Goal: Transaction & Acquisition: Purchase product/service

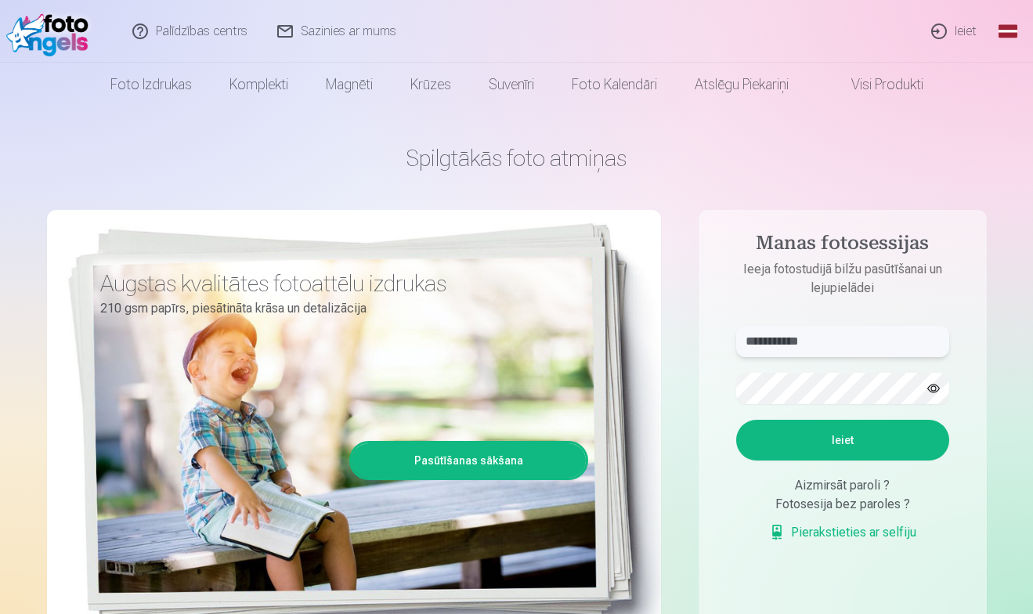
type input "**********"
click at [842, 440] on button "Ieiet" at bounding box center [842, 440] width 213 height 41
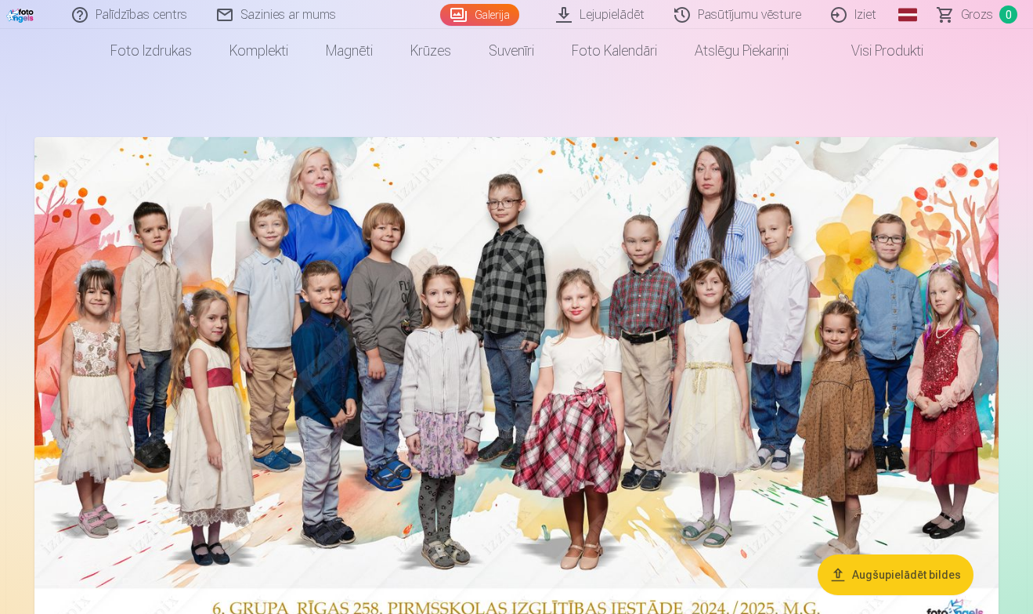
scroll to position [42, 0]
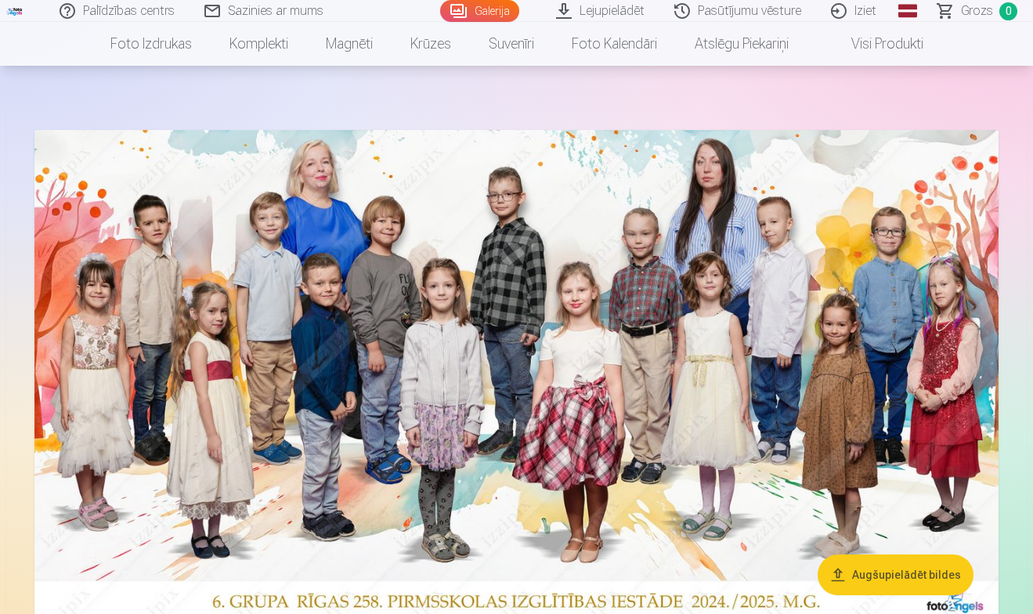
click at [540, 324] on img at bounding box center [516, 376] width 964 height 493
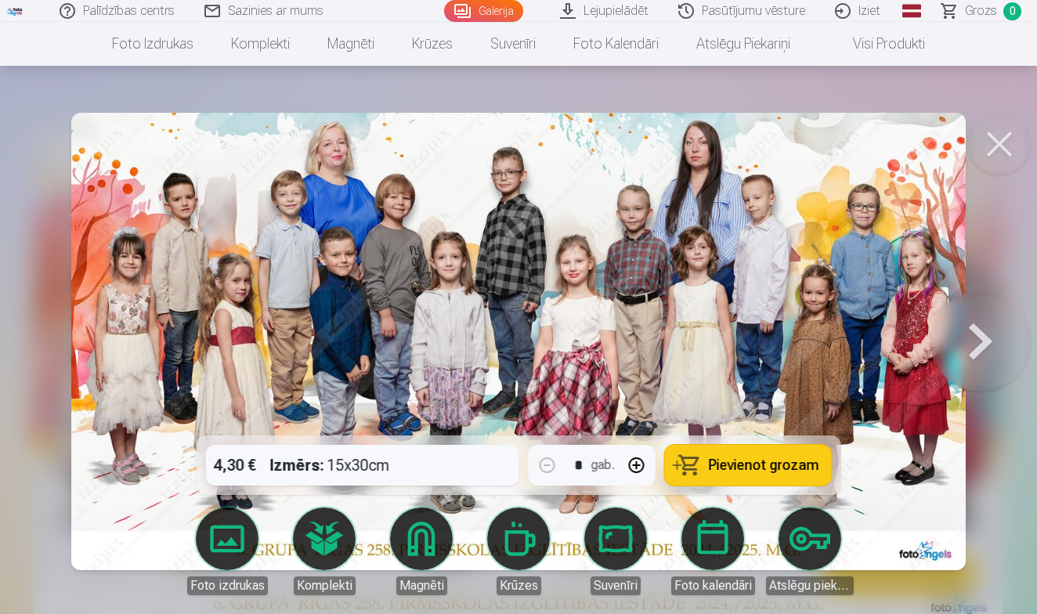
click at [451, 475] on div "4,30 € Izmērs : 15x30cm * gab. Pievienot grozam" at bounding box center [519, 465] width 644 height 60
click at [388, 471] on div "4,30 € Izmērs : 15x30cm * gab. Pievienot grozam" at bounding box center [519, 465] width 644 height 60
click at [741, 467] on span "Pievienot grozam" at bounding box center [764, 465] width 110 height 14
click at [995, 143] on button at bounding box center [999, 144] width 63 height 63
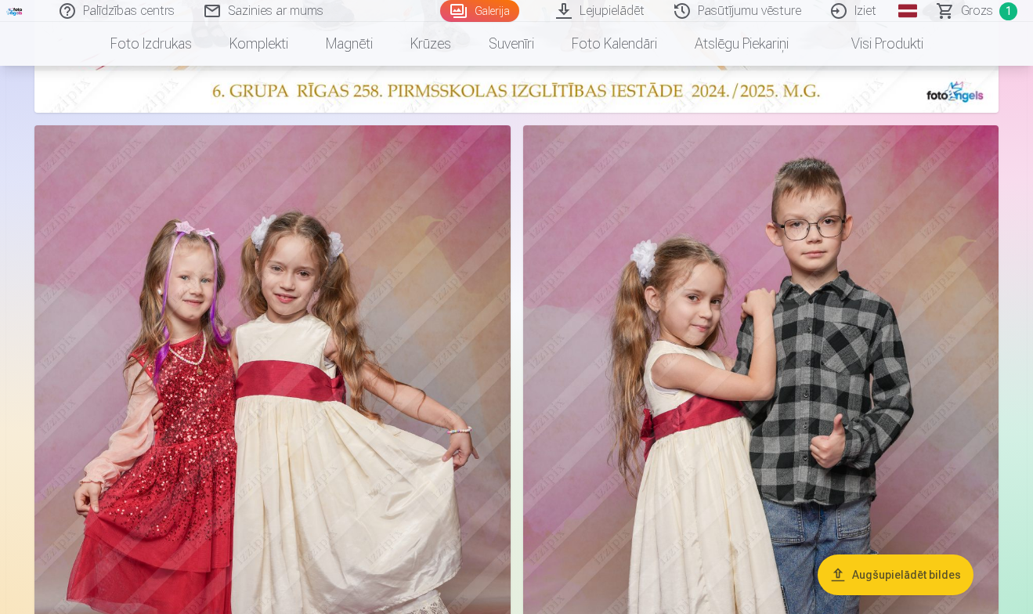
scroll to position [613, 0]
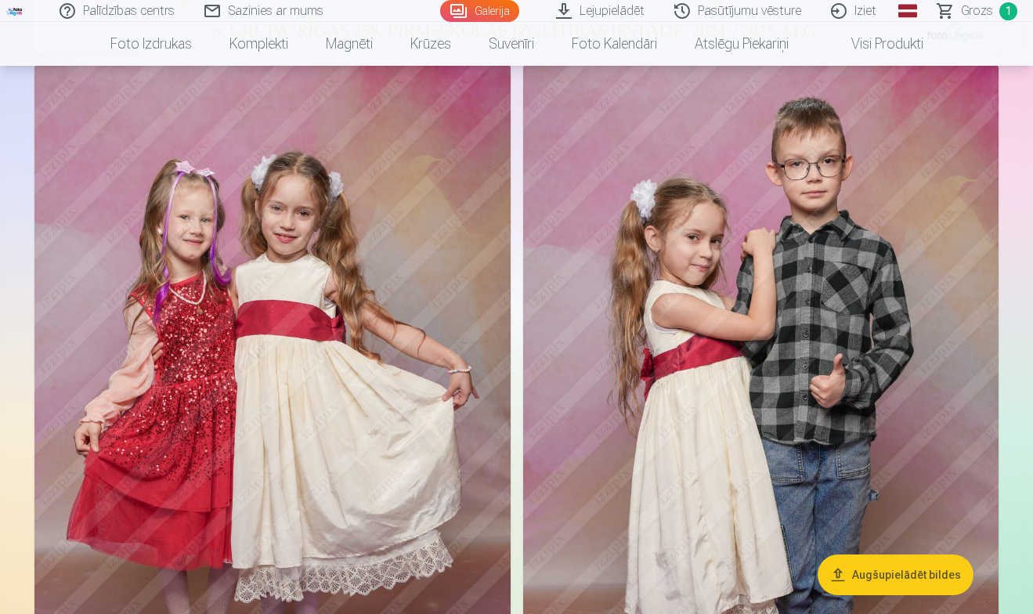
click at [336, 348] on img at bounding box center [272, 422] width 476 height 714
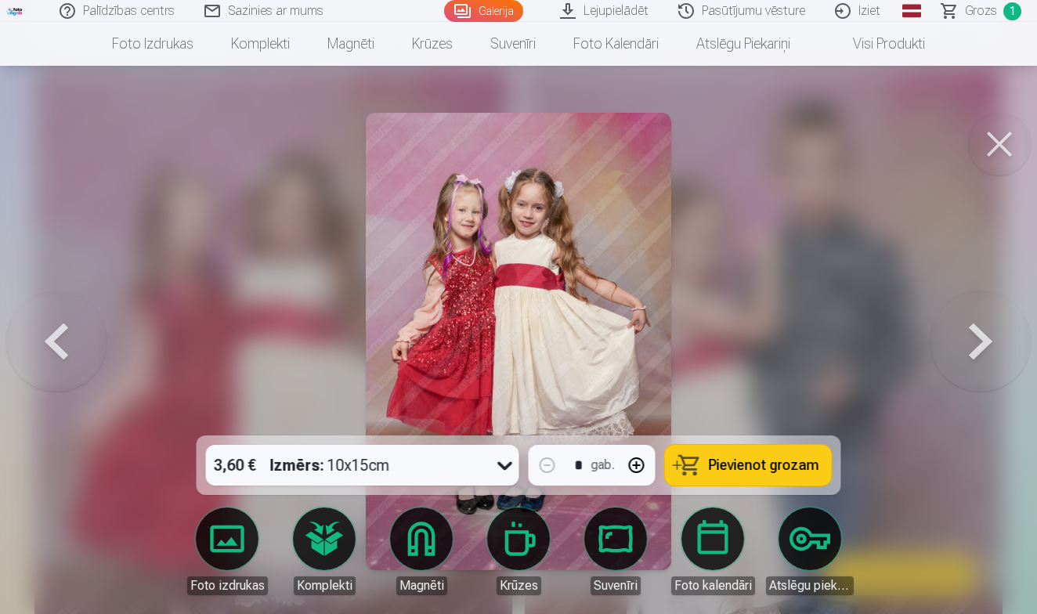
click at [503, 474] on icon at bounding box center [505, 465] width 25 height 25
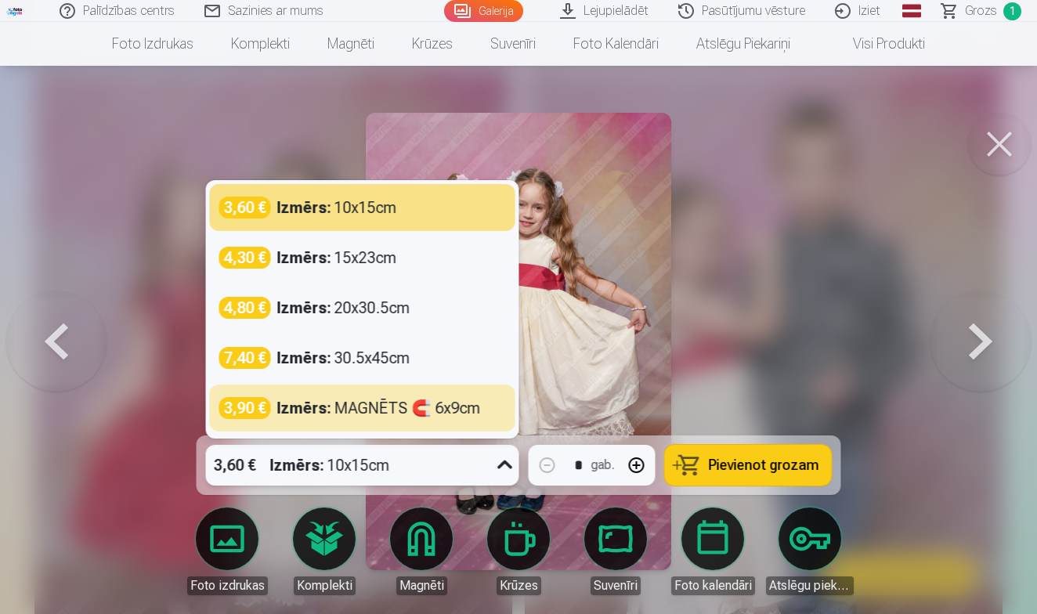
click at [508, 468] on icon at bounding box center [505, 465] width 25 height 25
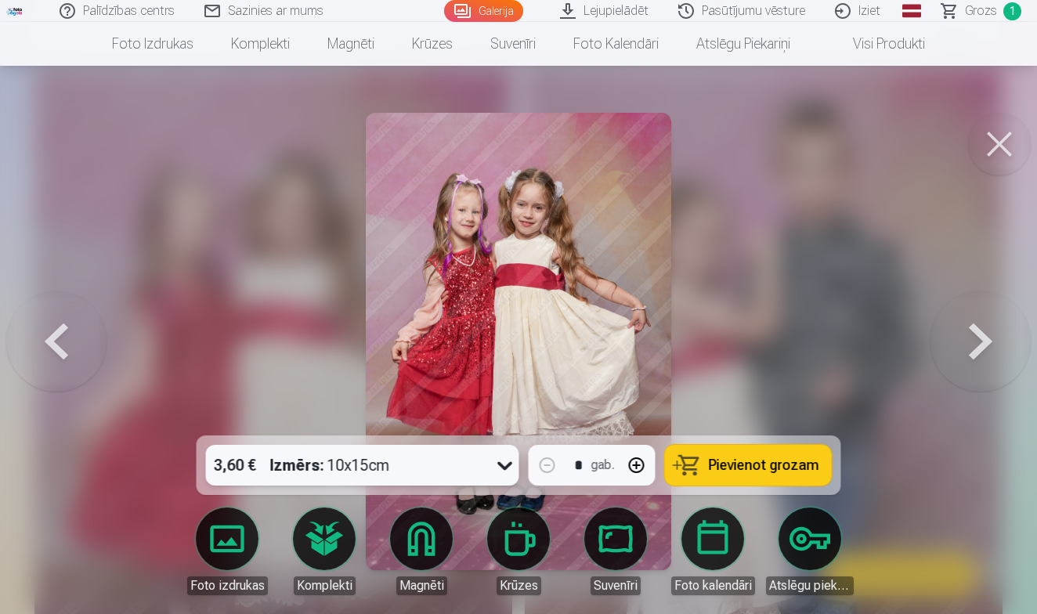
click at [757, 477] on button "Pievienot grozam" at bounding box center [748, 465] width 167 height 41
click at [1006, 139] on button at bounding box center [999, 144] width 63 height 63
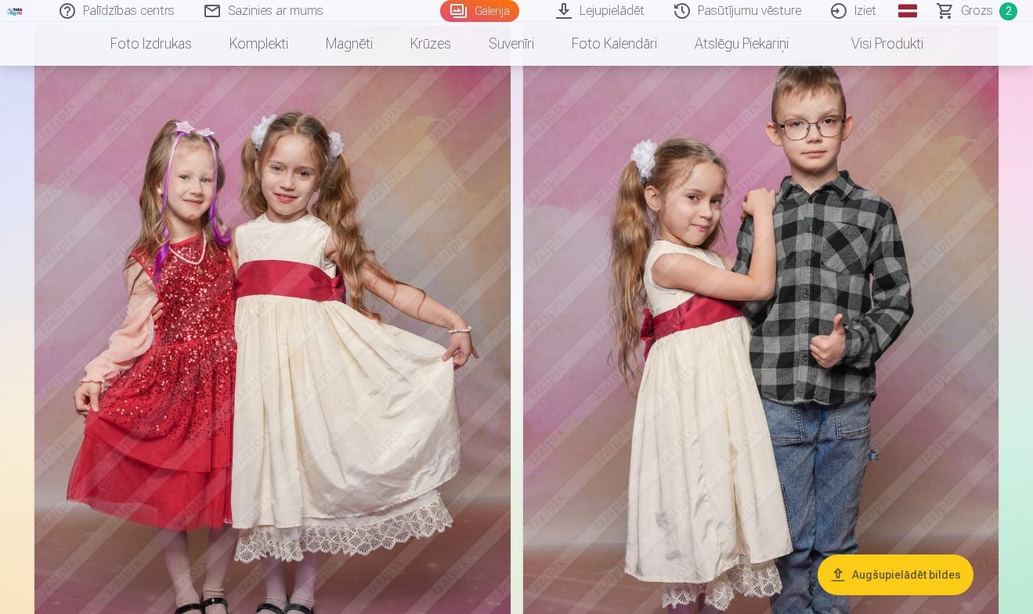
scroll to position [659, 0]
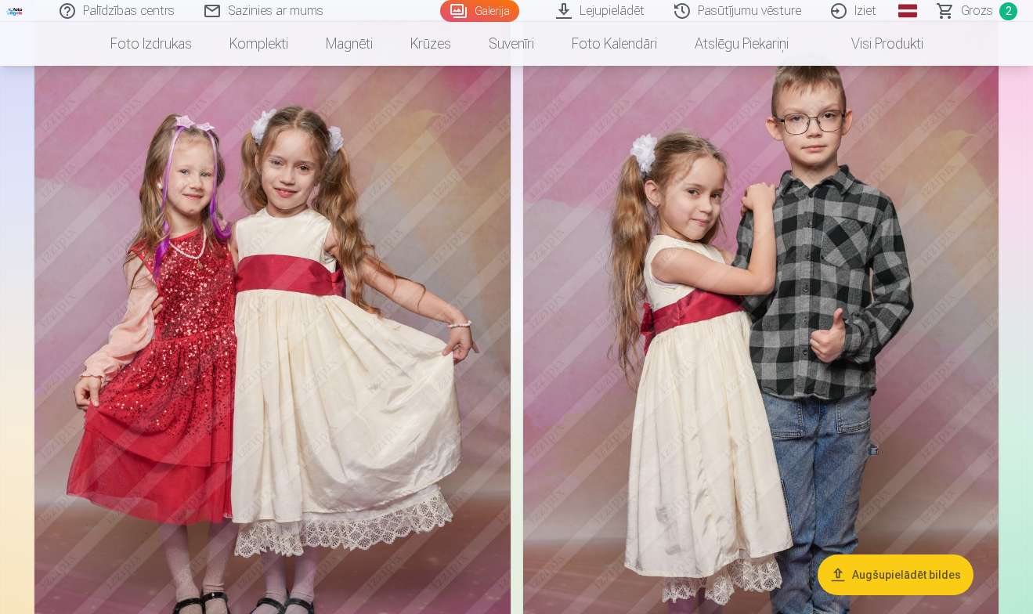
click at [815, 295] on img at bounding box center [761, 377] width 476 height 714
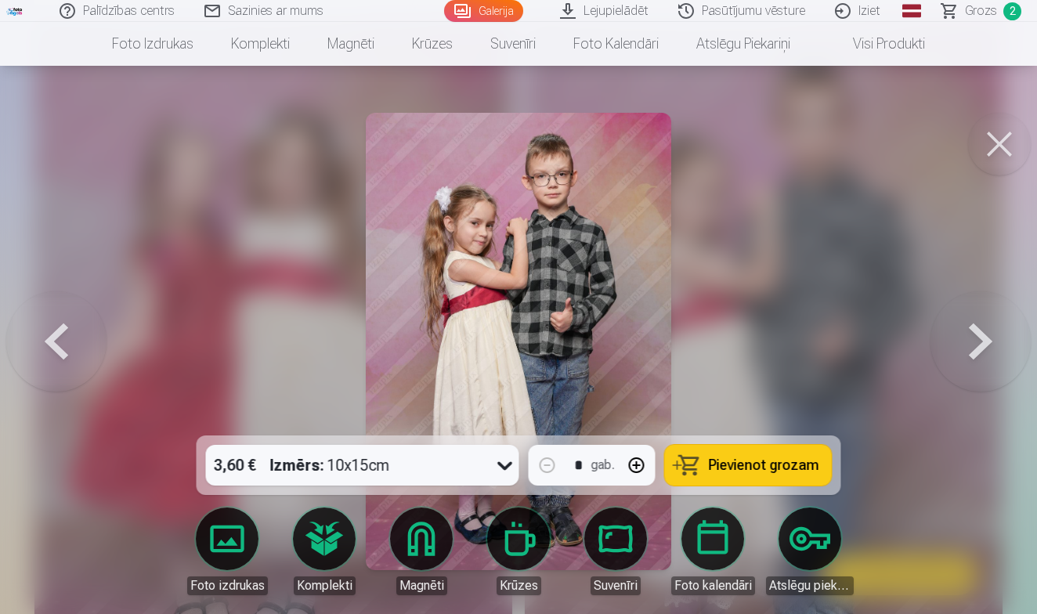
click at [748, 467] on span "Pievienot grozam" at bounding box center [764, 465] width 110 height 14
click at [1001, 147] on button at bounding box center [999, 144] width 63 height 63
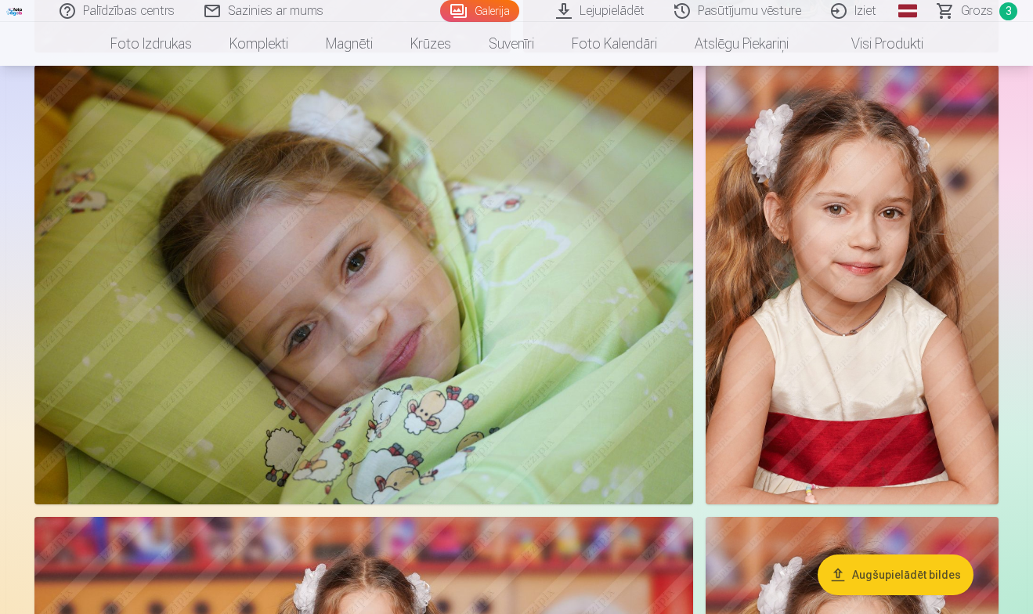
scroll to position [1352, 0]
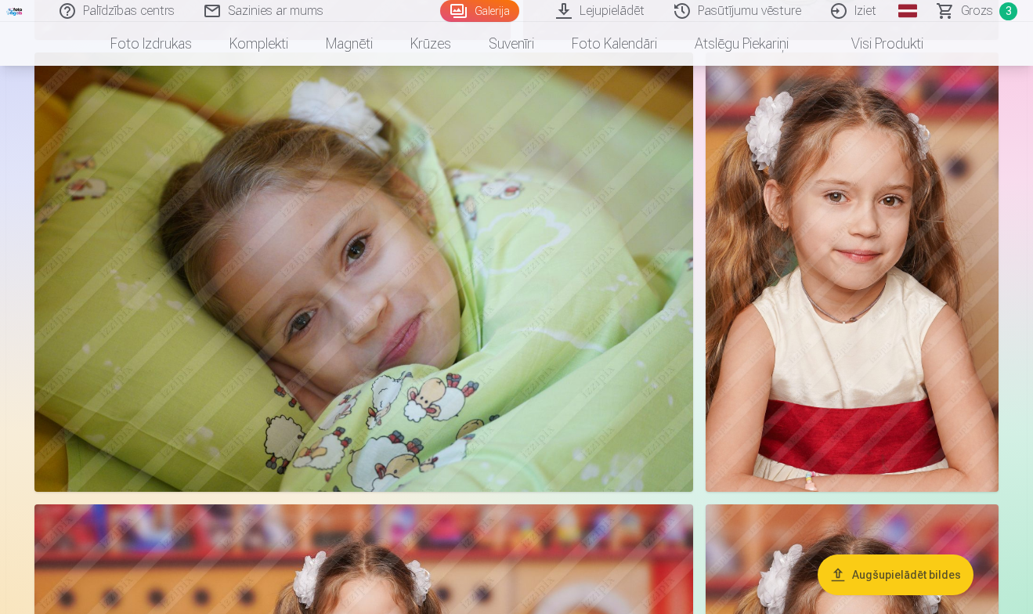
click at [563, 349] on img at bounding box center [363, 271] width 659 height 439
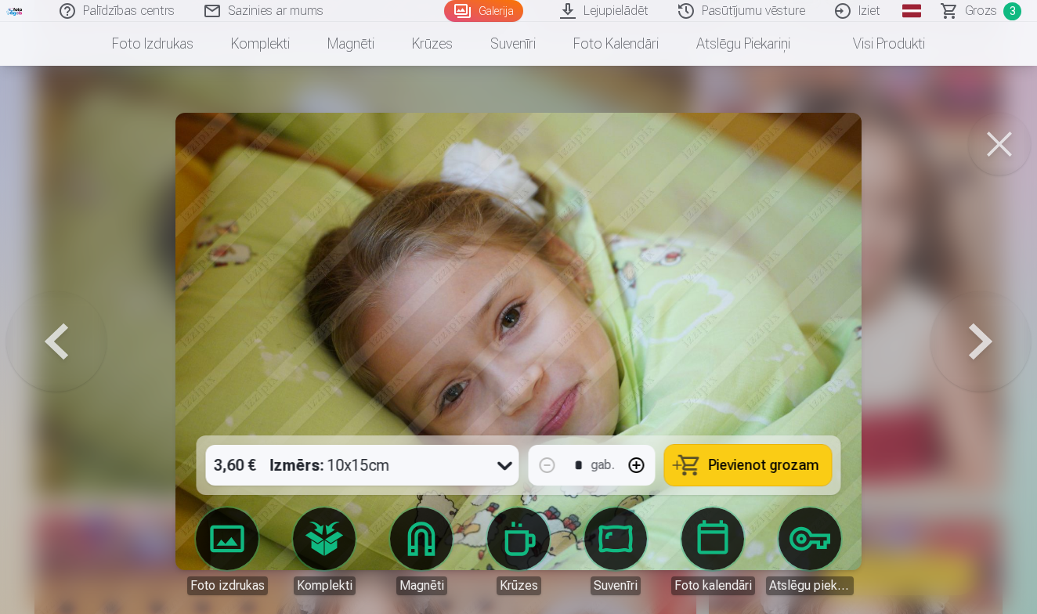
click at [726, 466] on span "Pievienot grozam" at bounding box center [764, 465] width 110 height 14
click at [1000, 146] on button at bounding box center [999, 144] width 63 height 63
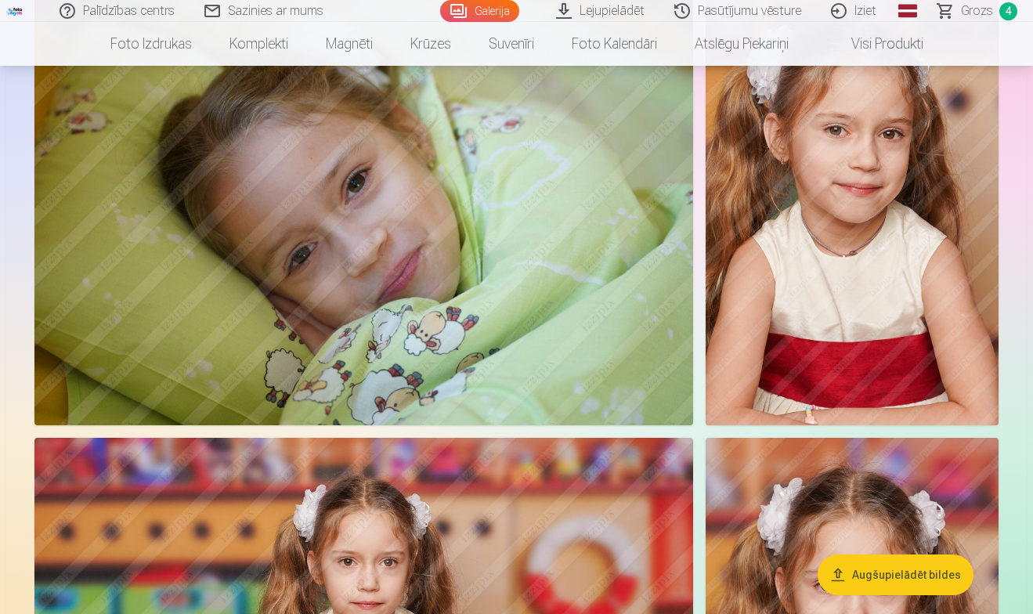
scroll to position [1439, 0]
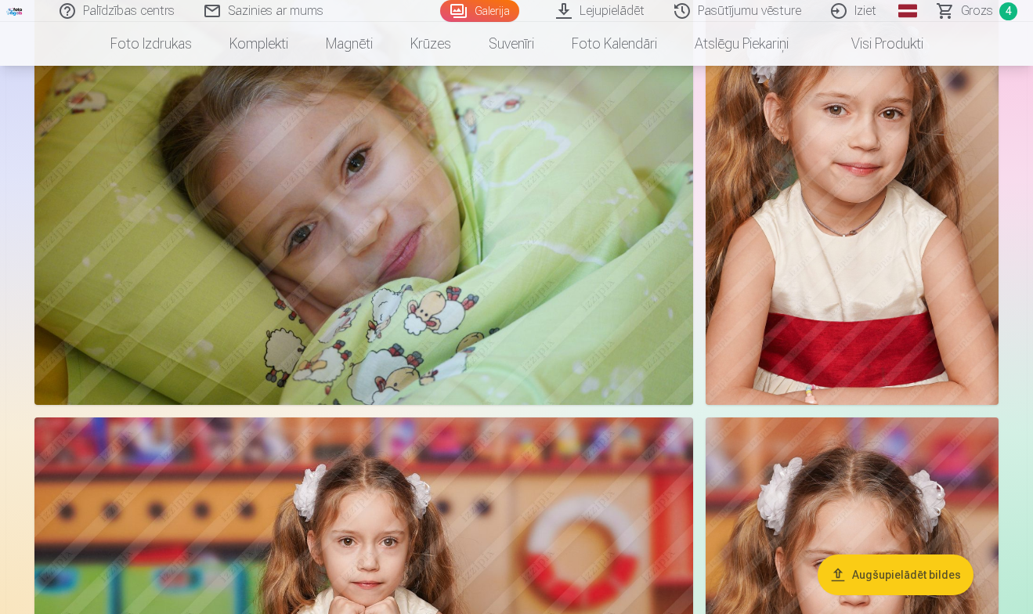
click at [908, 231] on img at bounding box center [852, 185] width 293 height 439
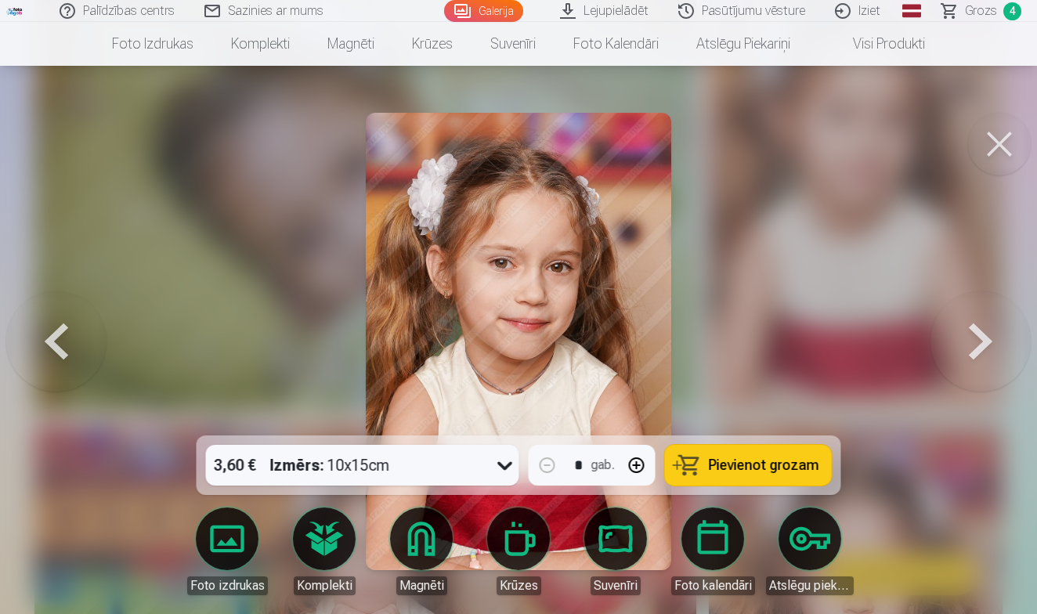
click at [716, 470] on span "Pievienot grozam" at bounding box center [764, 465] width 110 height 14
click at [997, 144] on button at bounding box center [999, 144] width 63 height 63
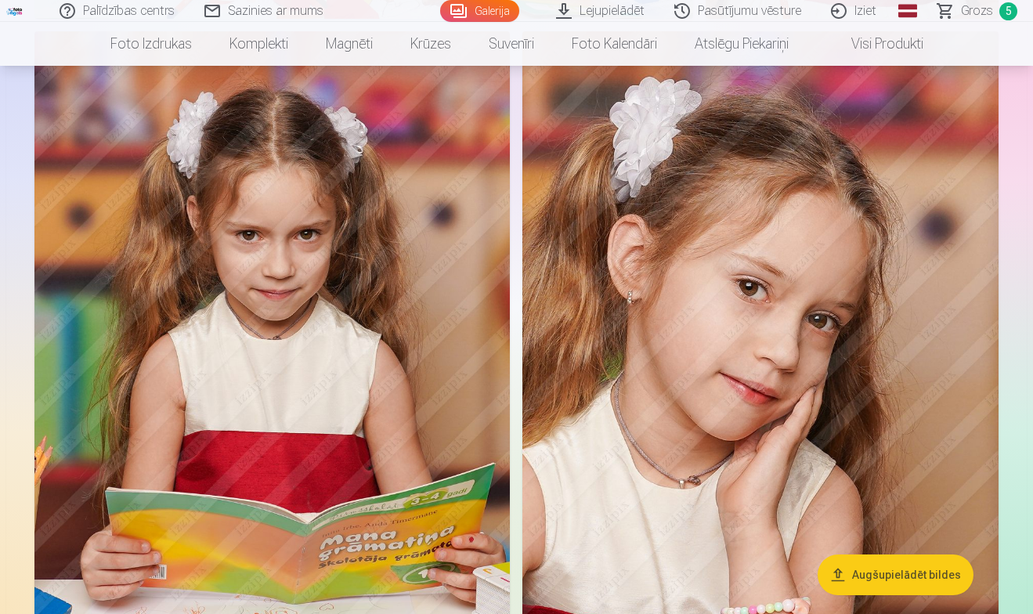
scroll to position [2283, 0]
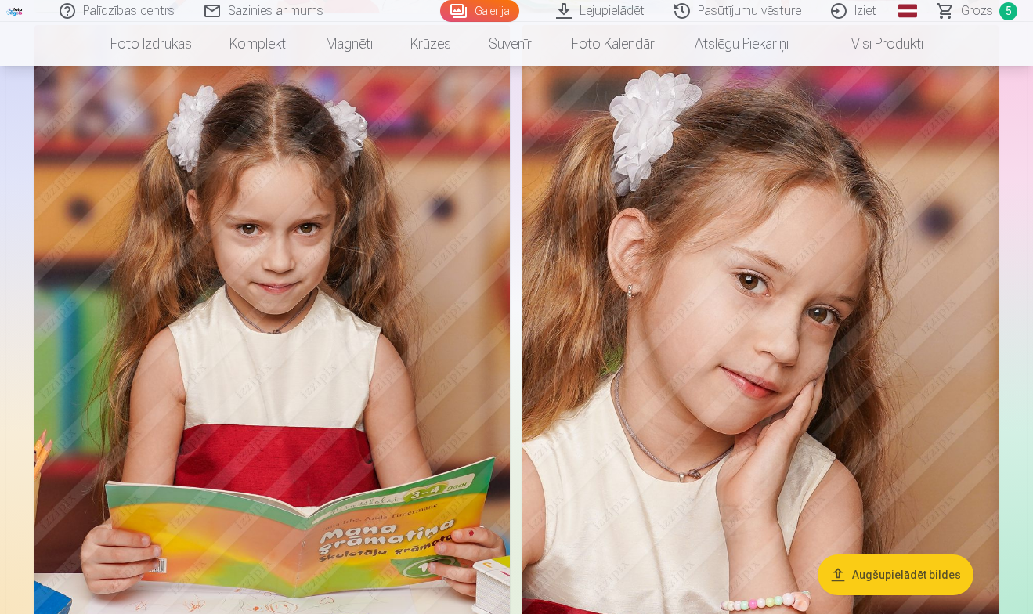
click at [402, 392] on img at bounding box center [271, 381] width 475 height 713
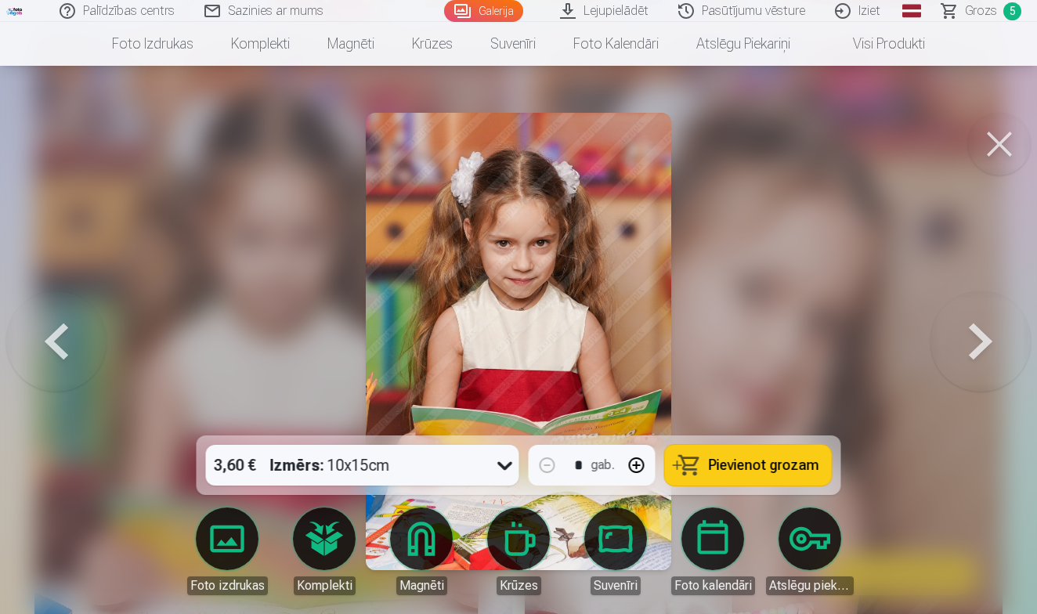
click at [719, 460] on span "Pievienot grozam" at bounding box center [764, 465] width 110 height 14
click at [997, 135] on button at bounding box center [999, 144] width 63 height 63
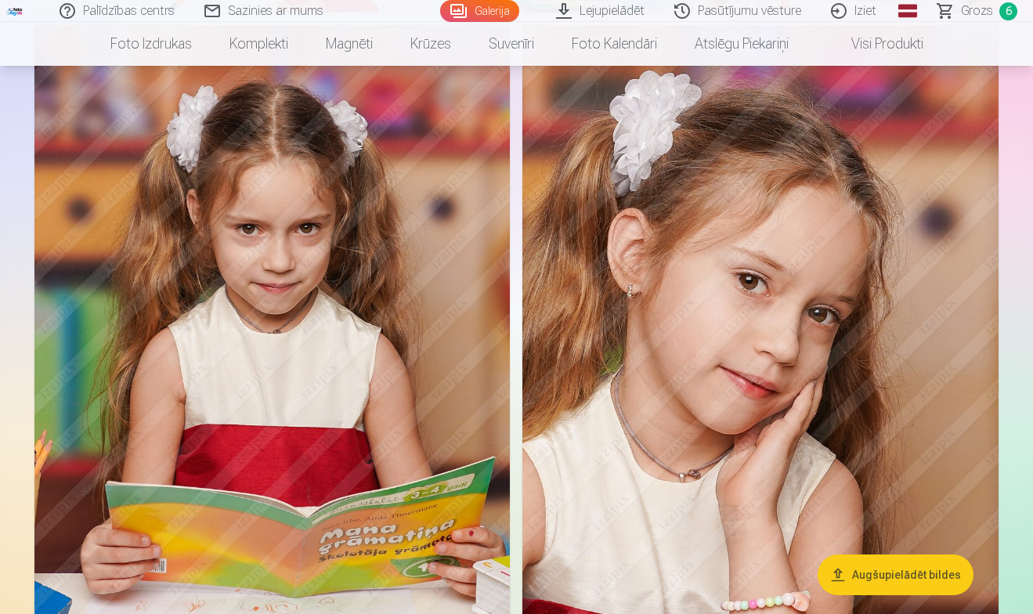
click at [828, 338] on img at bounding box center [760, 382] width 476 height 714
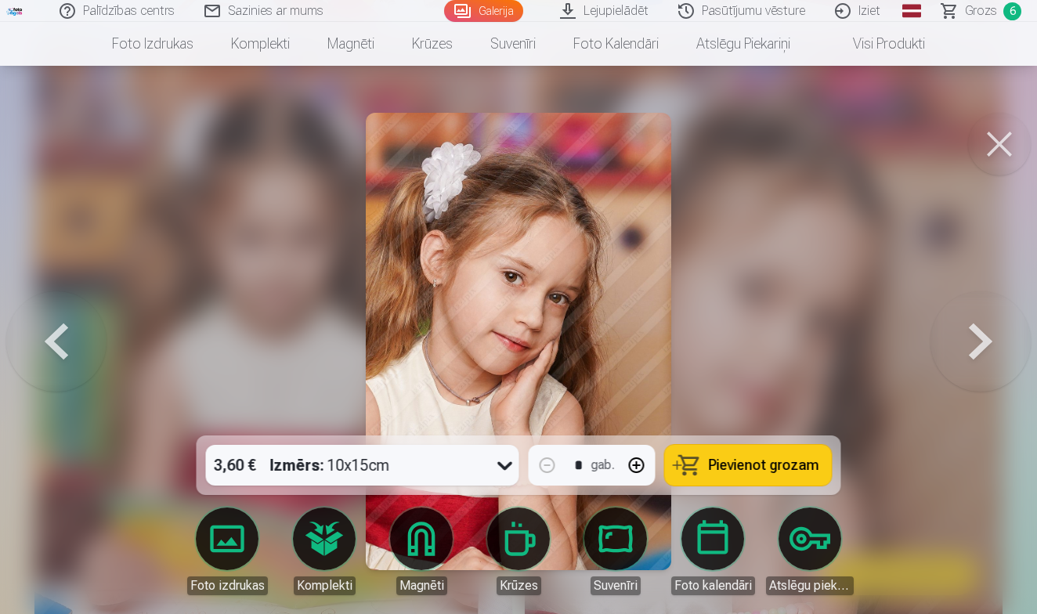
click at [705, 474] on button "Pievienot grozam" at bounding box center [748, 465] width 167 height 41
click at [996, 154] on button at bounding box center [999, 144] width 63 height 63
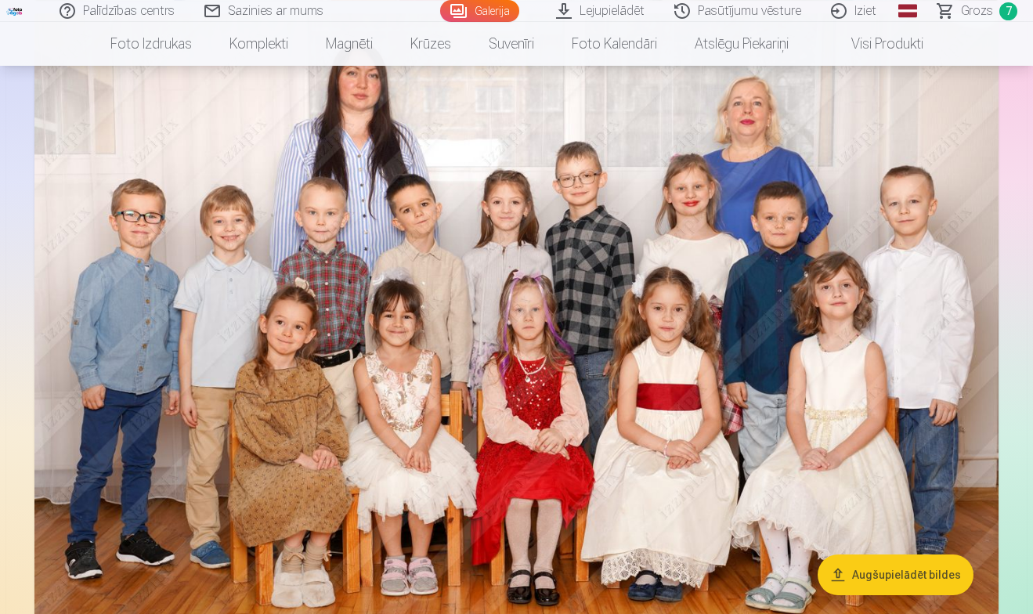
scroll to position [3681, 0]
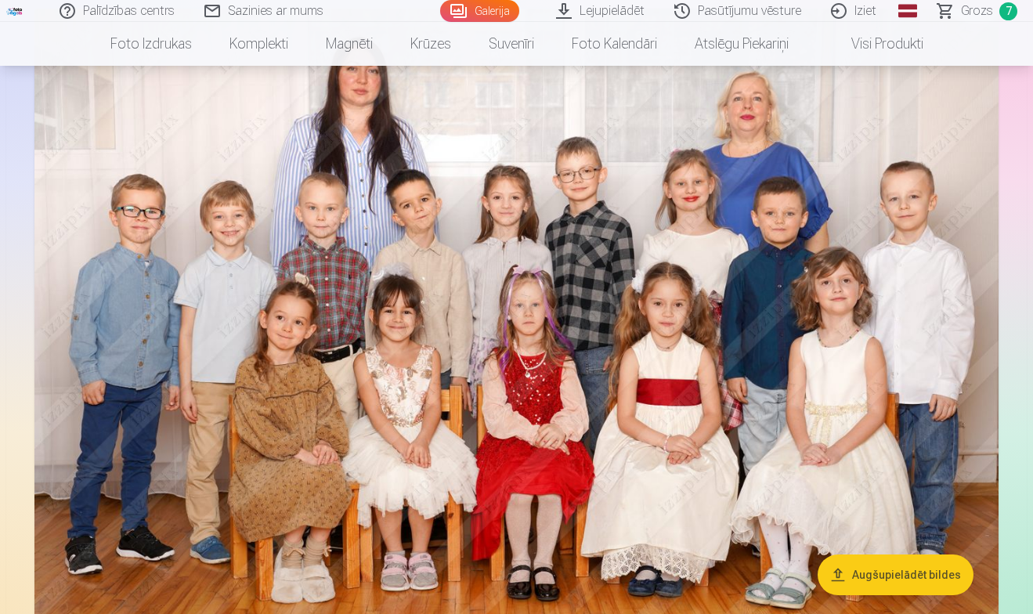
click at [640, 370] on img at bounding box center [516, 330] width 964 height 642
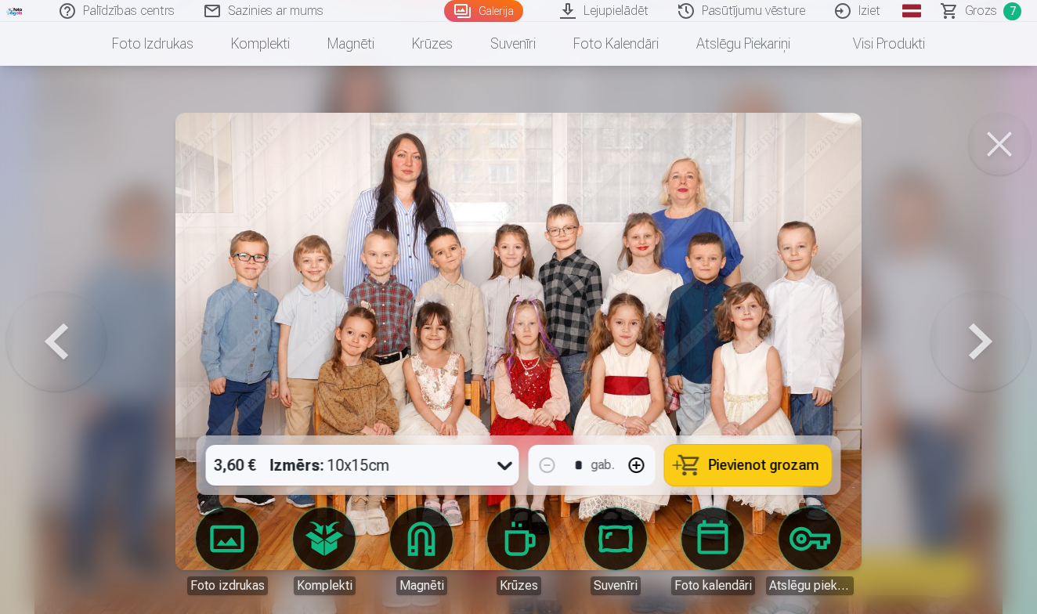
click at [720, 472] on span "Pievienot grozam" at bounding box center [764, 465] width 110 height 14
click at [995, 147] on button at bounding box center [999, 144] width 63 height 63
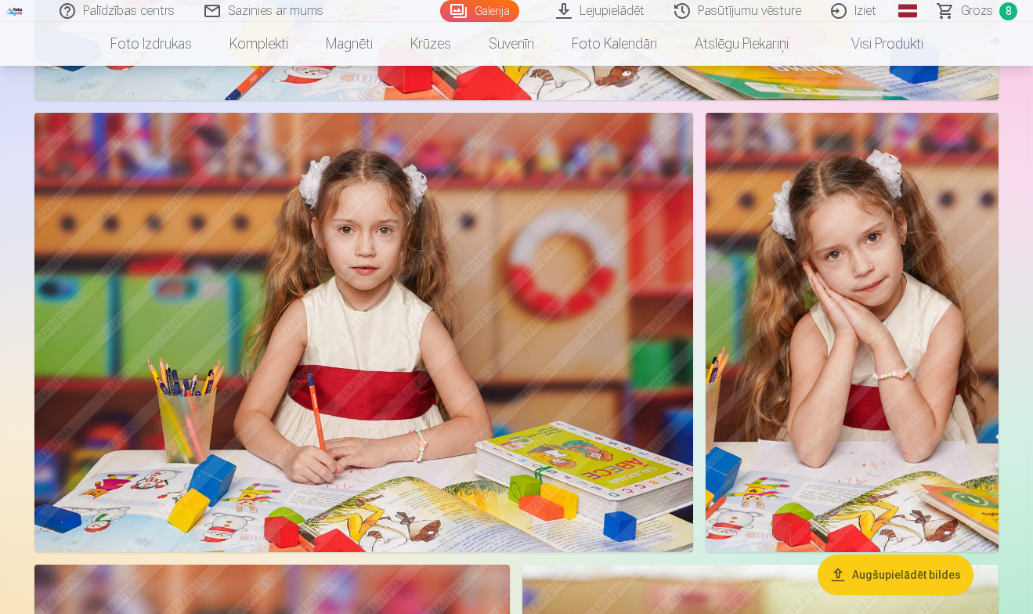
scroll to position [5540, 0]
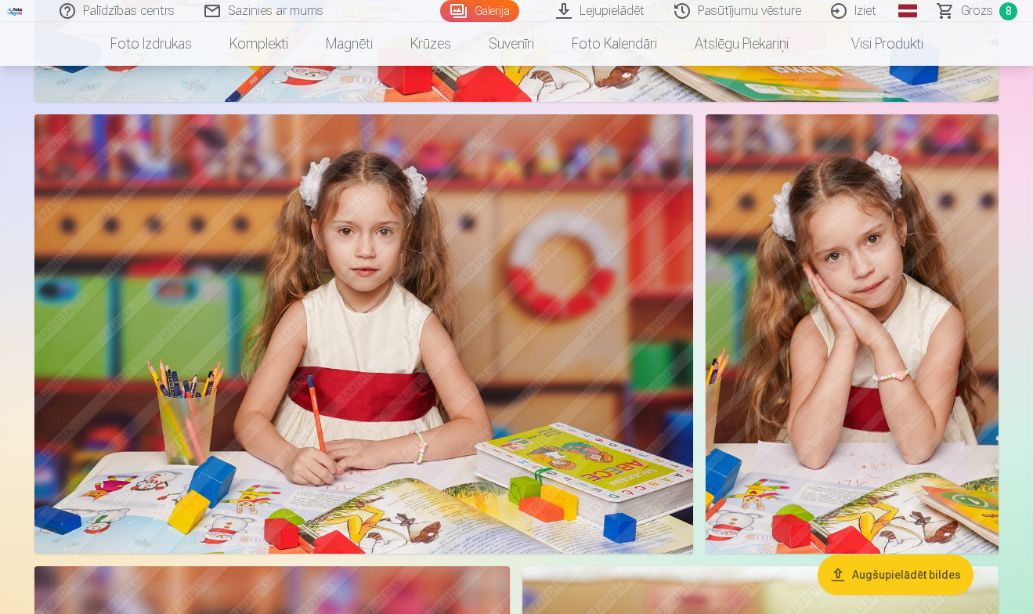
click at [652, 359] on img at bounding box center [363, 333] width 659 height 439
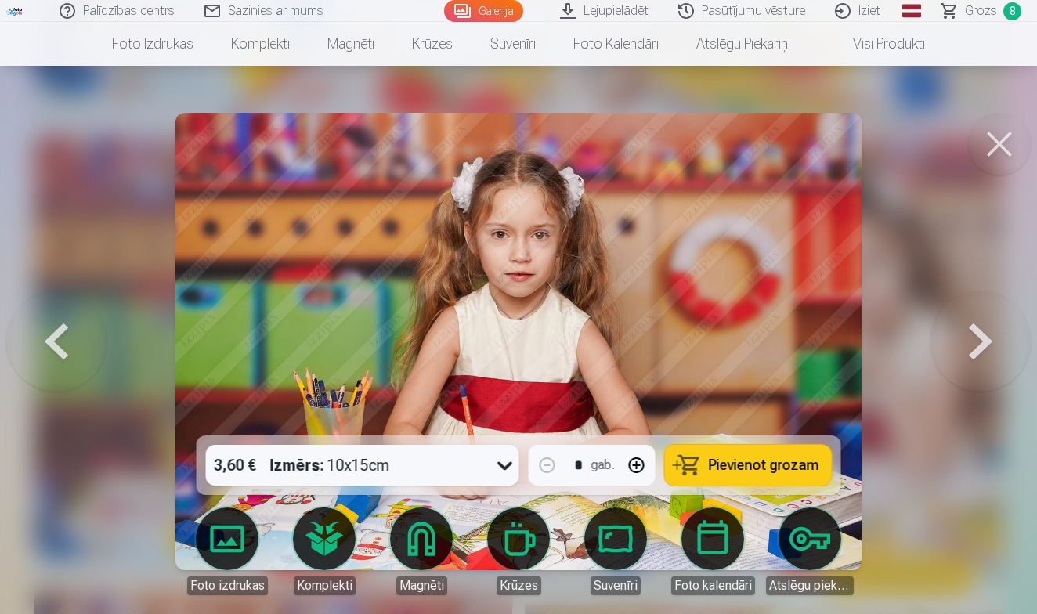
click at [746, 469] on span "Pievienot grozam" at bounding box center [764, 465] width 110 height 14
click at [987, 153] on button at bounding box center [999, 144] width 63 height 63
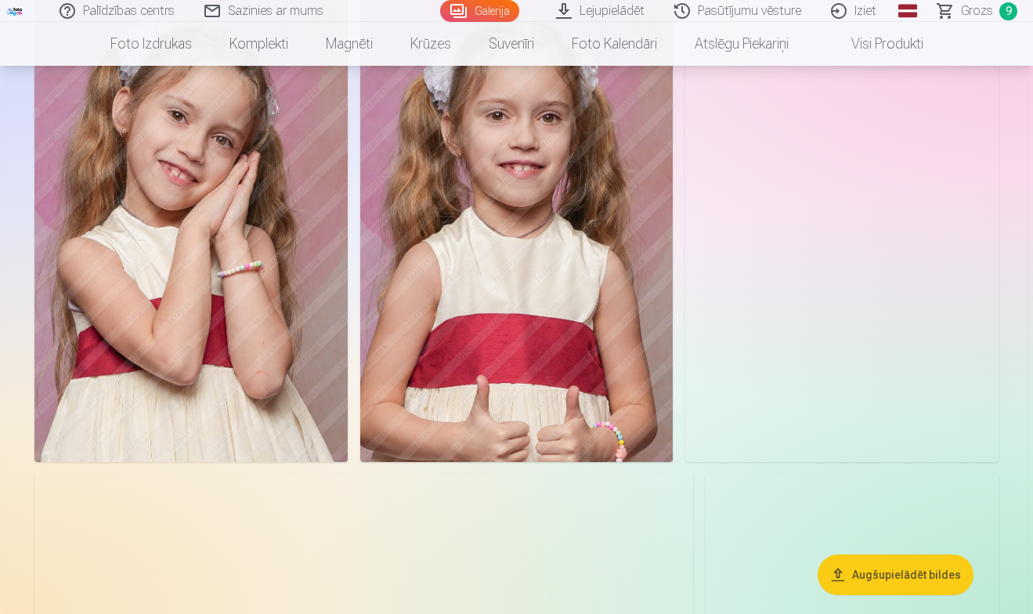
scroll to position [9056, 0]
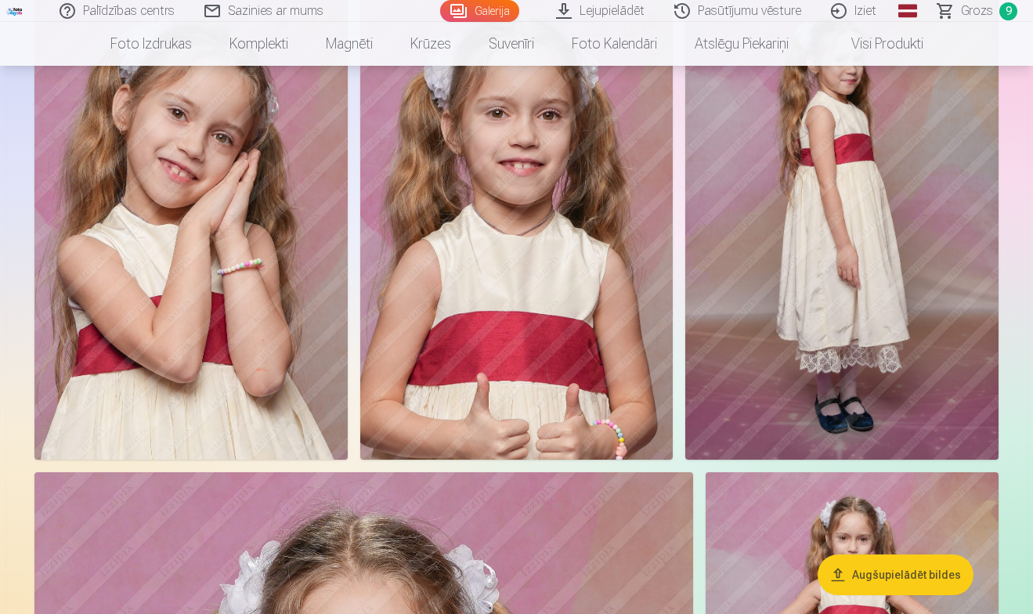
click at [321, 355] on img at bounding box center [190, 225] width 313 height 470
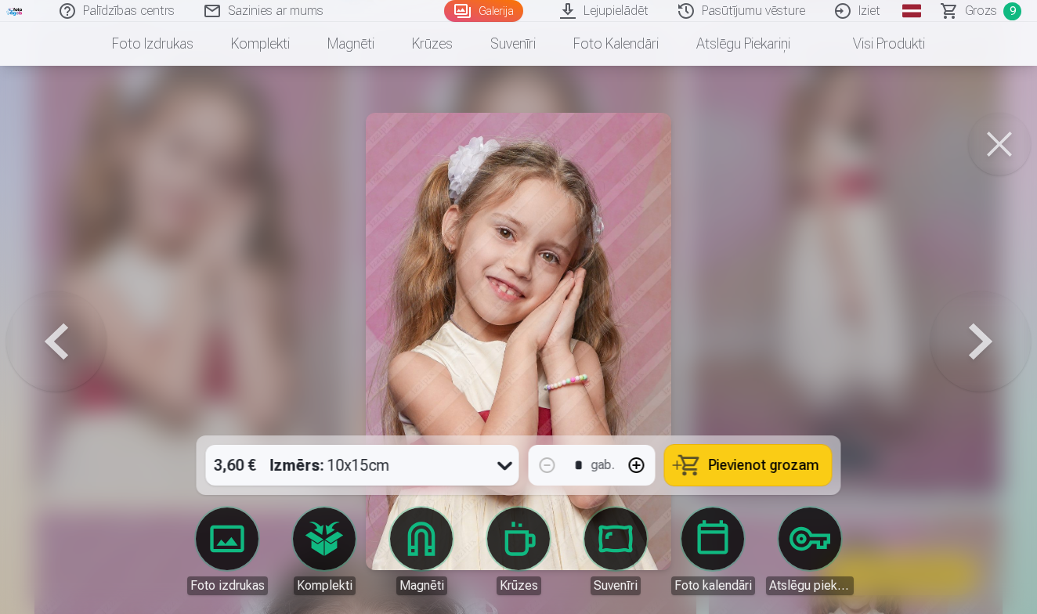
click at [701, 463] on button "Pievienot grozam" at bounding box center [748, 465] width 167 height 41
click at [995, 136] on button at bounding box center [999, 144] width 63 height 63
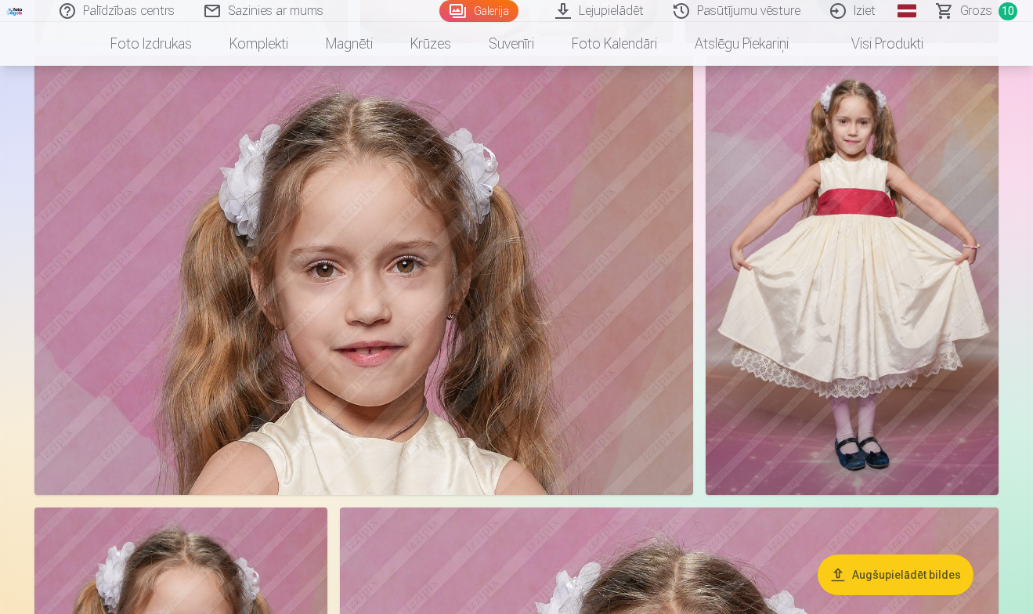
scroll to position [9468, 0]
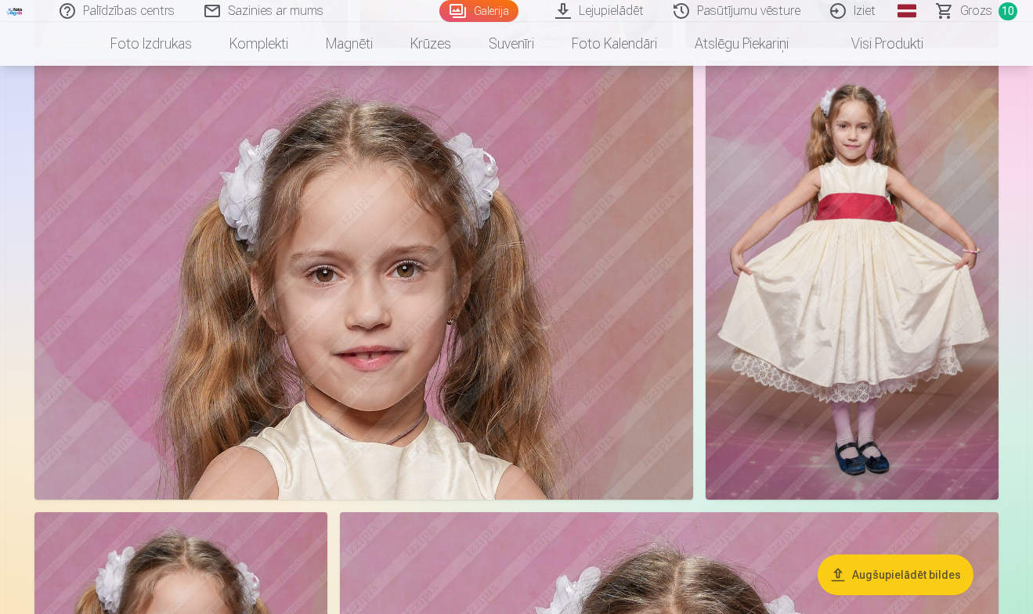
click at [883, 250] on img at bounding box center [852, 279] width 293 height 439
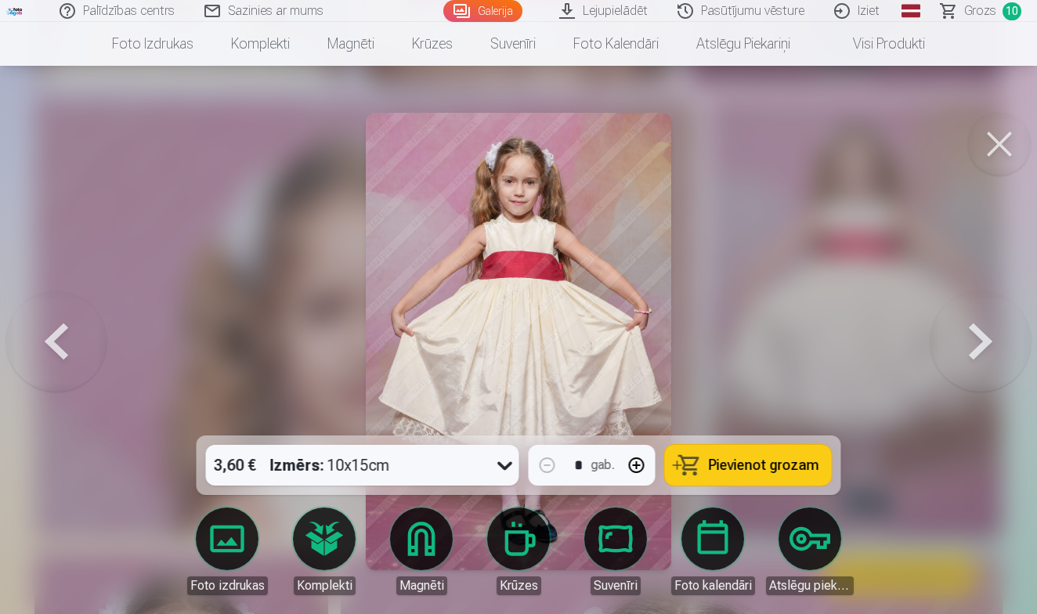
click at [748, 478] on button "Pievienot grozam" at bounding box center [748, 465] width 167 height 41
click at [1009, 154] on button at bounding box center [999, 144] width 63 height 63
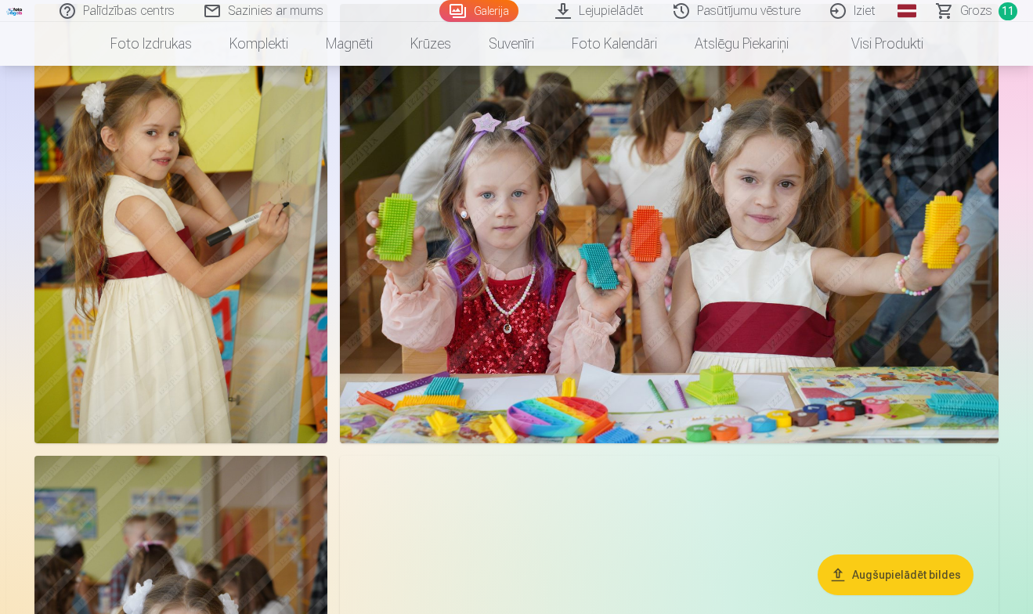
scroll to position [13850, 0]
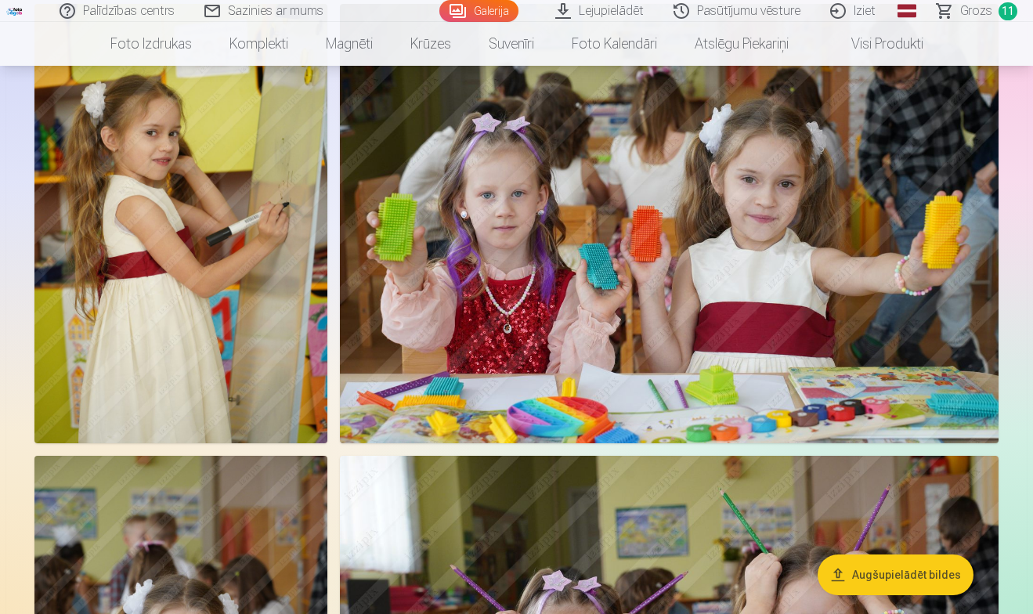
click at [204, 372] on img at bounding box center [180, 223] width 293 height 439
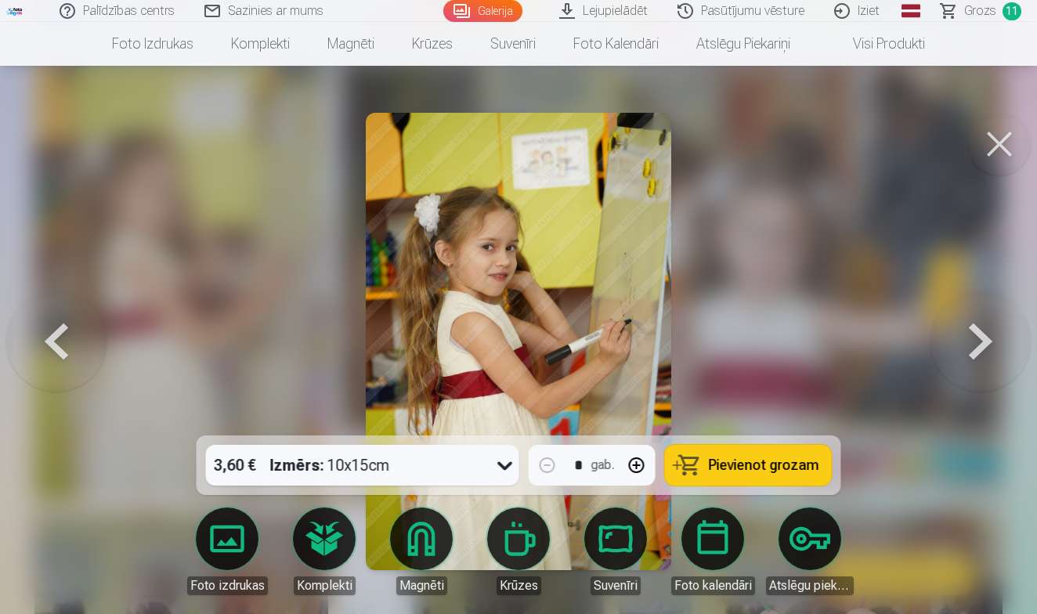
click at [726, 464] on span "Pievienot grozam" at bounding box center [764, 465] width 110 height 14
click at [982, 158] on button at bounding box center [999, 144] width 63 height 63
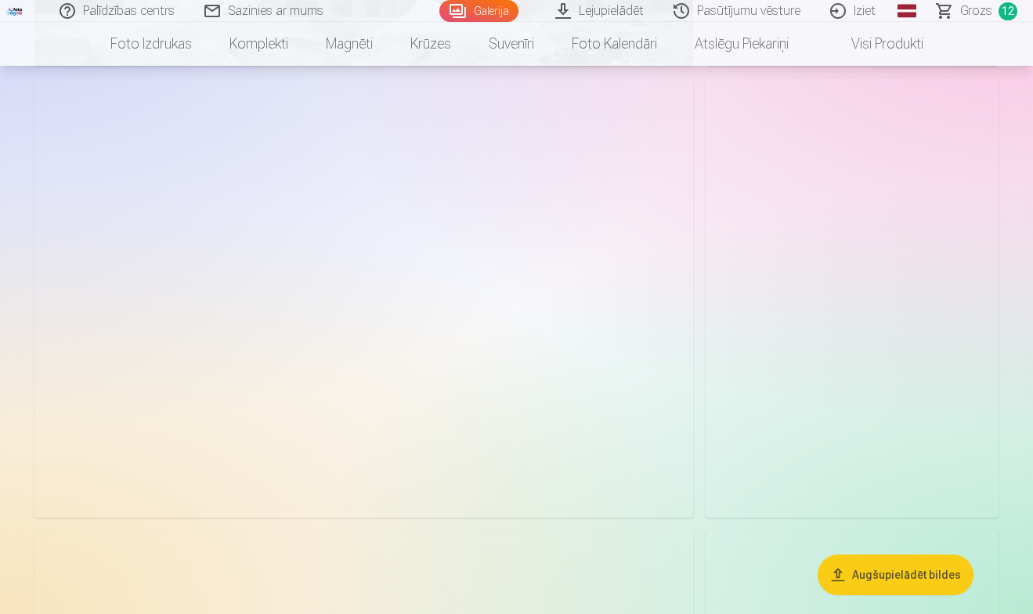
scroll to position [15789, 0]
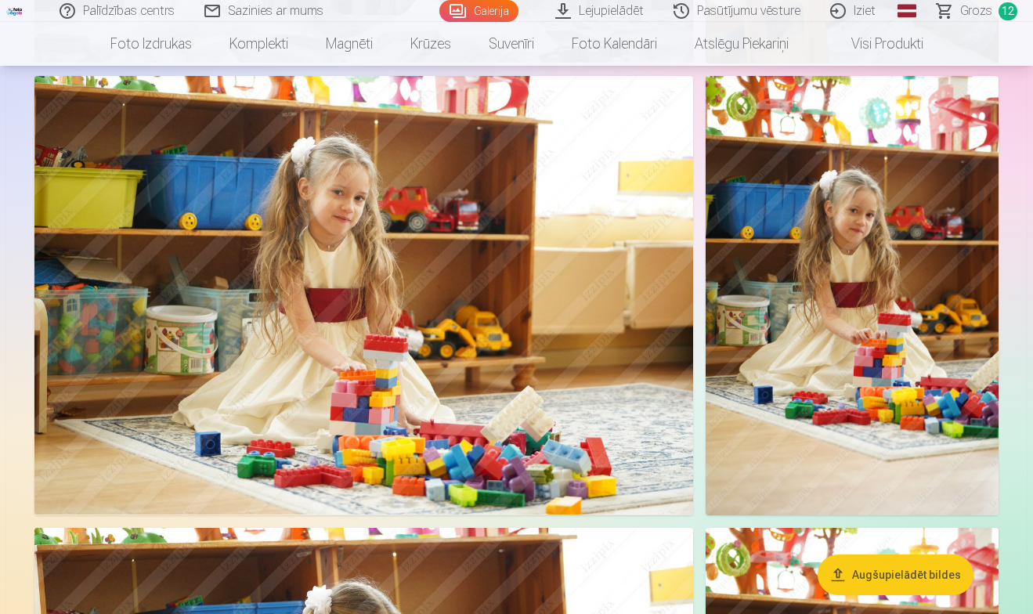
click at [818, 324] on img at bounding box center [852, 295] width 293 height 439
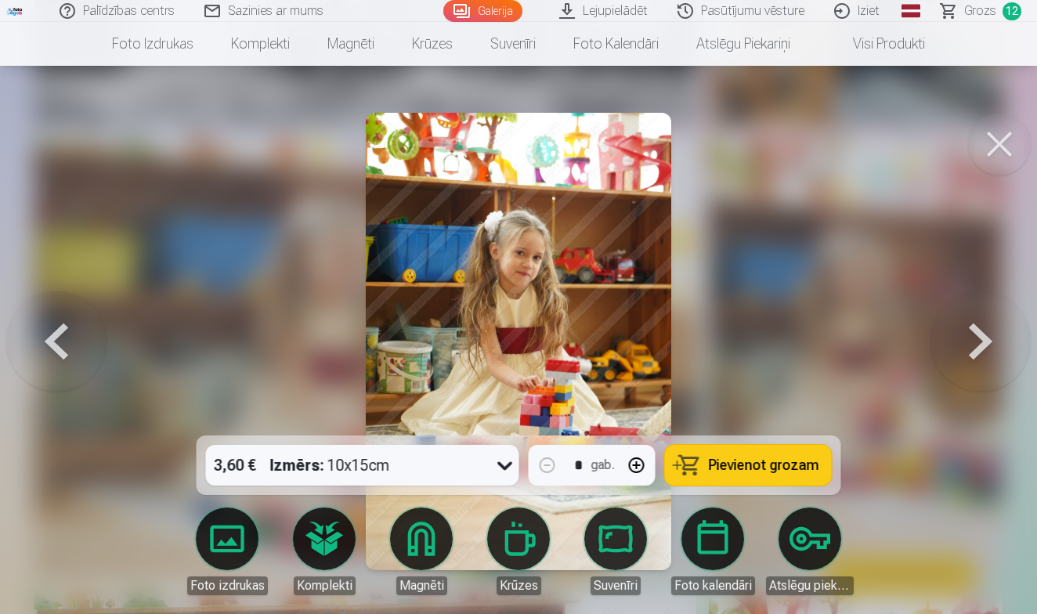
click at [760, 470] on span "Pievienot grozam" at bounding box center [764, 465] width 110 height 14
click at [1008, 151] on button at bounding box center [999, 144] width 63 height 63
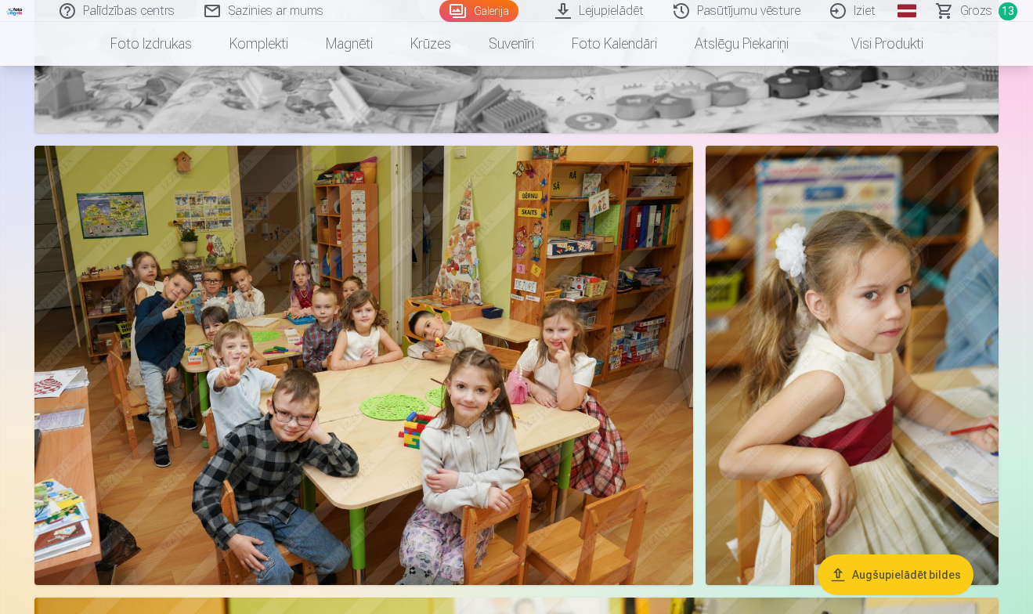
scroll to position [27826, 0]
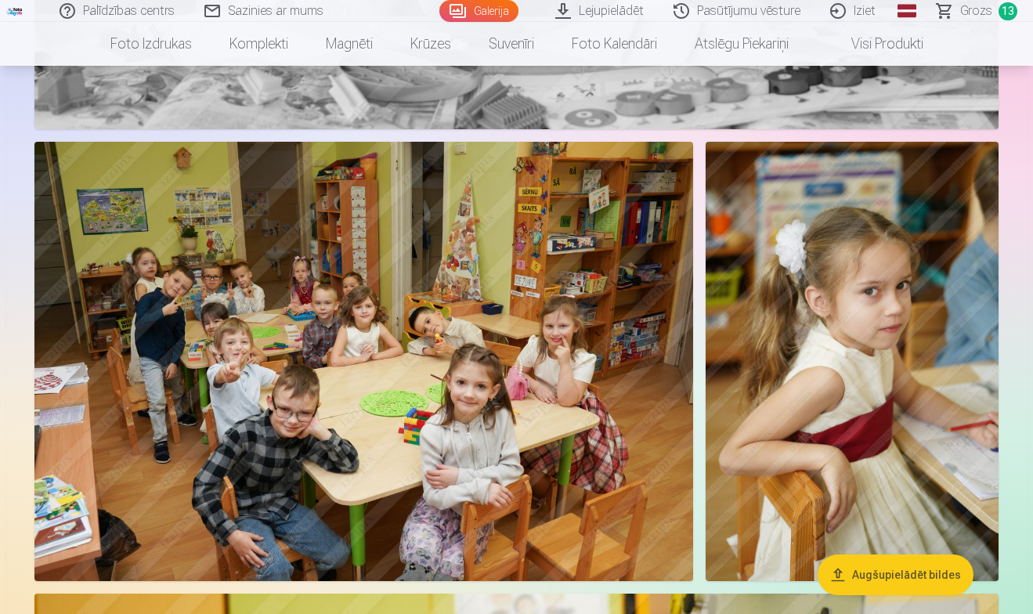
click at [984, 13] on span "Grozs" at bounding box center [976, 11] width 32 height 19
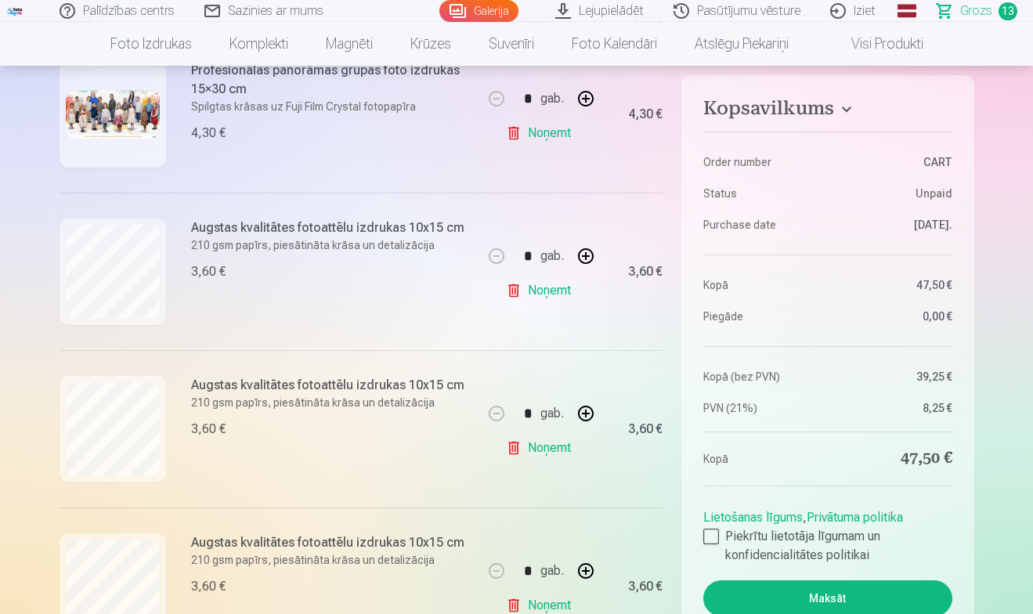
scroll to position [352, 0]
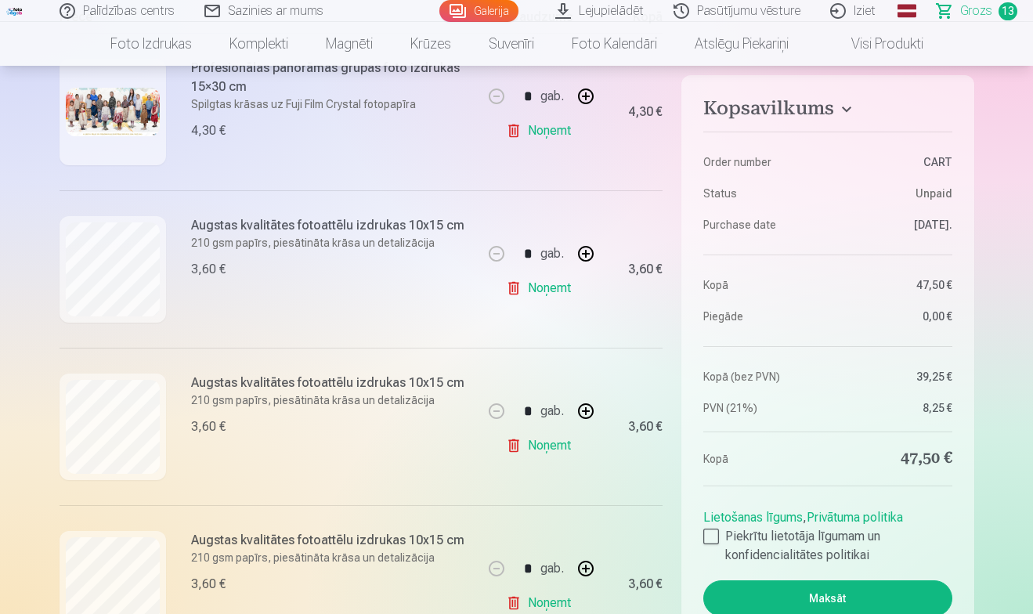
click at [544, 135] on link "Noņemt" at bounding box center [541, 130] width 71 height 31
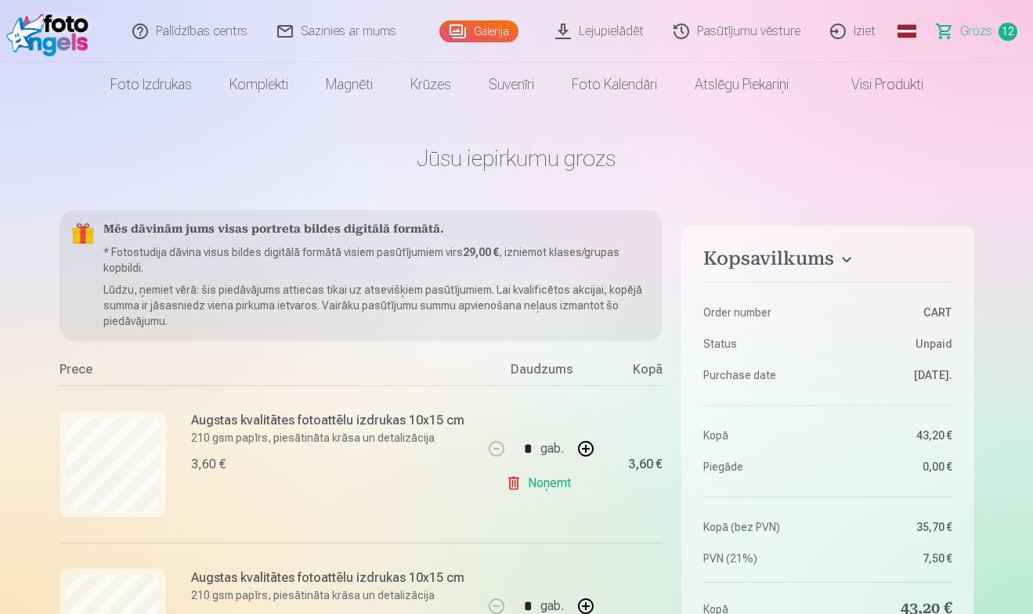
scroll to position [0, 0]
click at [493, 33] on link "Galerija" at bounding box center [478, 31] width 79 height 22
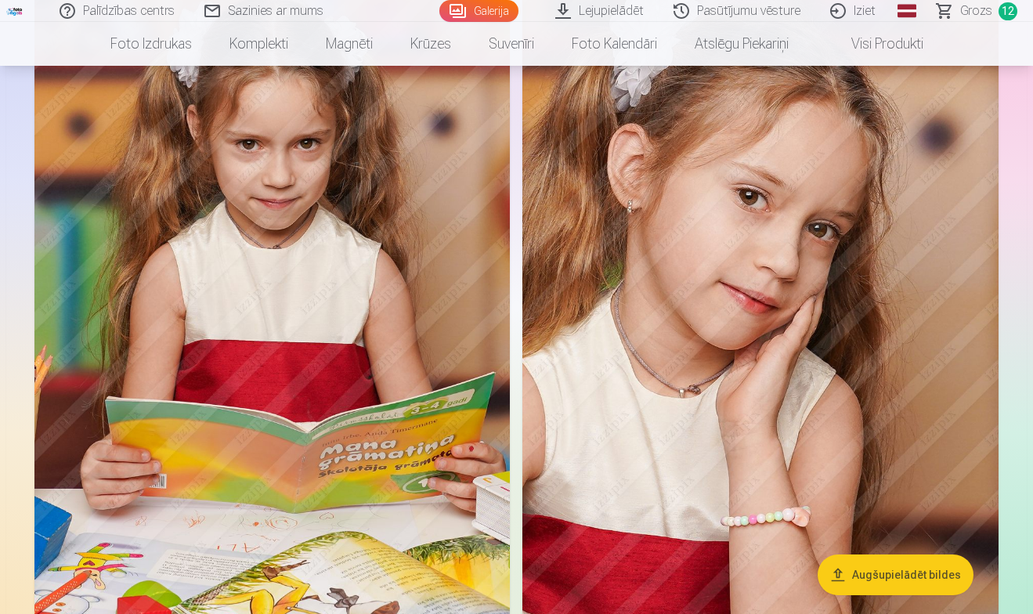
scroll to position [2374, 0]
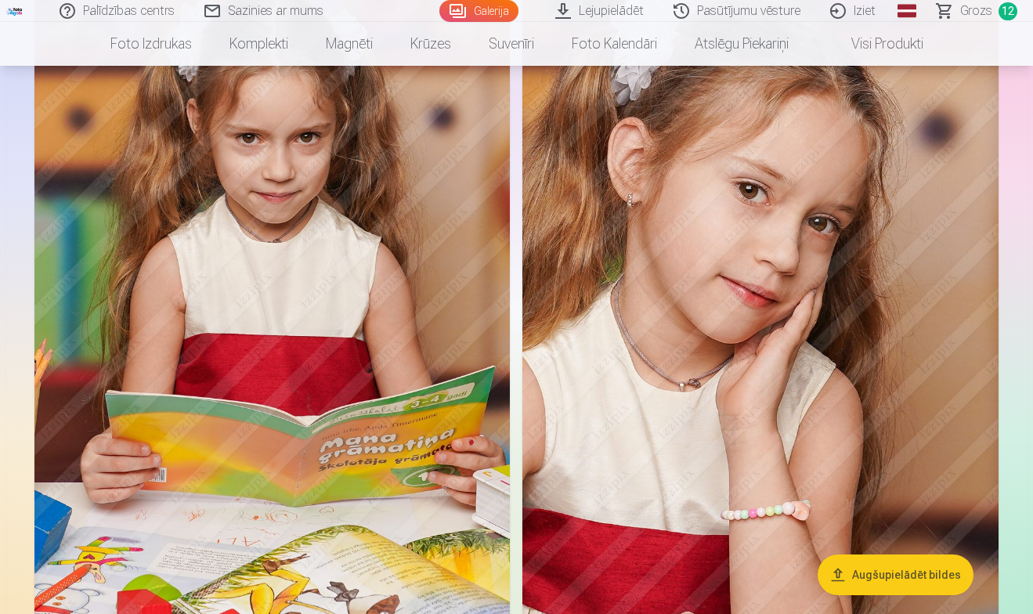
click at [686, 294] on img at bounding box center [760, 291] width 476 height 714
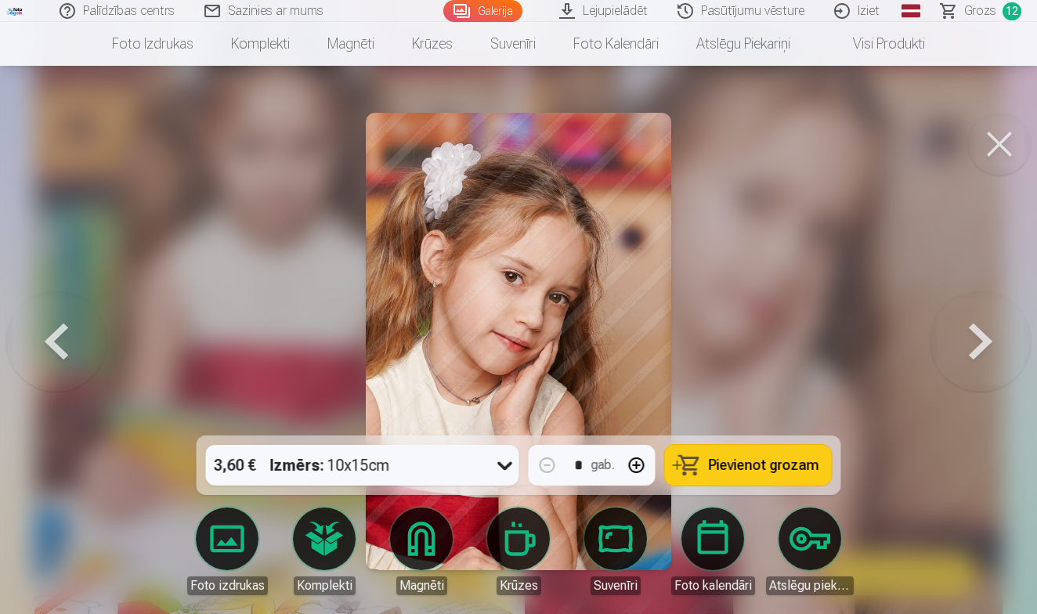
click at [755, 467] on span "Pievienot grozam" at bounding box center [764, 465] width 110 height 14
click at [1013, 125] on button at bounding box center [999, 144] width 63 height 63
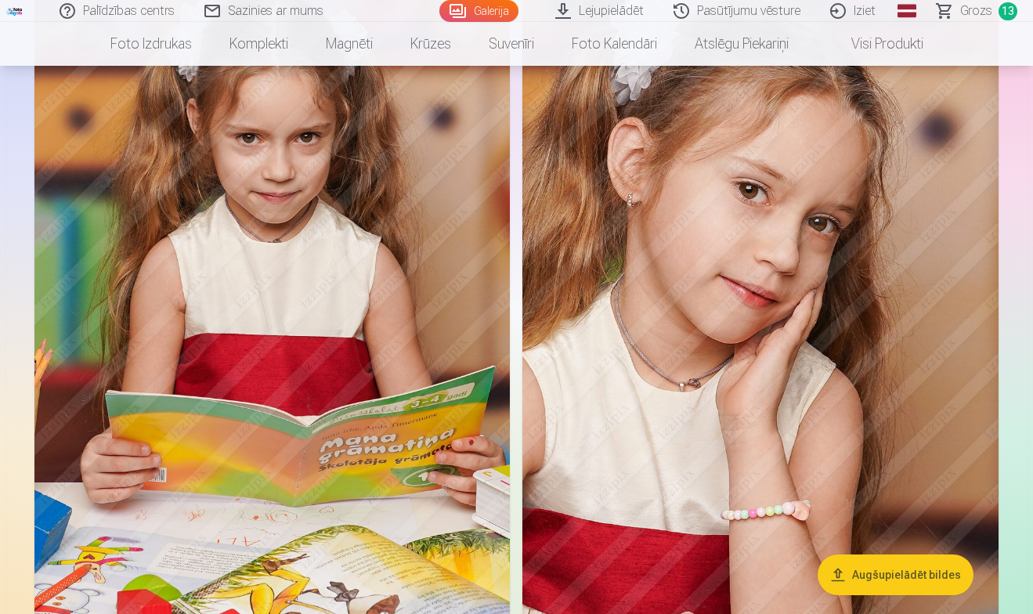
click at [622, 12] on link "Lejupielādēt" at bounding box center [600, 11] width 118 height 22
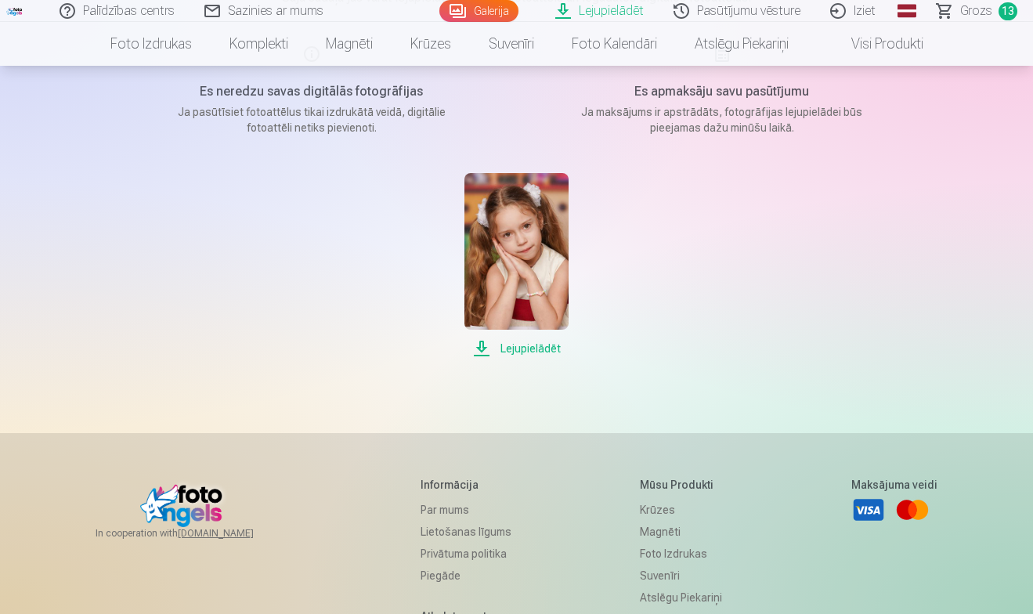
scroll to position [222, 0]
click at [525, 350] on span "Lejupielādēt" at bounding box center [516, 347] width 104 height 19
click at [554, 348] on span "Lejupielādēt" at bounding box center [516, 347] width 104 height 19
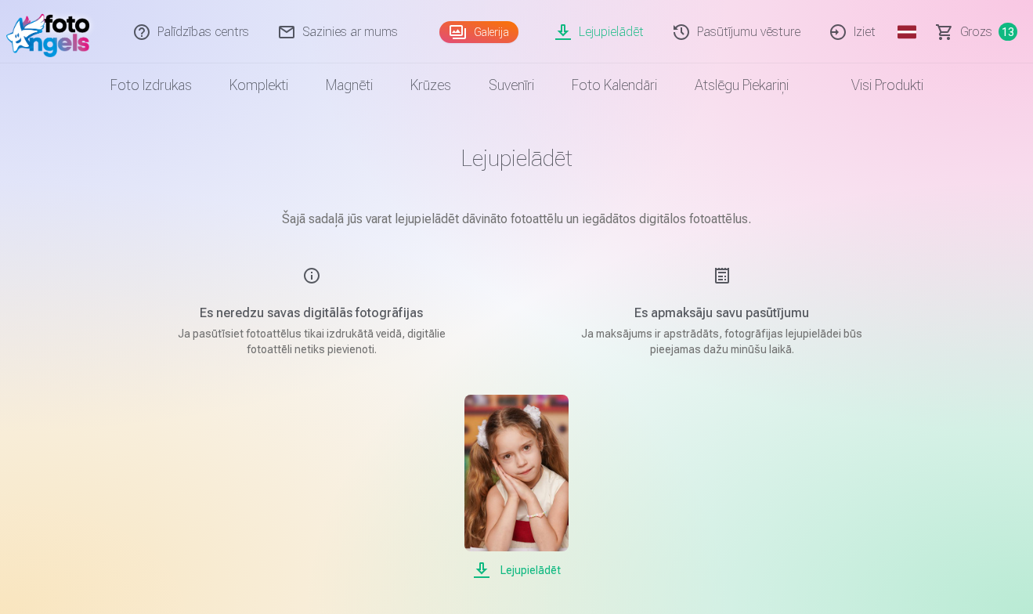
scroll to position [0, 0]
click at [496, 31] on link "Galerija" at bounding box center [478, 31] width 79 height 22
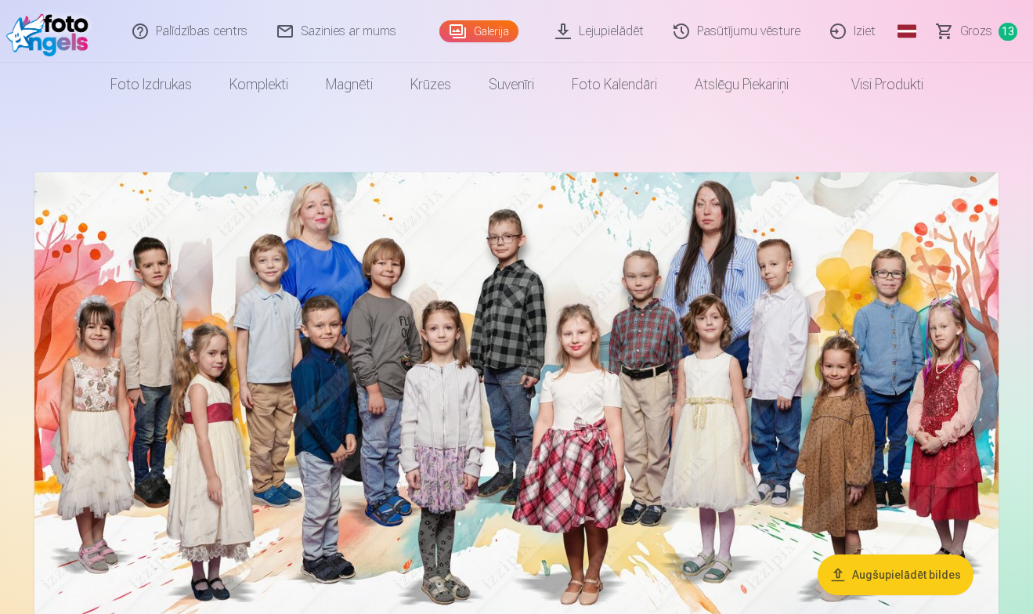
click at [488, 263] on img at bounding box center [516, 418] width 964 height 493
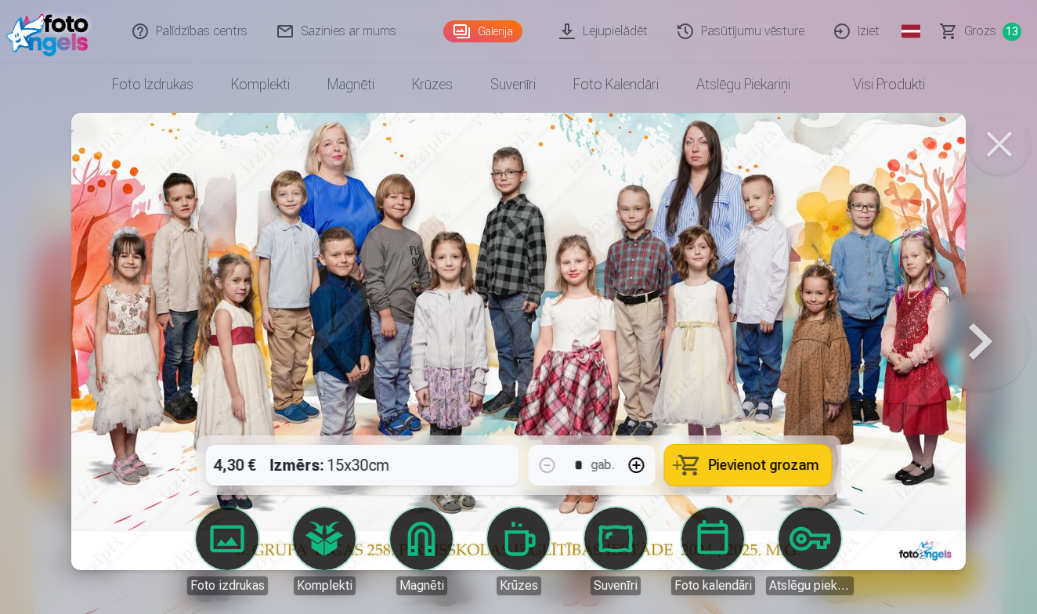
click at [609, 31] on link "Lejupielādēt" at bounding box center [604, 31] width 118 height 63
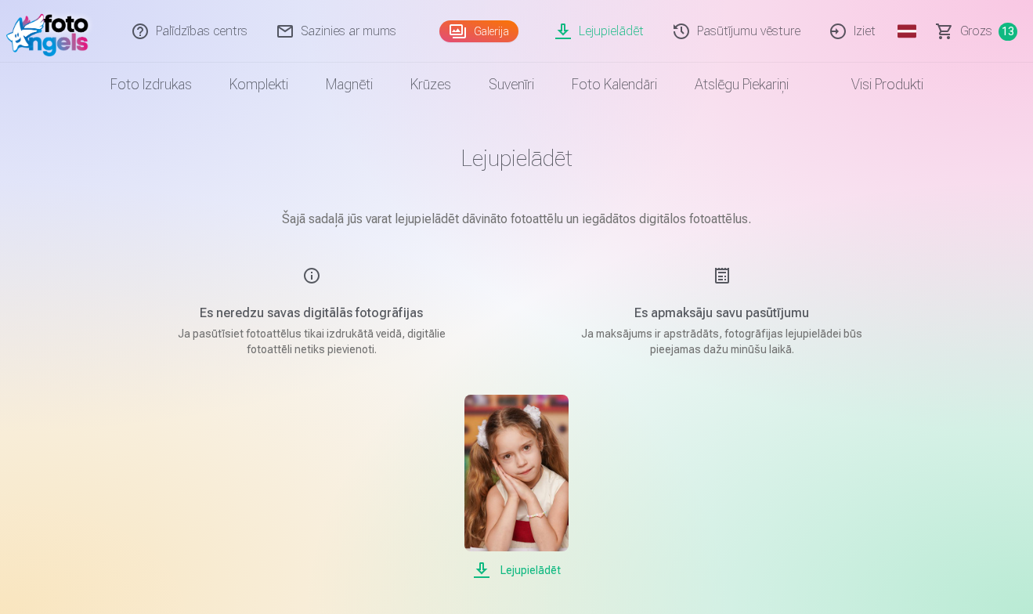
click at [503, 31] on link "Galerija" at bounding box center [478, 31] width 79 height 22
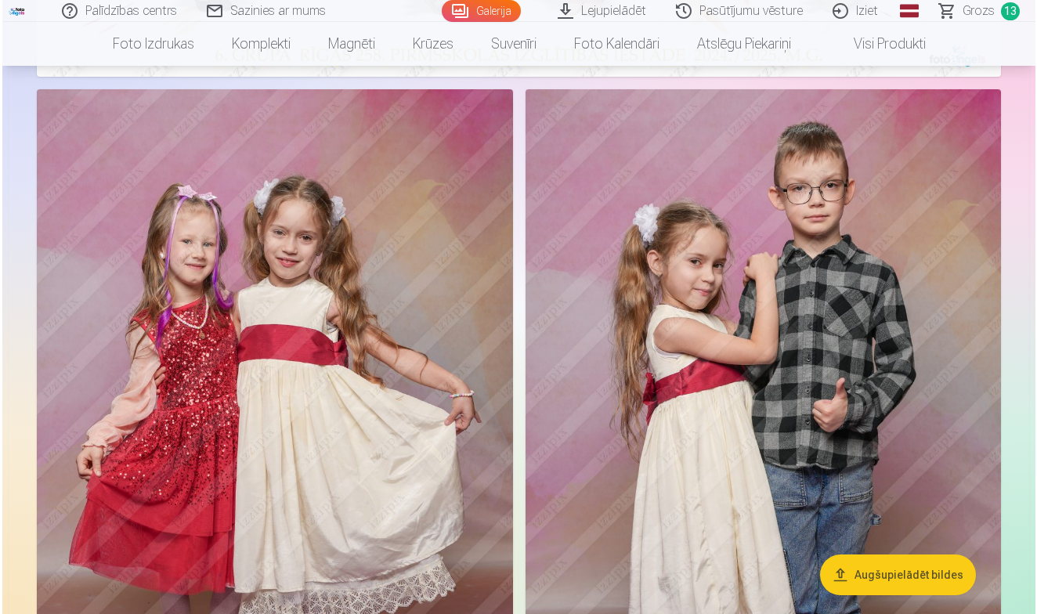
scroll to position [594, 0]
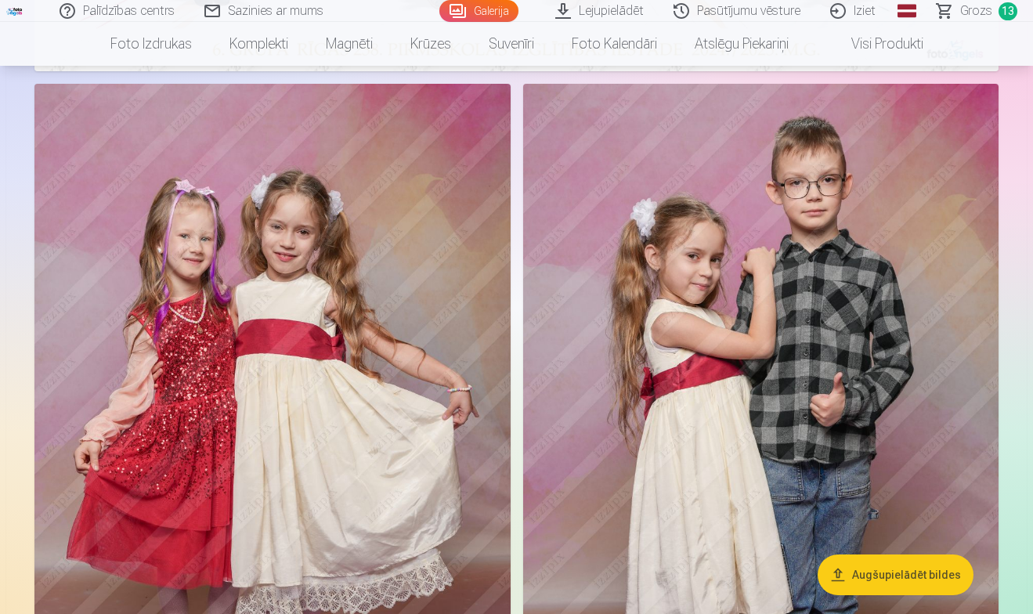
click at [350, 310] on img at bounding box center [272, 441] width 476 height 714
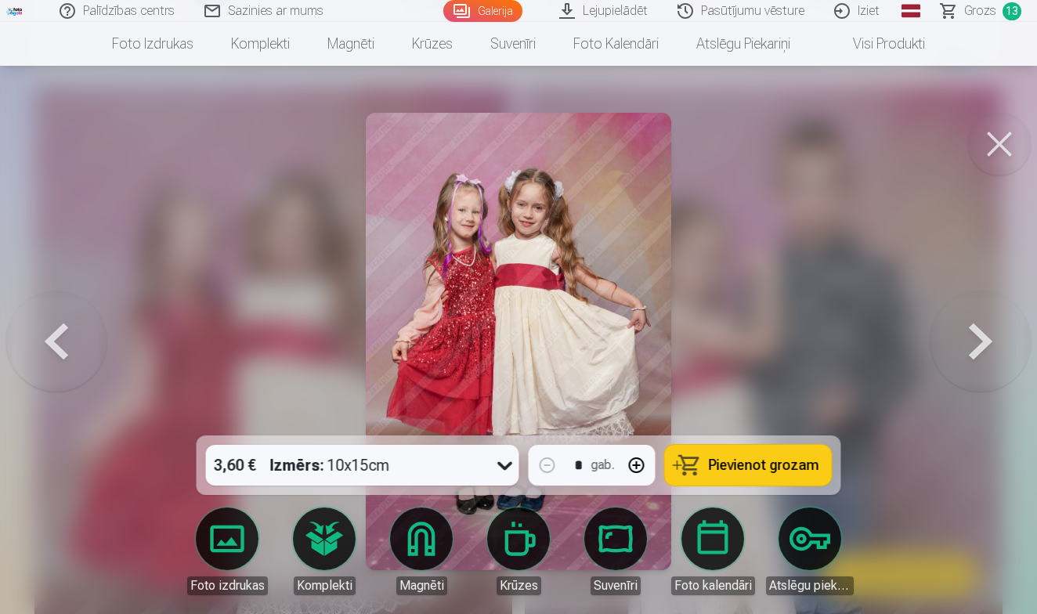
click at [610, 9] on link "Lejupielādēt" at bounding box center [604, 11] width 118 height 22
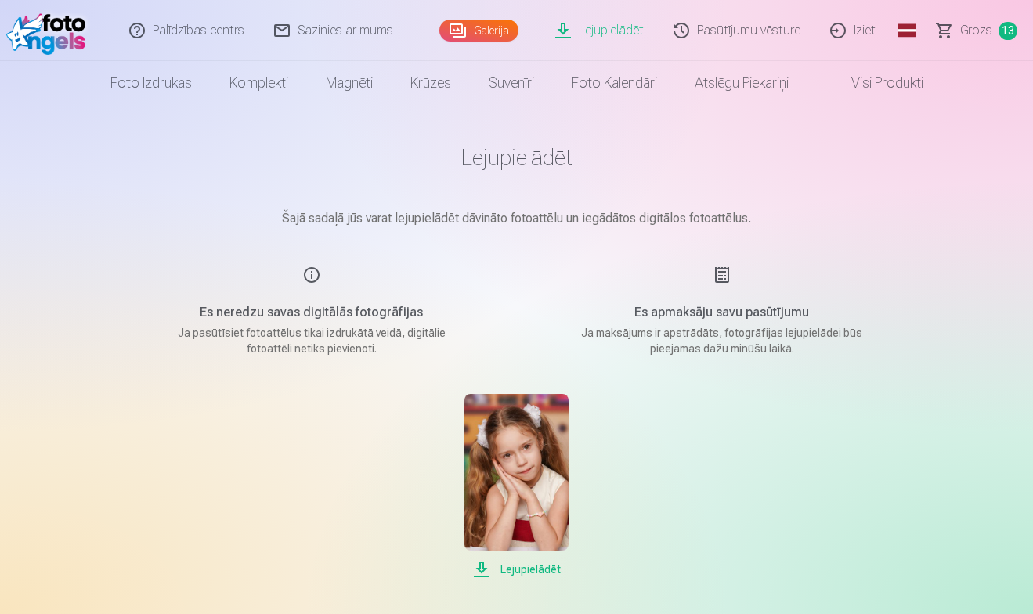
scroll to position [1, 0]
click at [506, 33] on link "Galerija" at bounding box center [478, 31] width 79 height 22
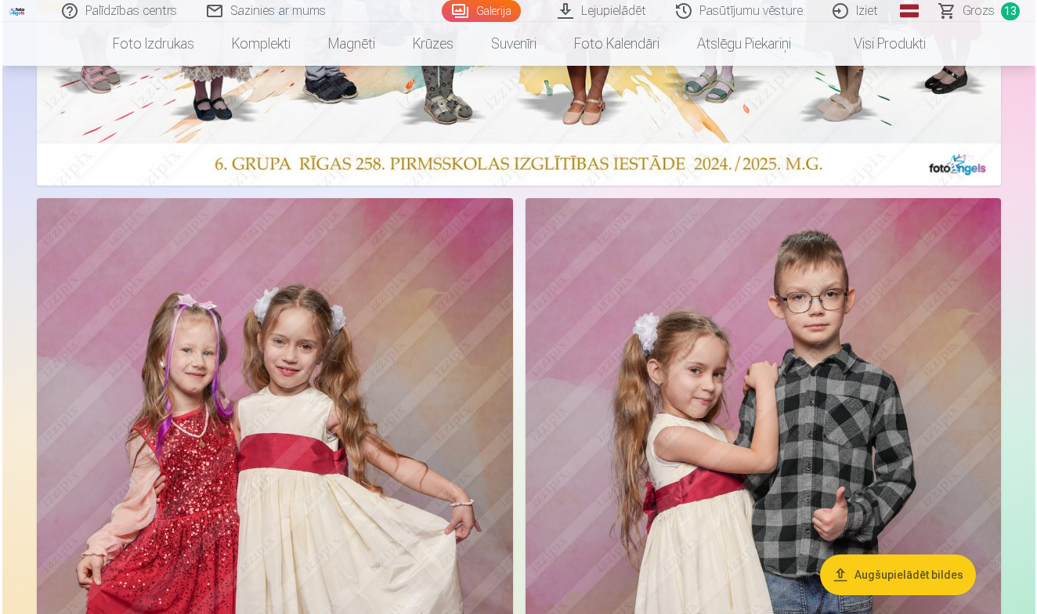
scroll to position [482, 0]
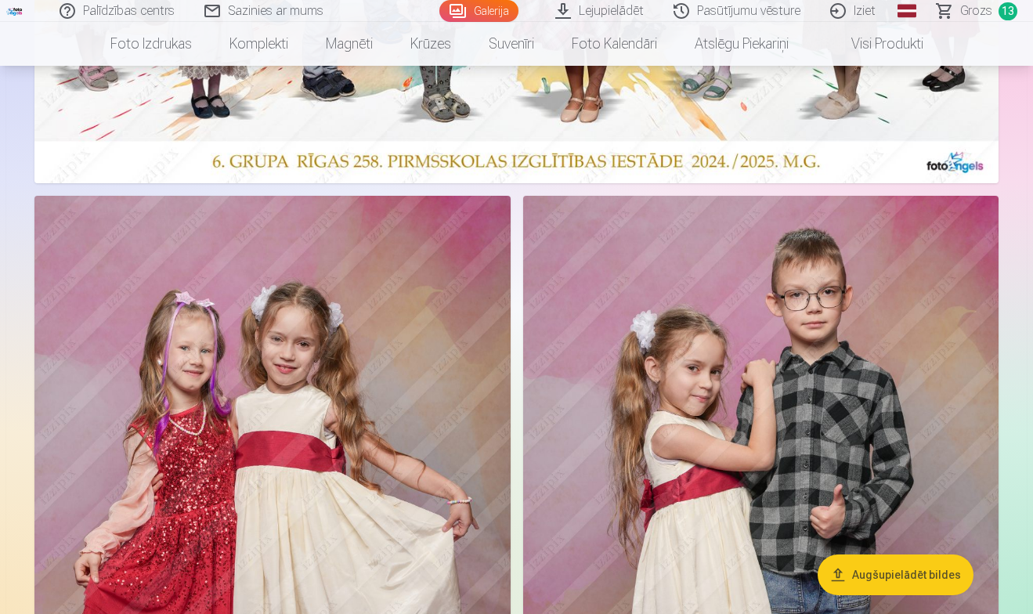
click at [673, 352] on img at bounding box center [761, 553] width 476 height 714
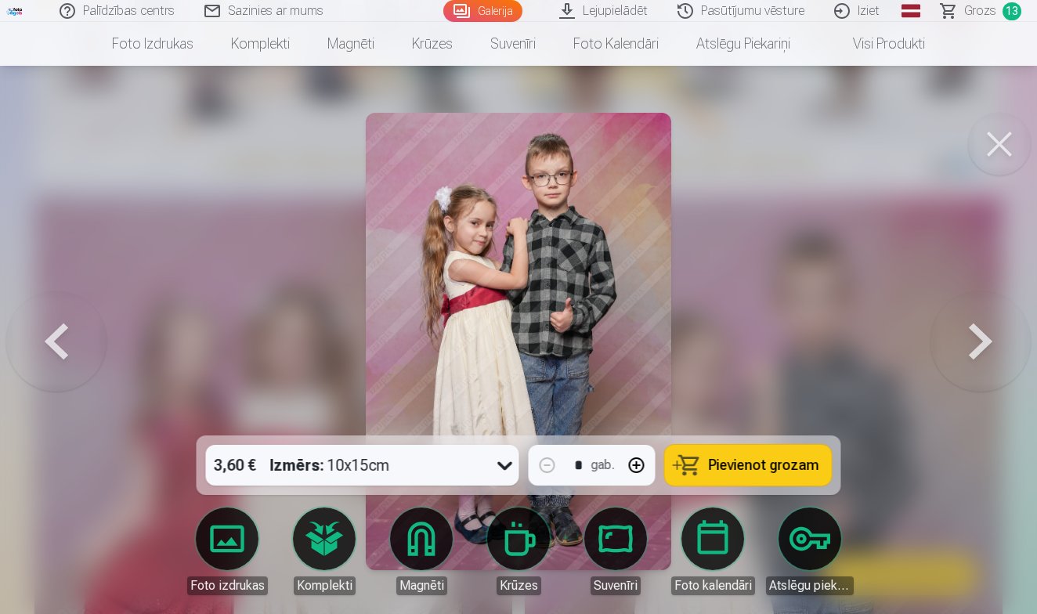
click at [506, 462] on icon at bounding box center [505, 465] width 25 height 25
click at [142, 437] on div at bounding box center [518, 307] width 1037 height 614
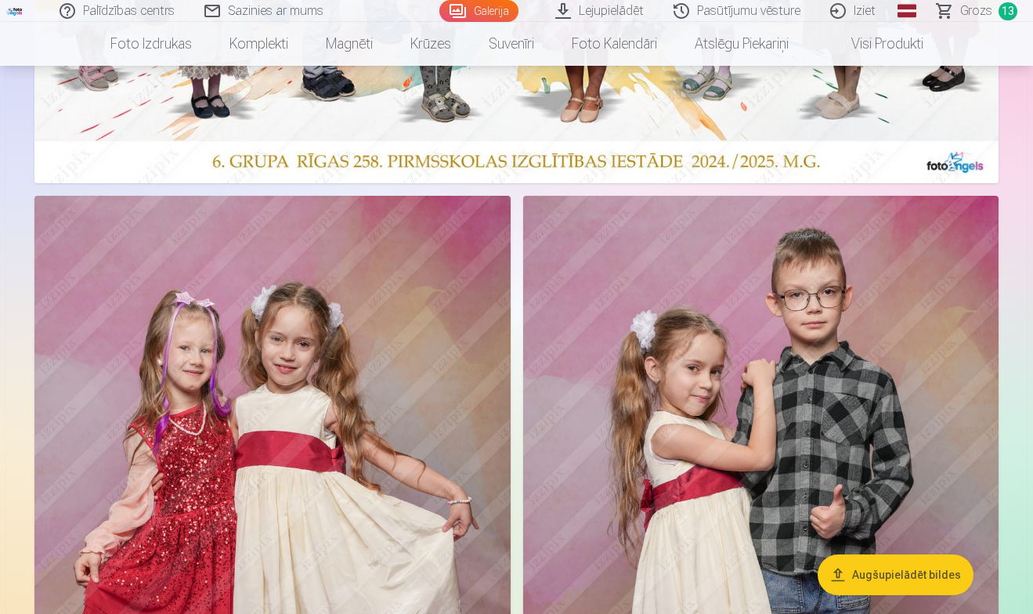
click at [242, 425] on img at bounding box center [272, 553] width 476 height 714
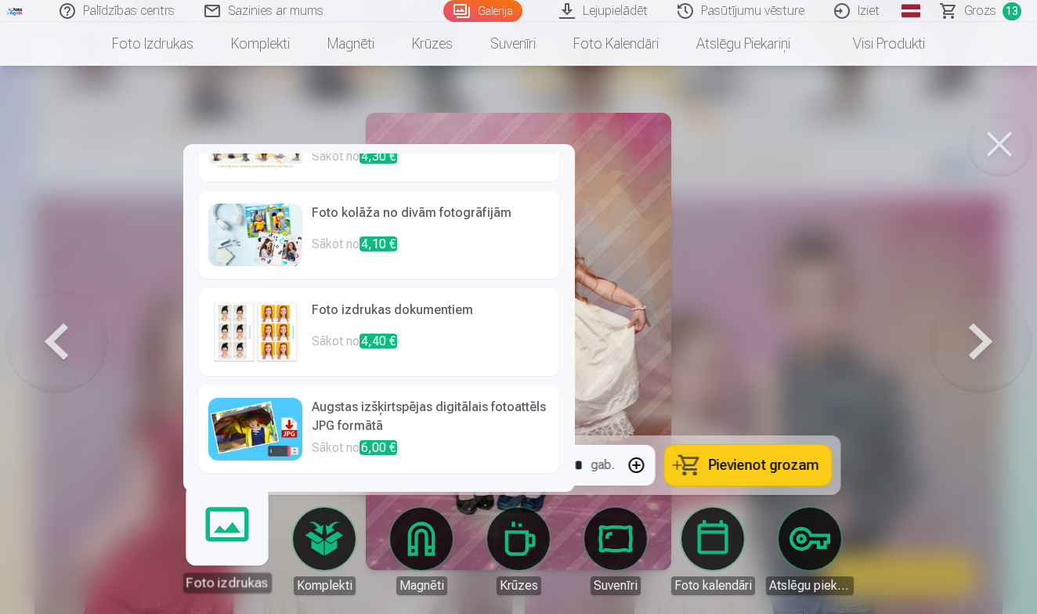
scroll to position [160, 0]
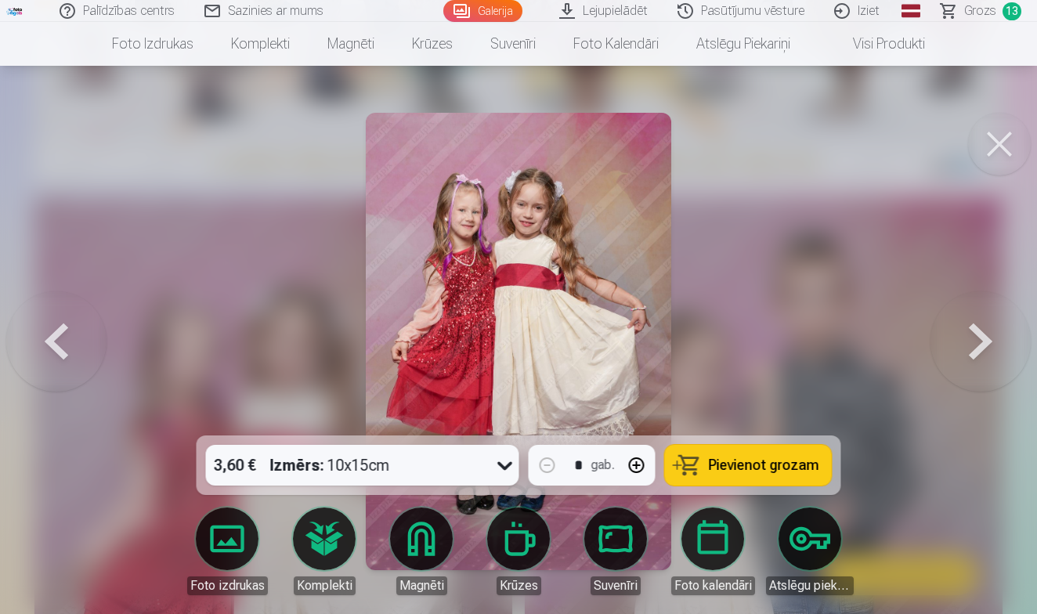
click at [616, 14] on link "Lejupielādēt" at bounding box center [604, 11] width 118 height 22
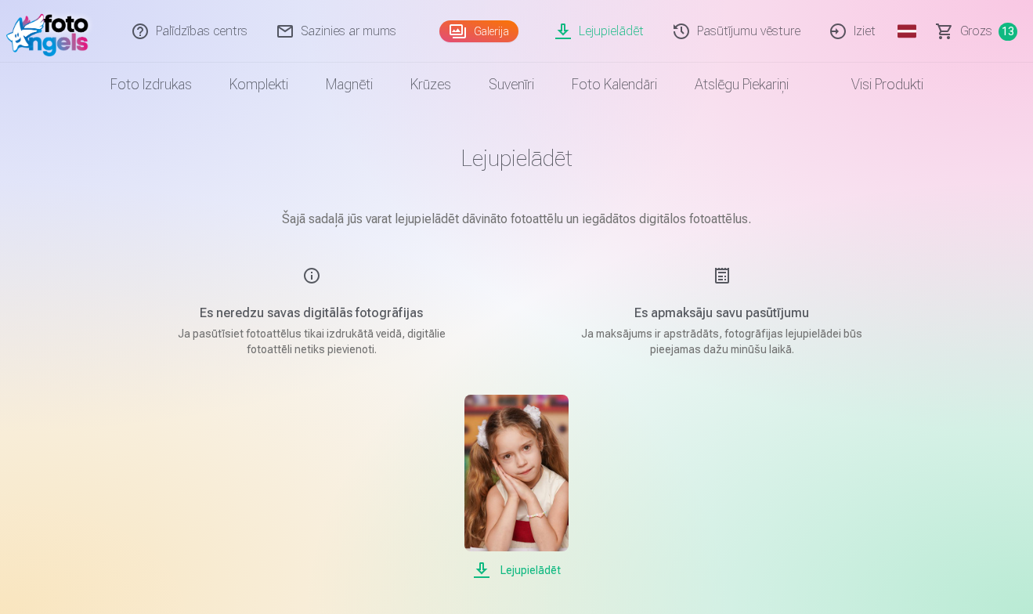
click at [490, 25] on link "Galerija" at bounding box center [478, 31] width 79 height 22
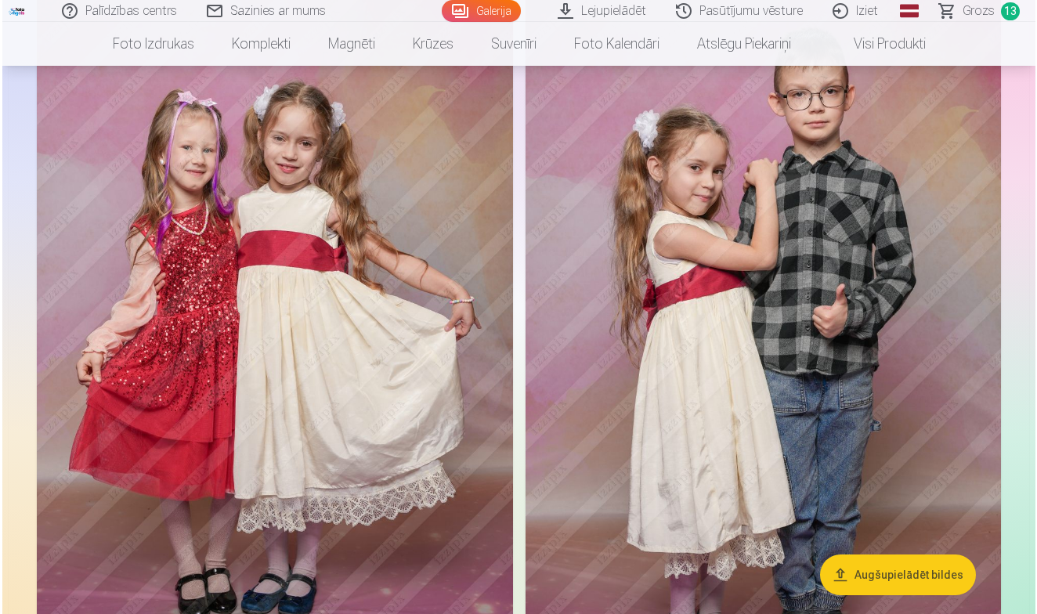
scroll to position [684, 0]
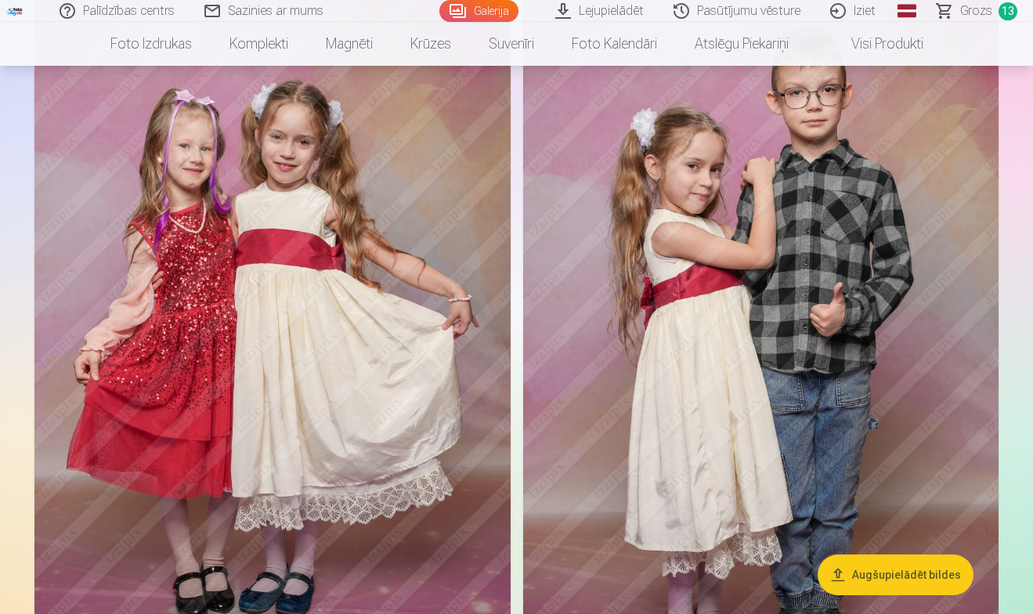
click at [399, 274] on img at bounding box center [272, 351] width 476 height 714
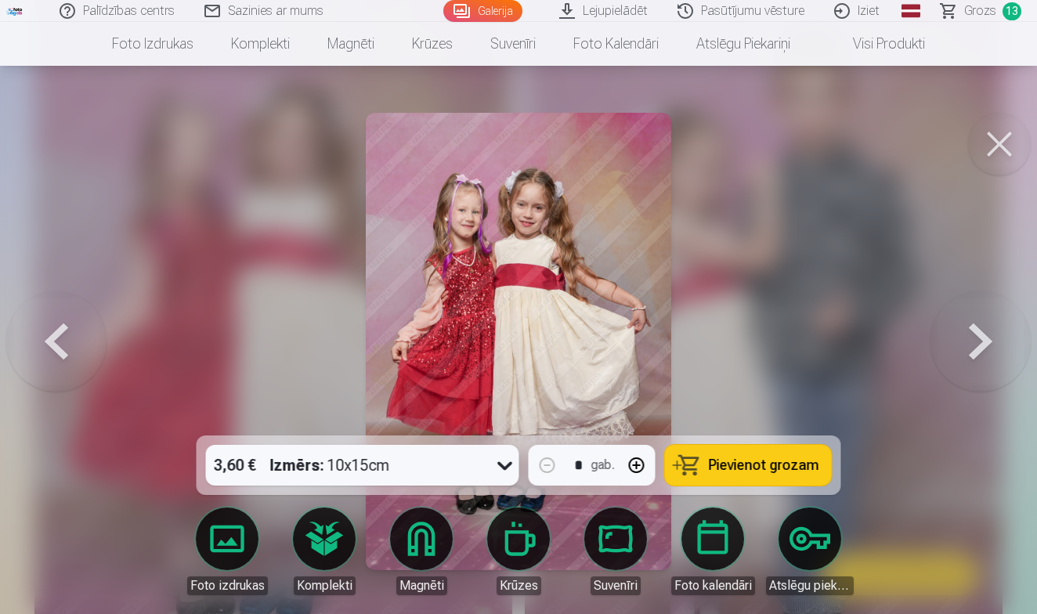
click at [959, 16] on link "Grozs 13" at bounding box center [981, 11] width 110 height 22
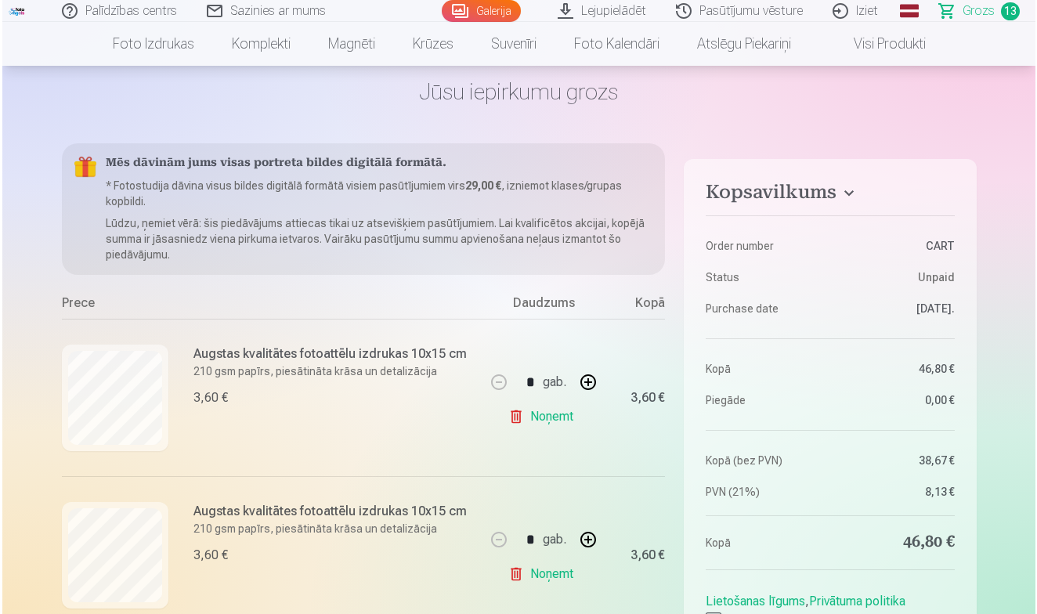
scroll to position [72, 0]
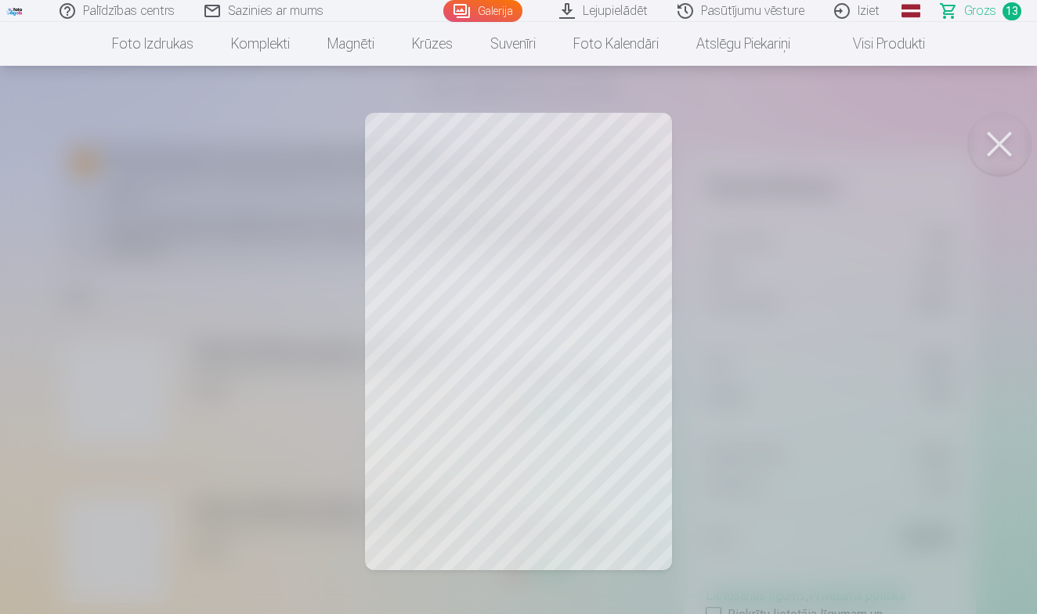
click at [603, 13] on link "Lejupielādēt" at bounding box center [604, 11] width 118 height 22
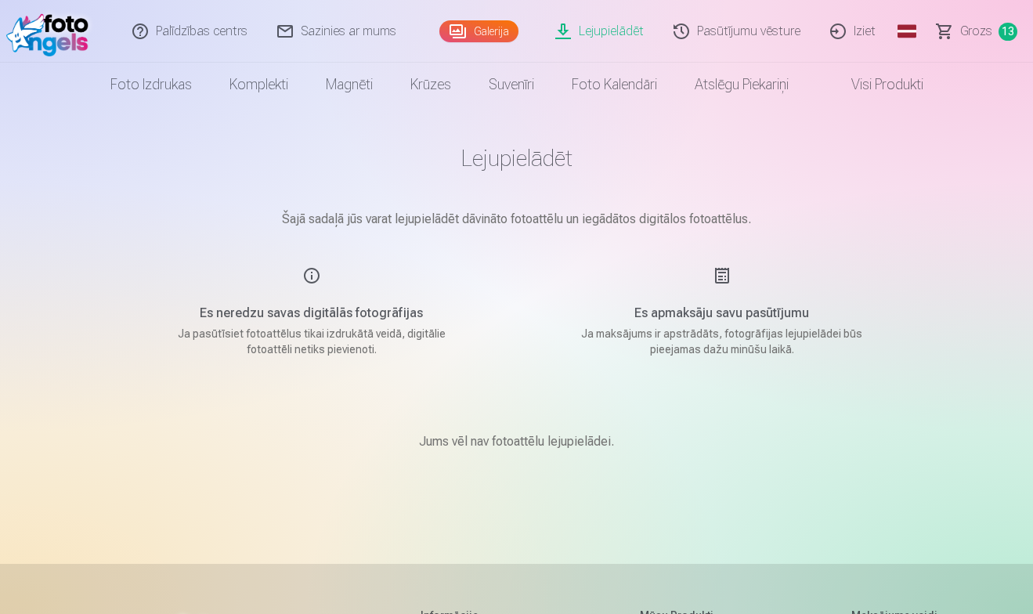
click at [480, 441] on p "Jums vēl nav fotoattēlu lejupielādei." at bounding box center [516, 441] width 195 height 19
click at [504, 34] on link "Galerija" at bounding box center [478, 31] width 79 height 22
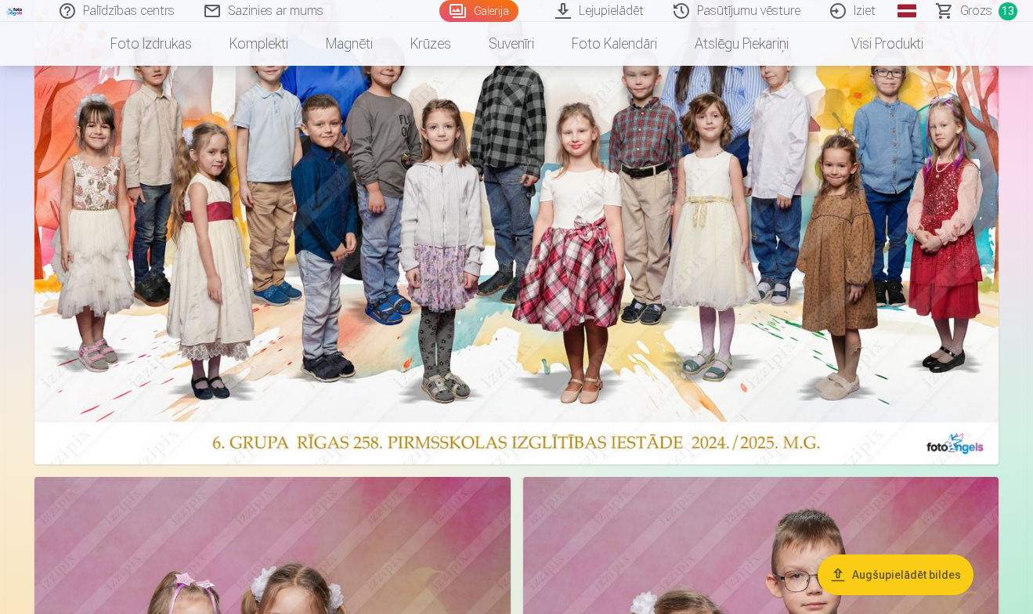
scroll to position [199, 0]
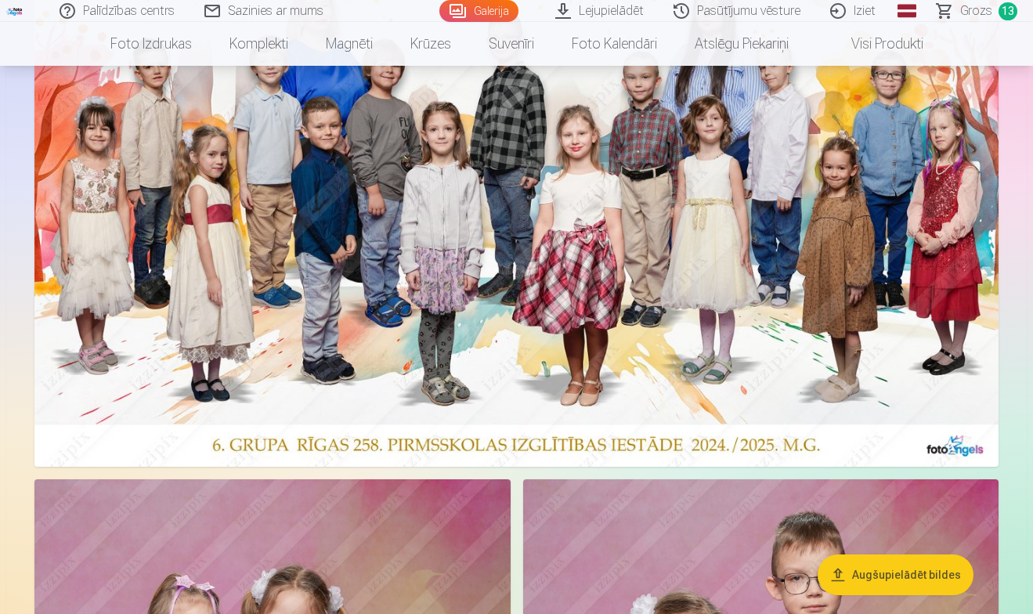
click at [955, 9] on link "Grozs 13" at bounding box center [977, 11] width 110 height 22
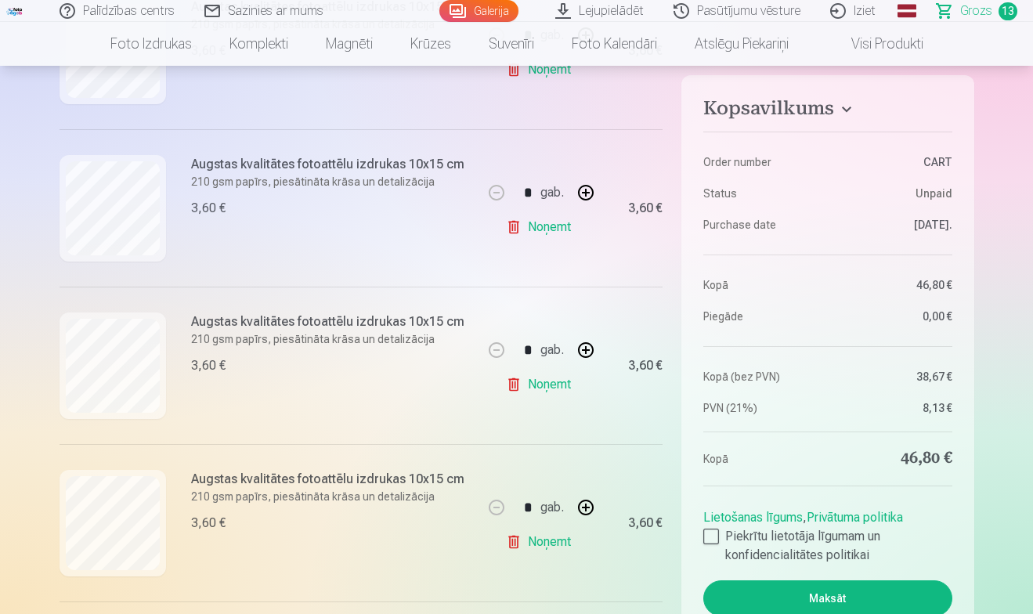
scroll to position [890, 0]
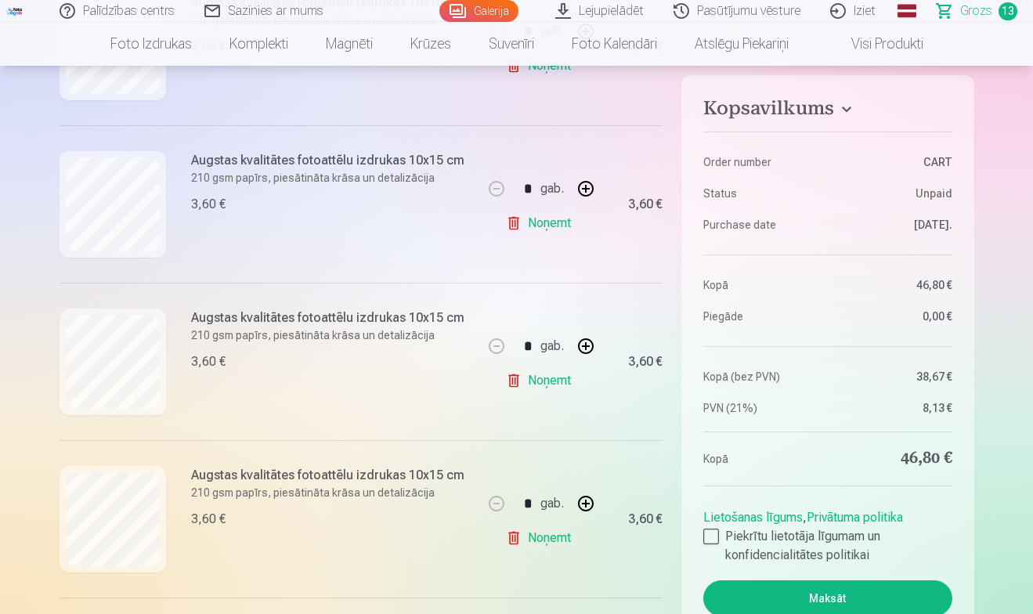
click at [550, 385] on link "Noņemt" at bounding box center [541, 380] width 71 height 31
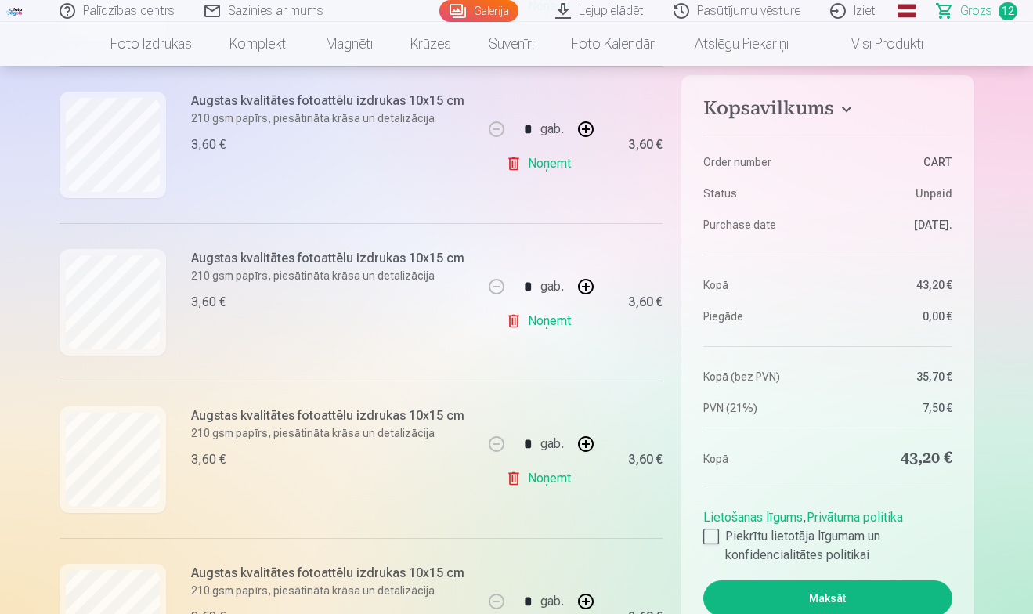
scroll to position [631, 0]
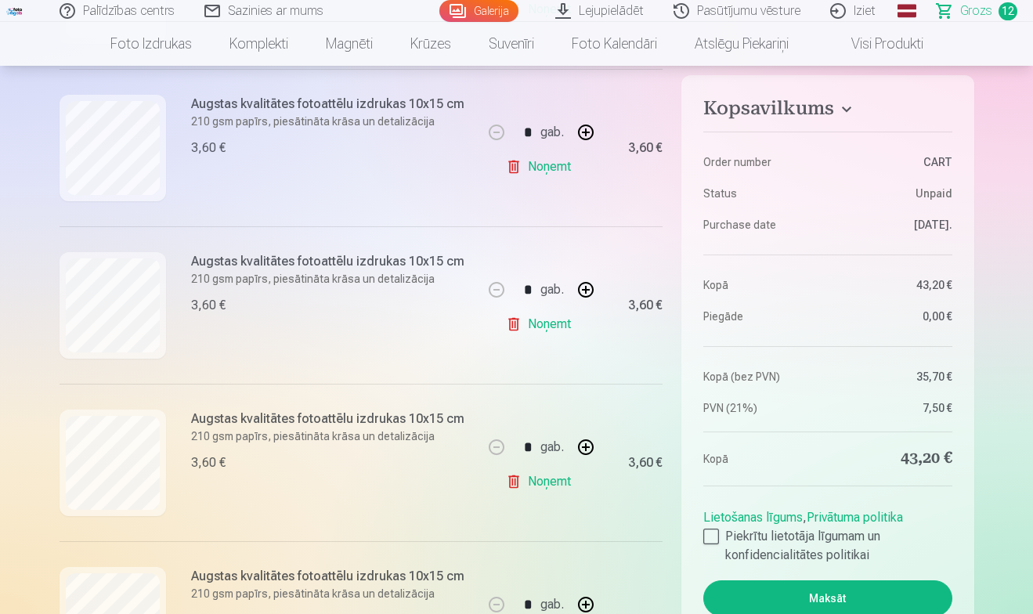
click at [551, 482] on link "Noņemt" at bounding box center [541, 481] width 71 height 31
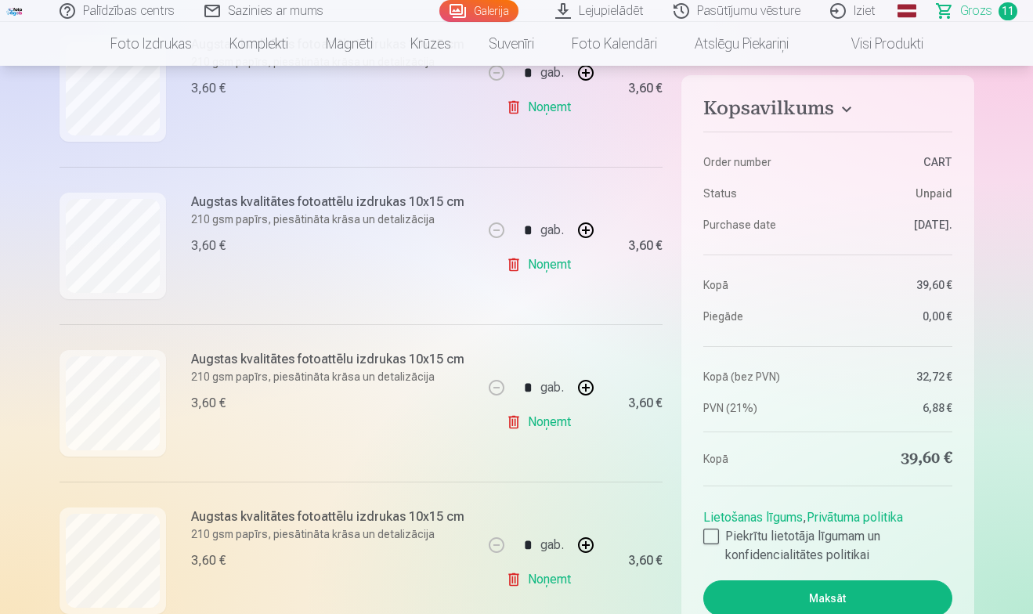
scroll to position [1009, 0]
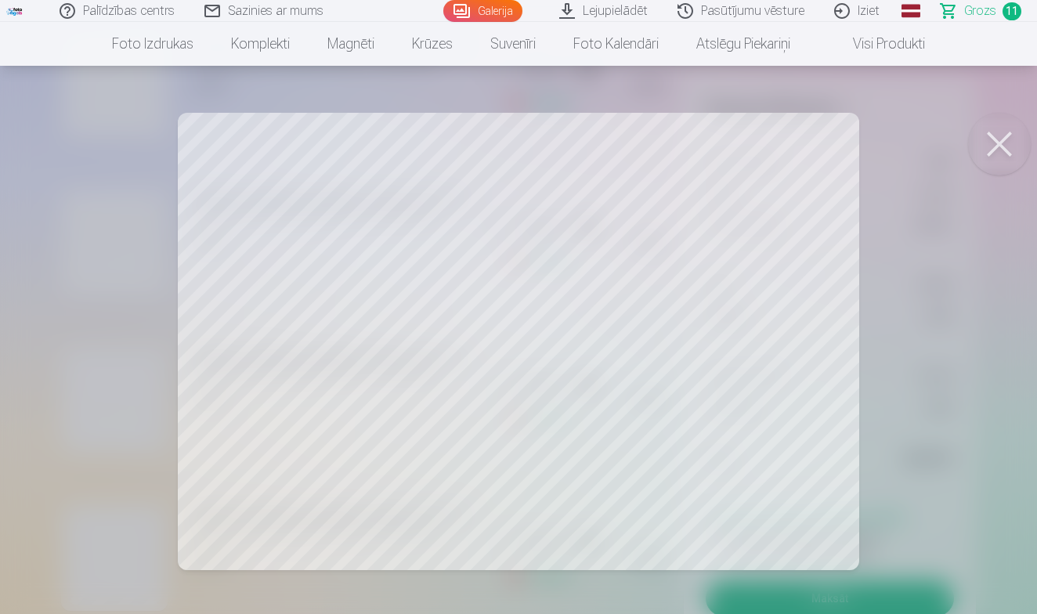
click at [1013, 138] on button at bounding box center [999, 144] width 63 height 63
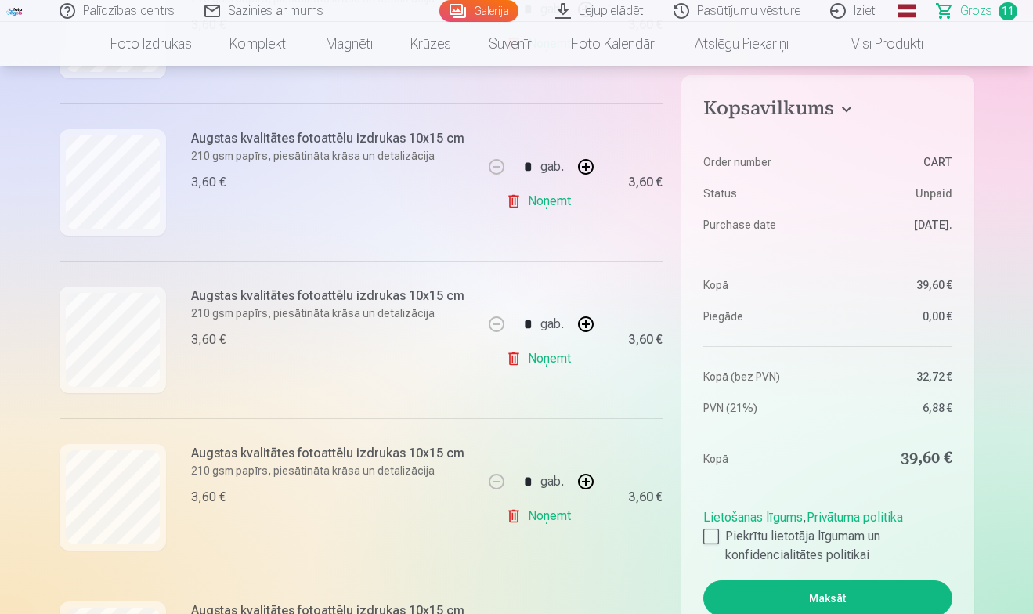
scroll to position [1074, 0]
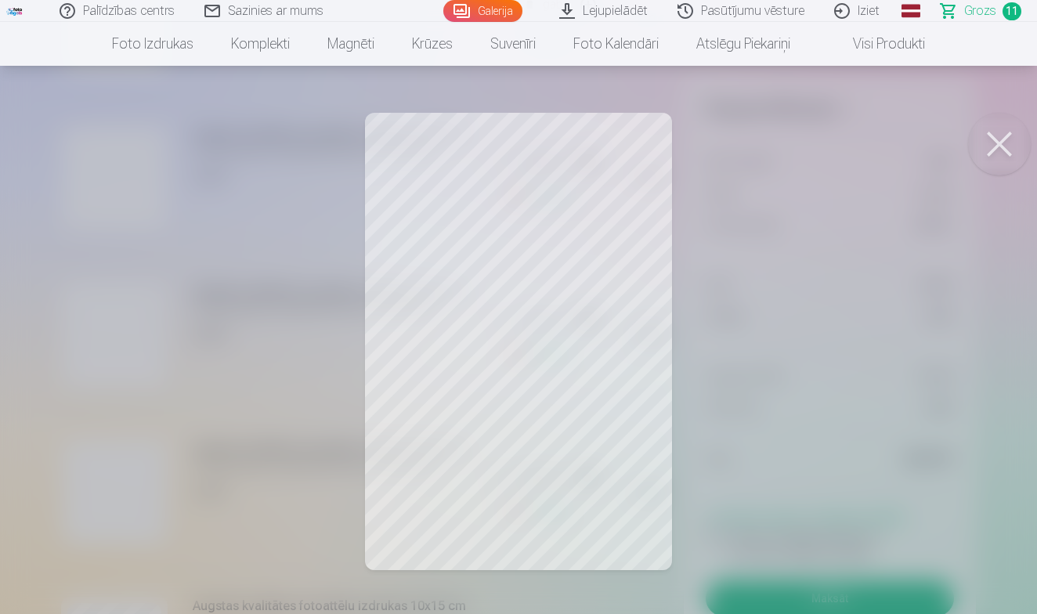
click at [1009, 136] on button at bounding box center [999, 144] width 63 height 63
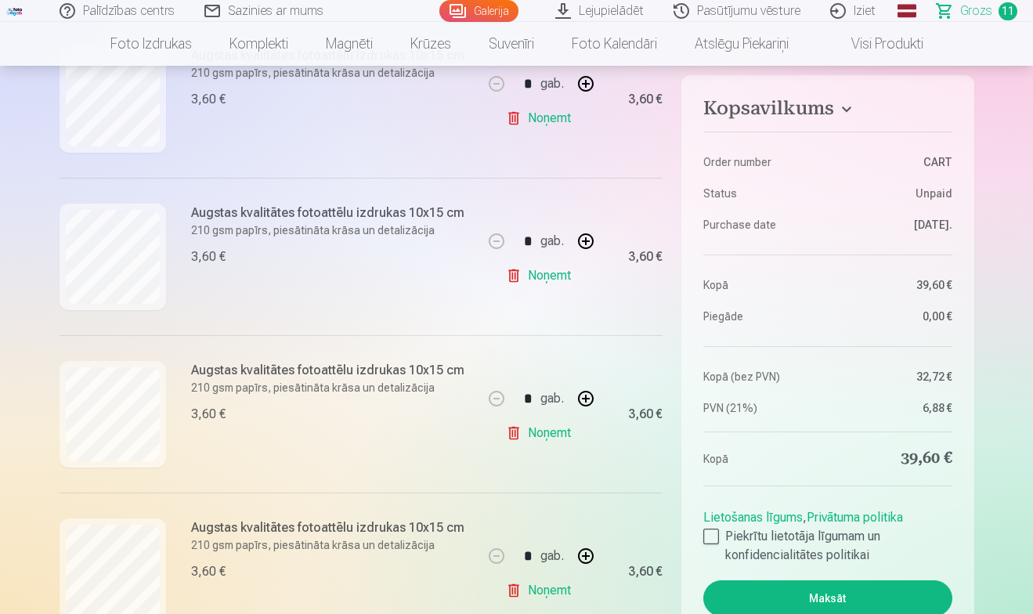
scroll to position [1313, 0]
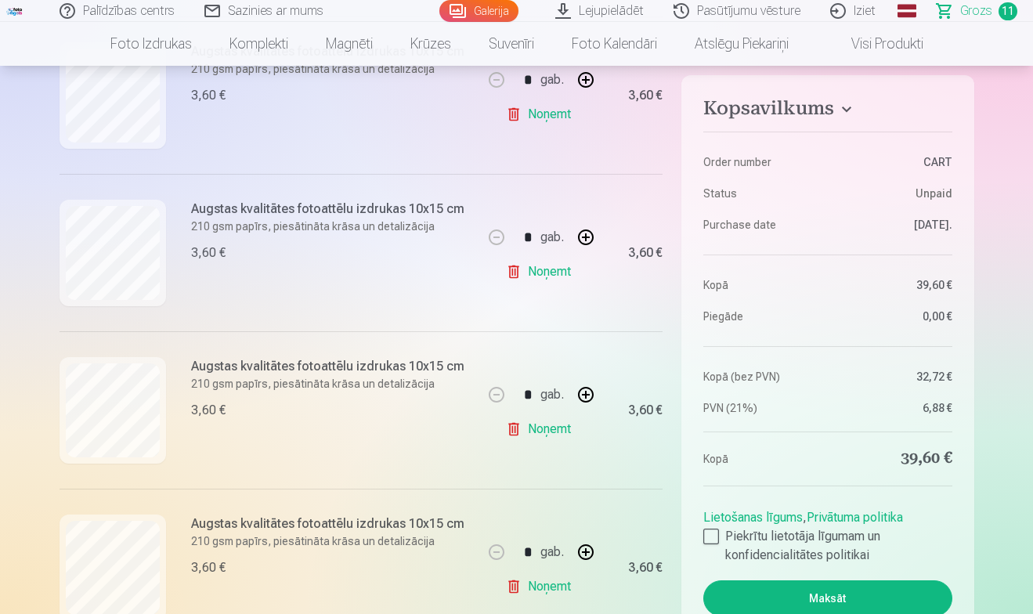
click at [555, 430] on link "Noņemt" at bounding box center [541, 428] width 71 height 31
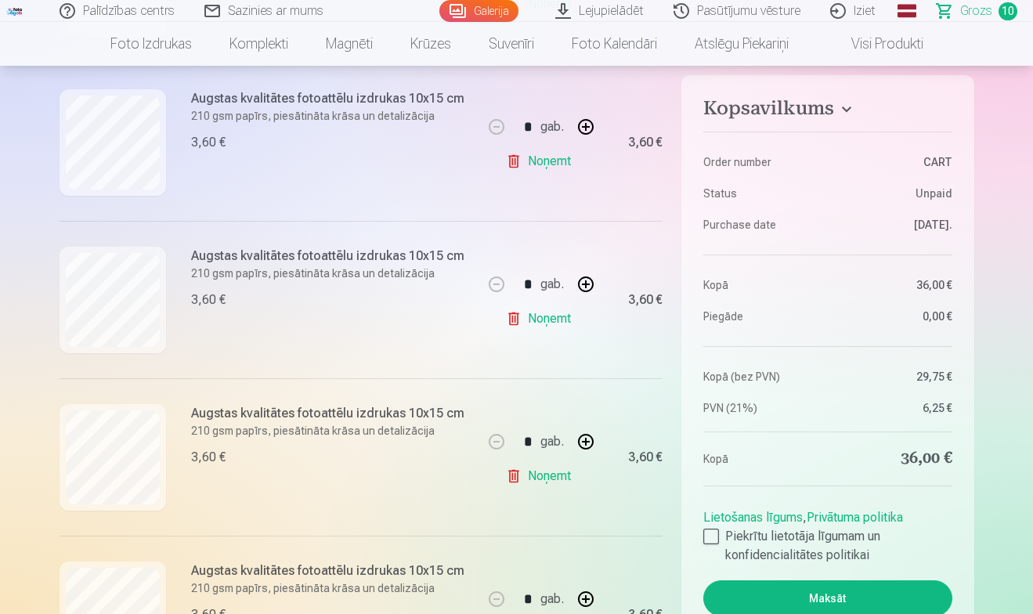
scroll to position [982, 0]
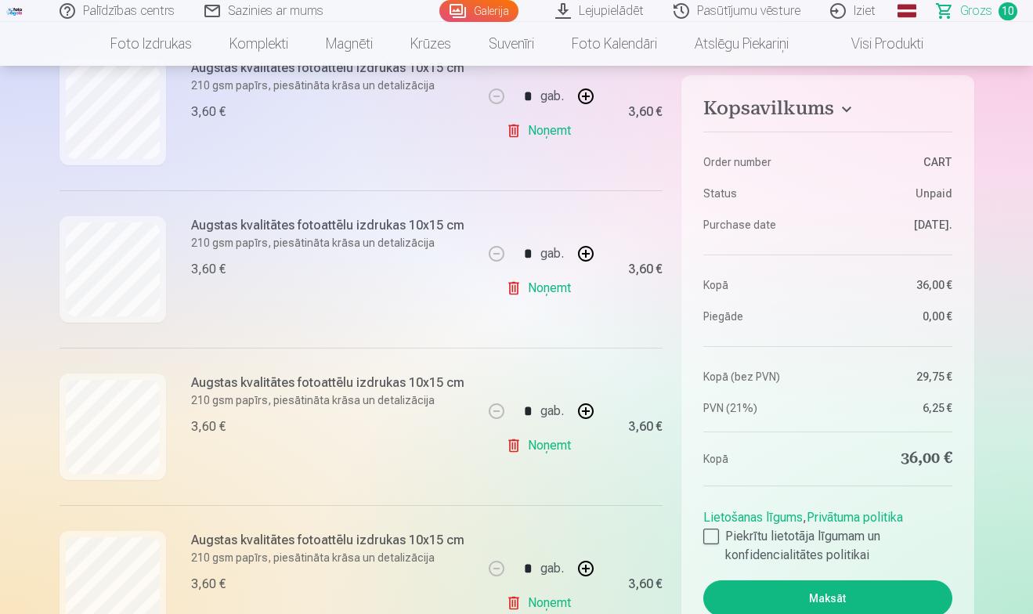
click at [547, 446] on link "Noņemt" at bounding box center [541, 445] width 71 height 31
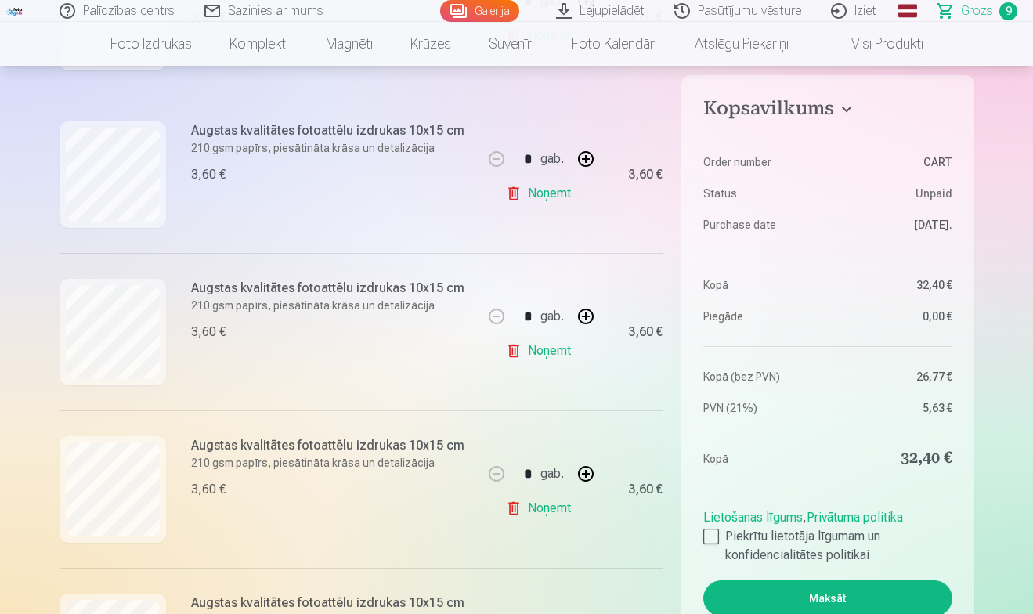
scroll to position [446, 0]
click at [547, 353] on link "Noņemt" at bounding box center [541, 351] width 71 height 31
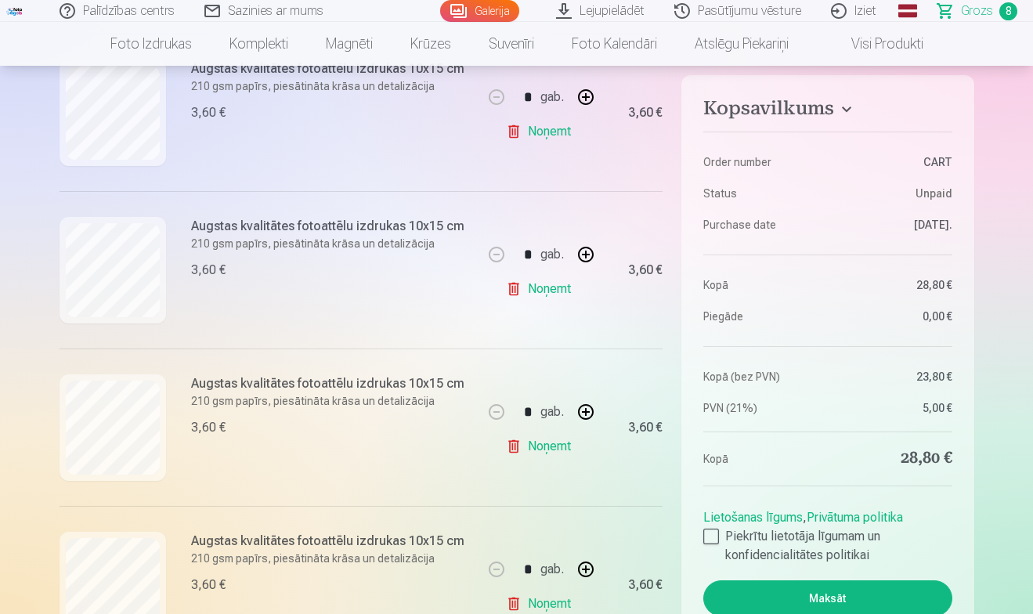
scroll to position [547, 0]
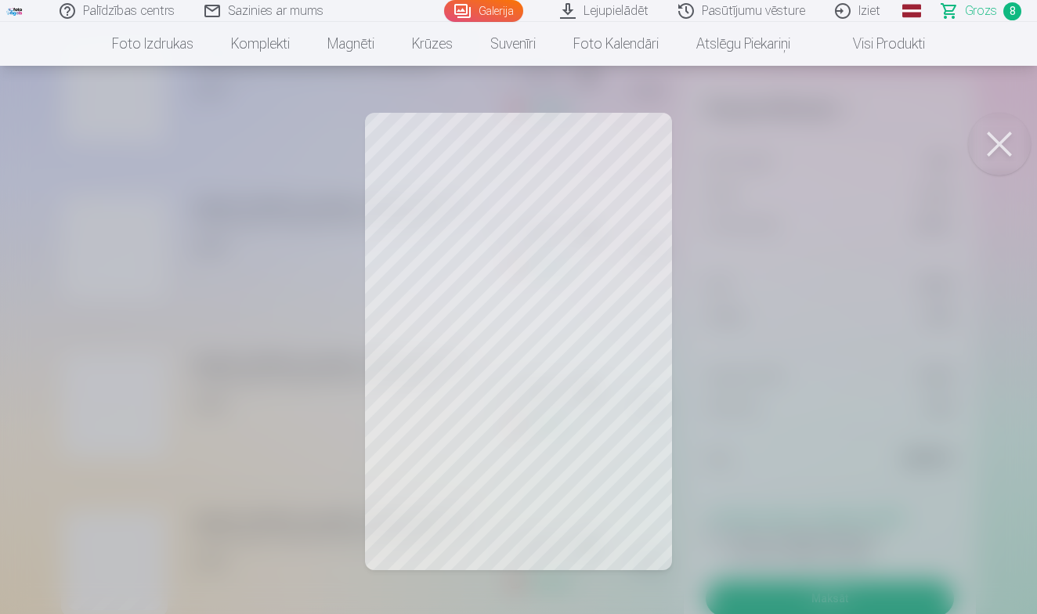
click at [992, 143] on button at bounding box center [999, 144] width 63 height 63
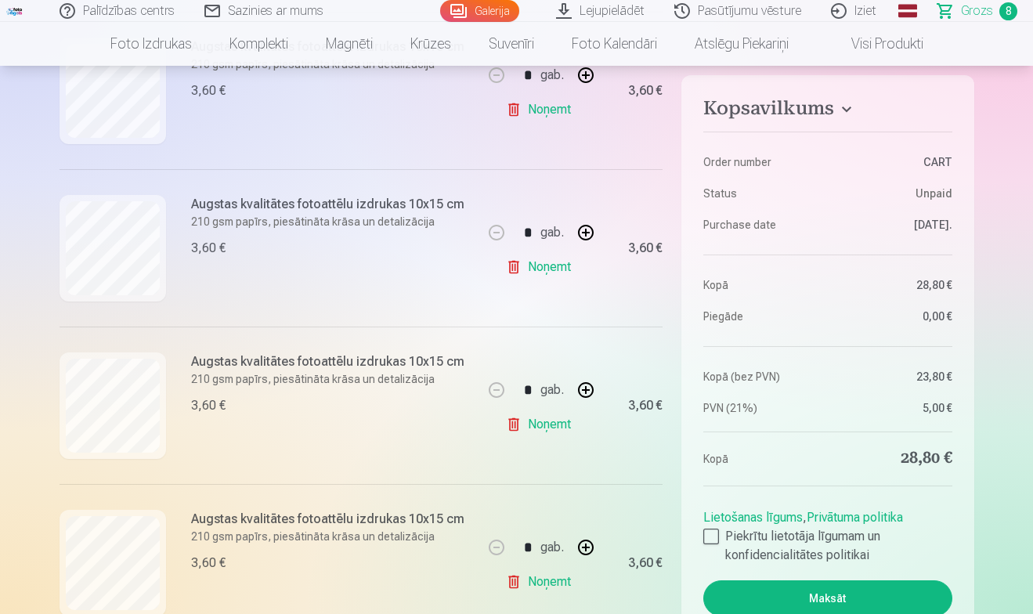
click at [479, 16] on link "Galerija" at bounding box center [479, 11] width 79 height 22
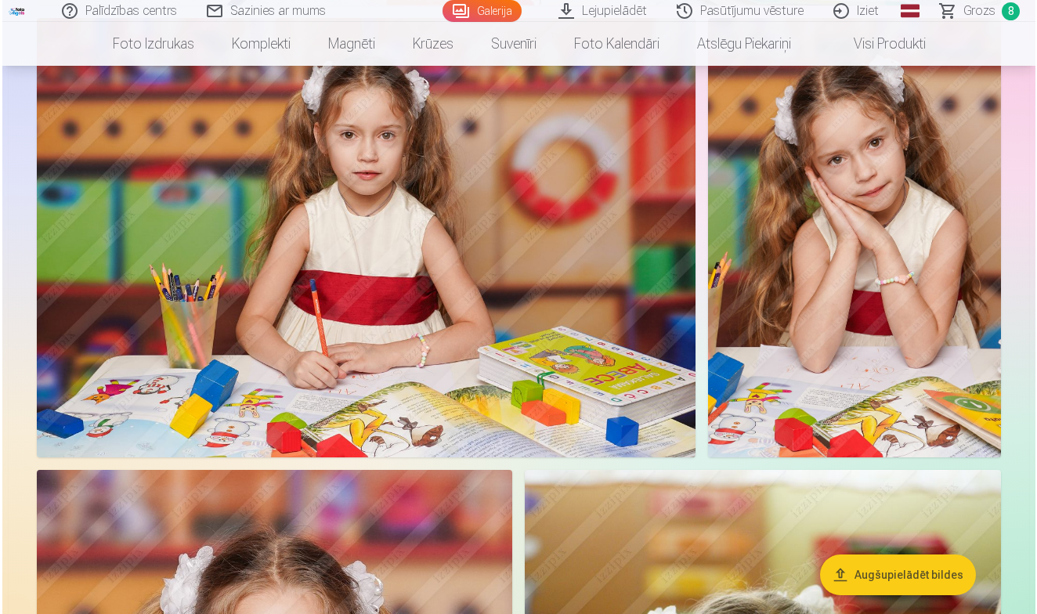
scroll to position [5633, 0]
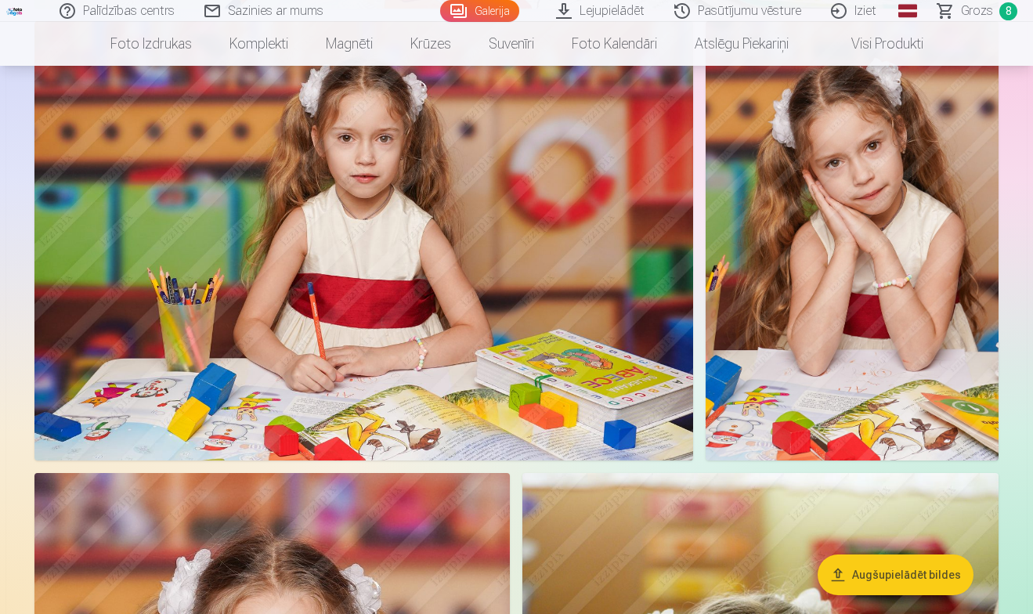
click at [499, 301] on img at bounding box center [363, 240] width 659 height 439
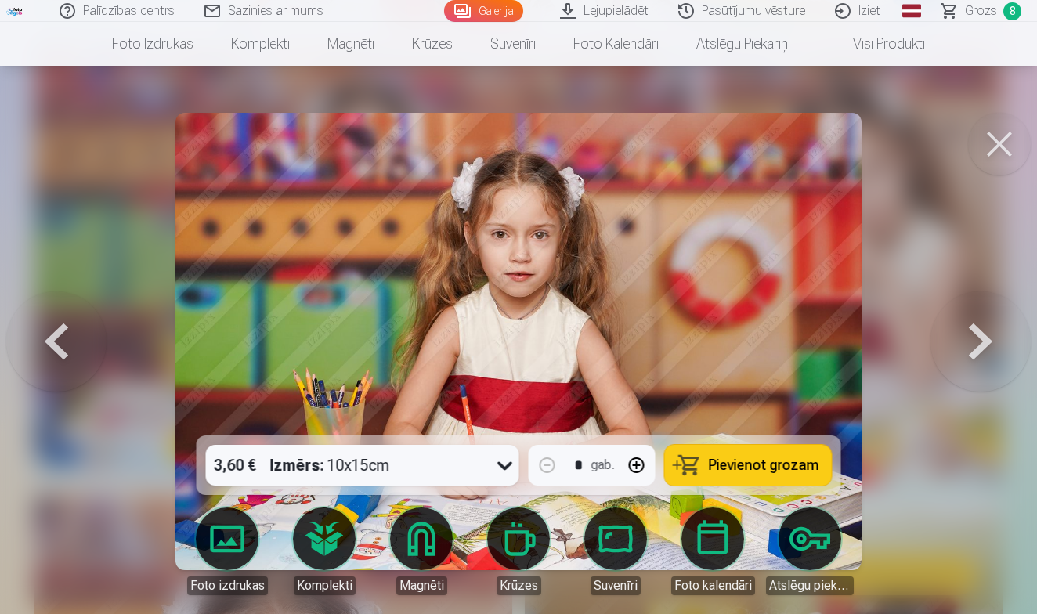
click at [752, 467] on span "Pievienot grozam" at bounding box center [764, 465] width 110 height 14
click at [992, 12] on span "Grozs" at bounding box center [981, 11] width 32 height 19
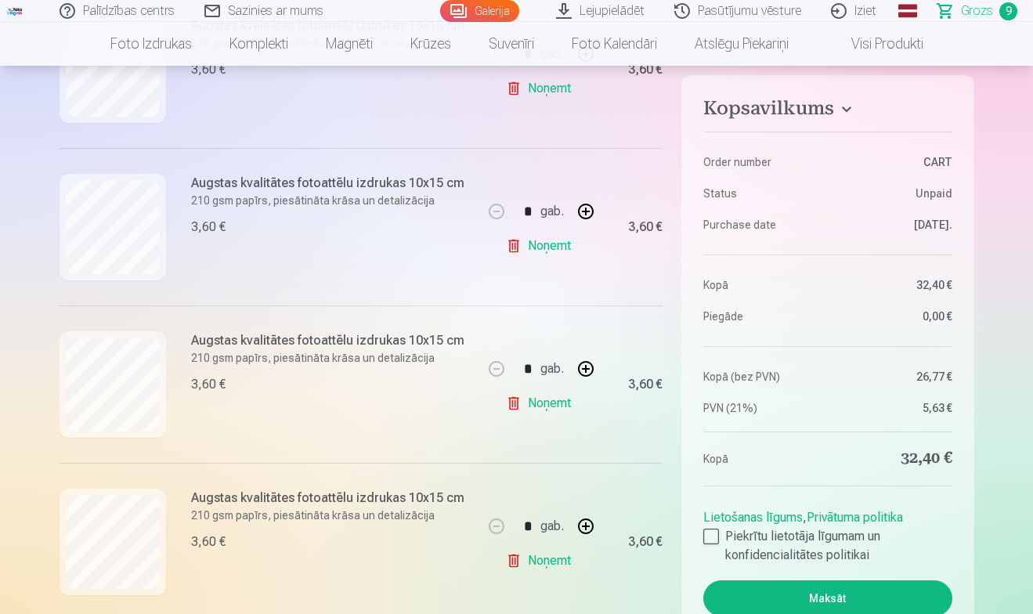
scroll to position [549, 0]
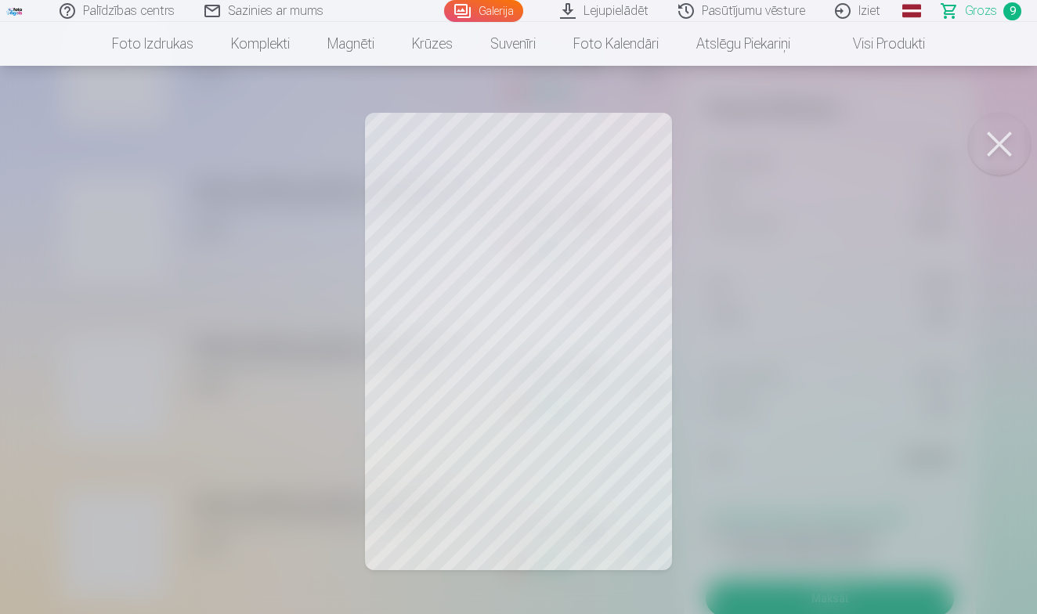
click at [1010, 143] on button at bounding box center [999, 144] width 63 height 63
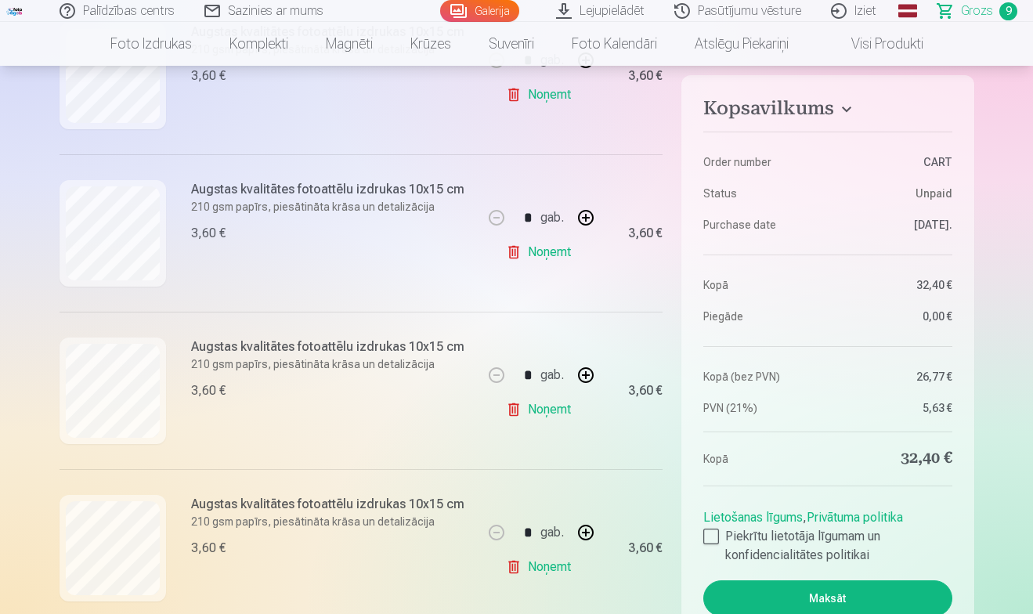
scroll to position [1021, 0]
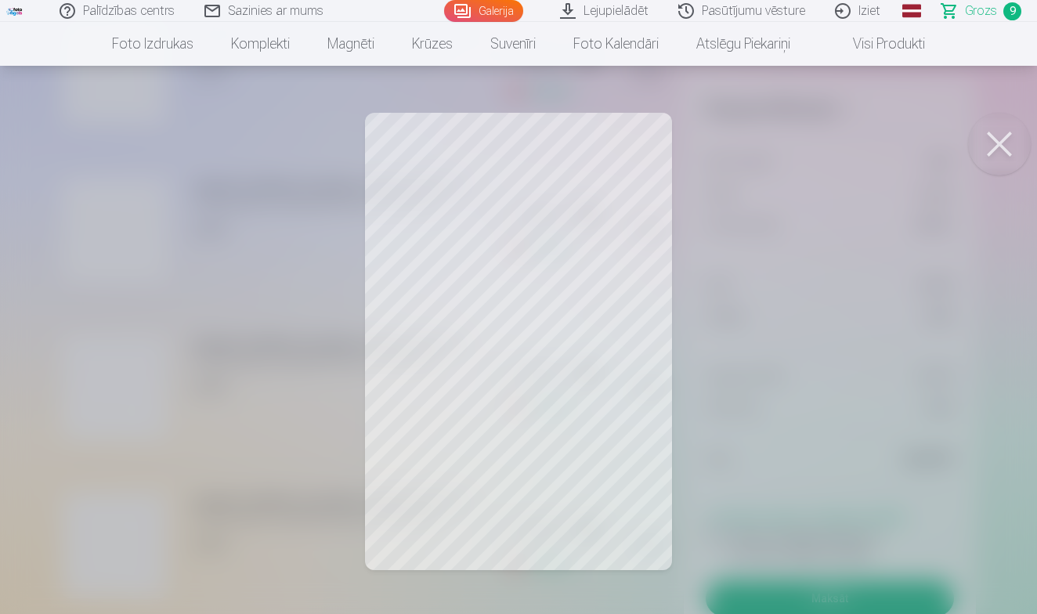
click at [995, 146] on button at bounding box center [999, 144] width 63 height 63
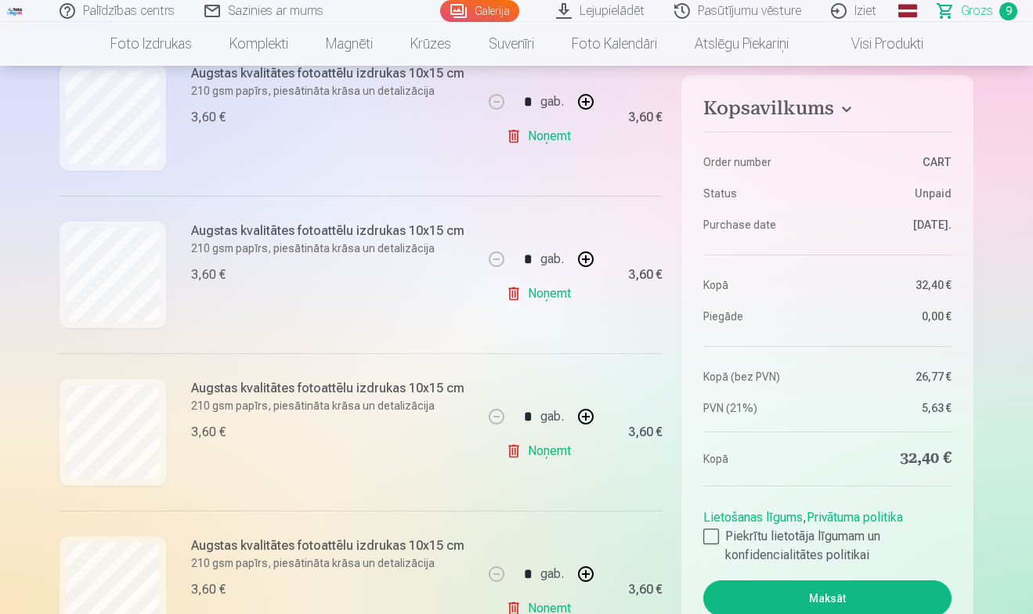
scroll to position [1138, 0]
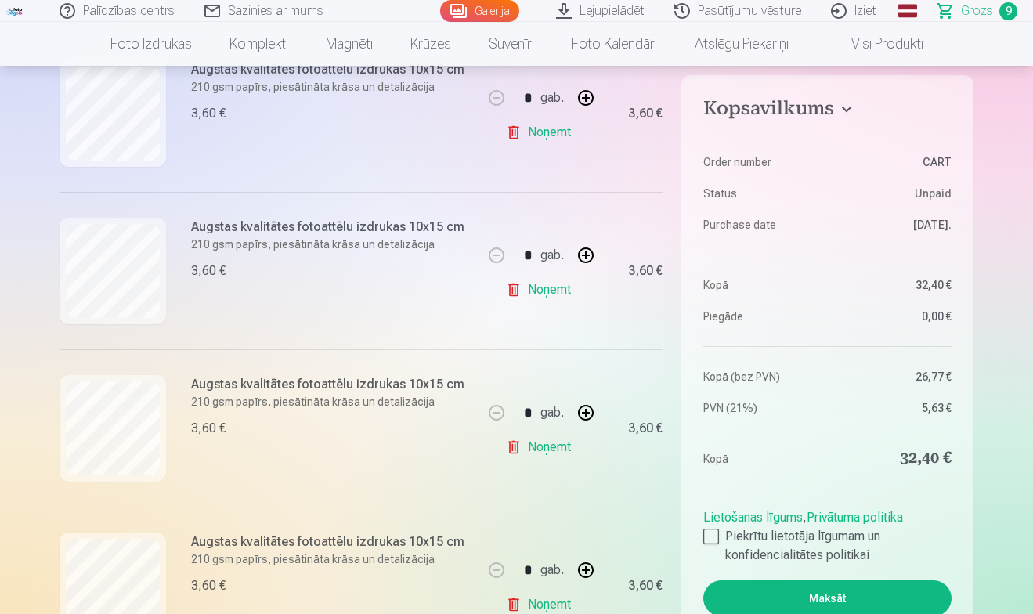
click at [543, 447] on link "Noņemt" at bounding box center [541, 446] width 71 height 31
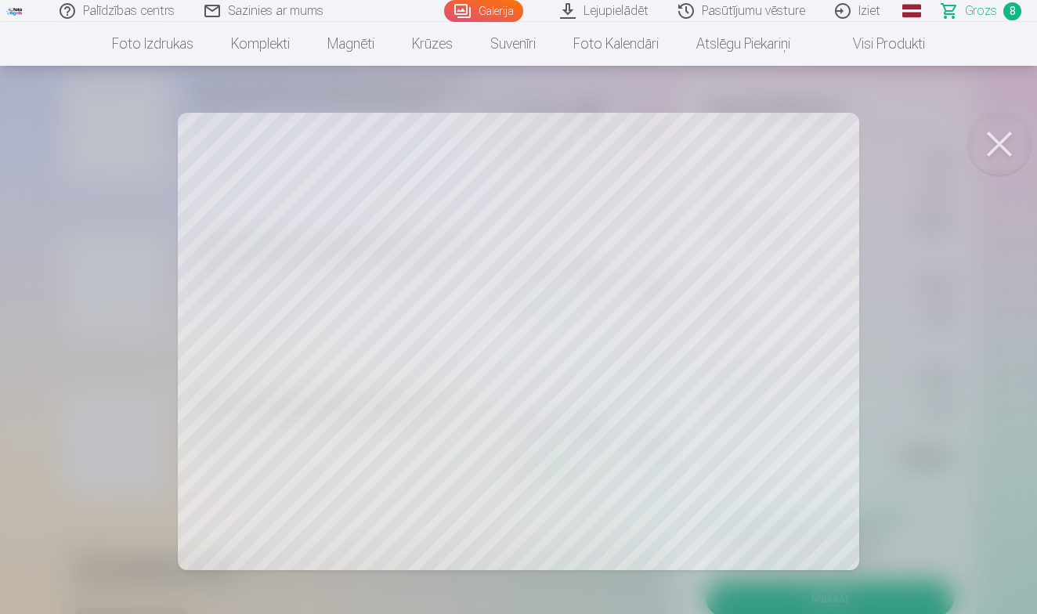
click at [1007, 136] on button at bounding box center [999, 144] width 63 height 63
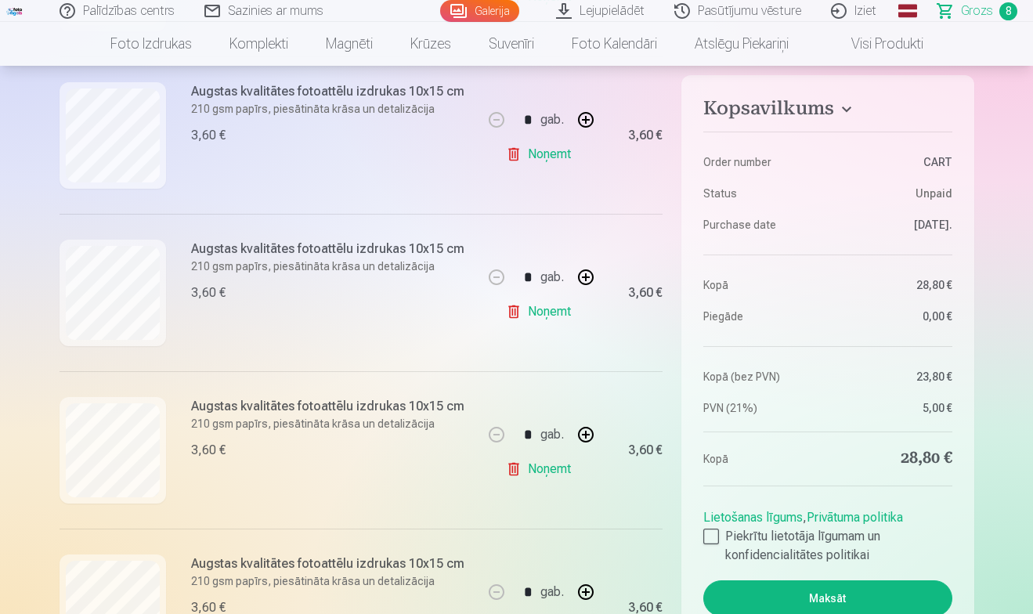
scroll to position [973, 0]
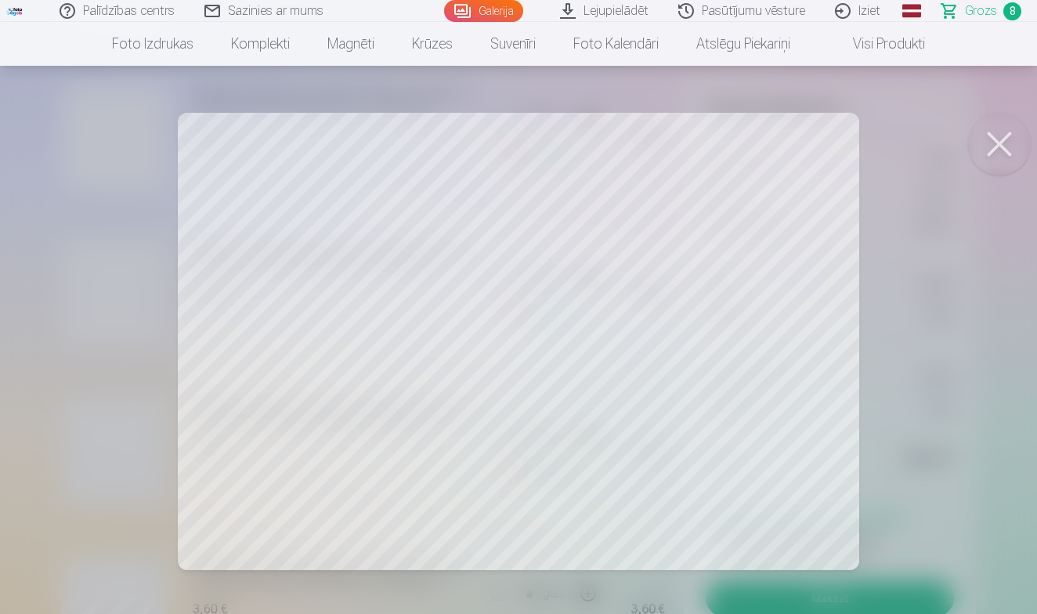
click at [994, 142] on button at bounding box center [999, 144] width 63 height 63
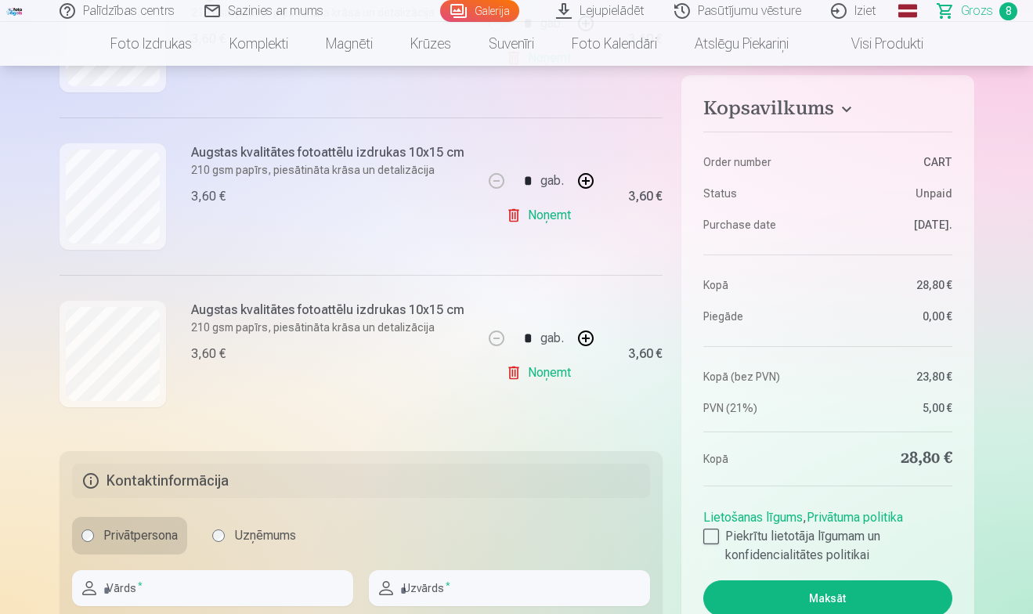
scroll to position [1237, 0]
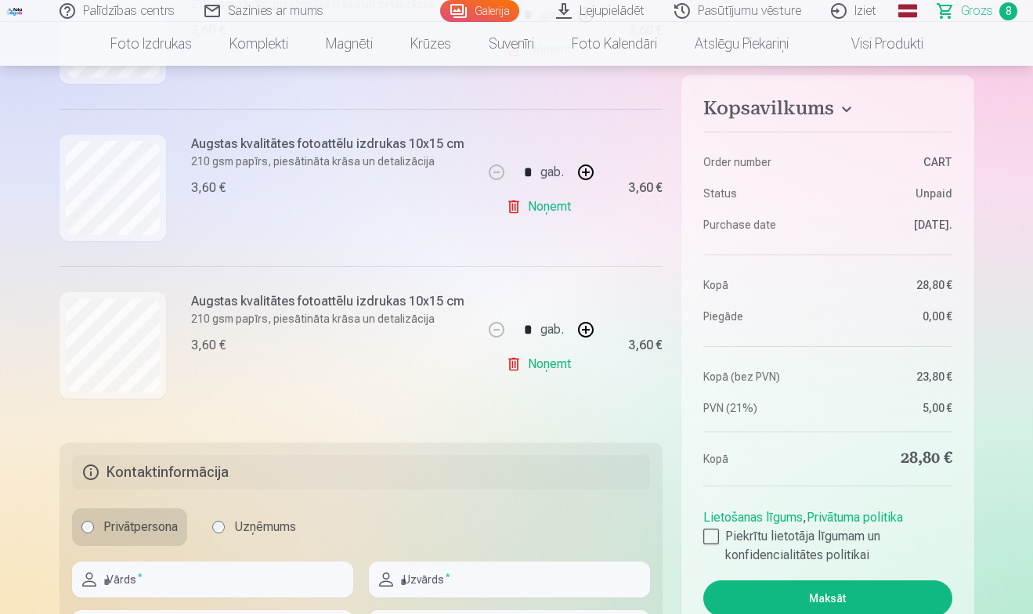
click at [541, 366] on link "Noņemt" at bounding box center [541, 363] width 71 height 31
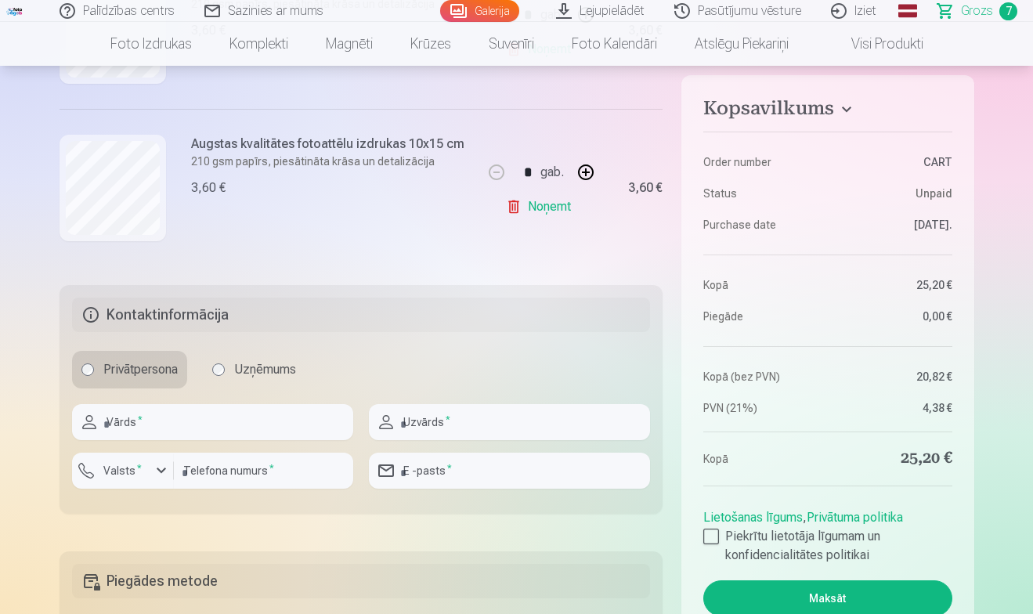
click at [966, 11] on span "Grozs" at bounding box center [977, 11] width 32 height 19
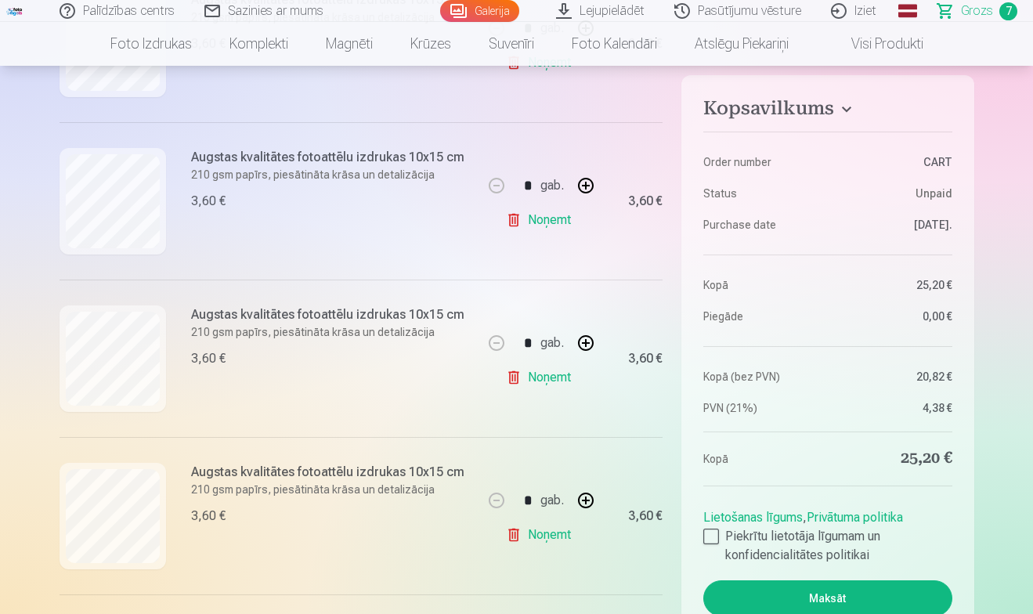
scroll to position [436, 0]
click at [485, 14] on link "Galerija" at bounding box center [479, 11] width 79 height 22
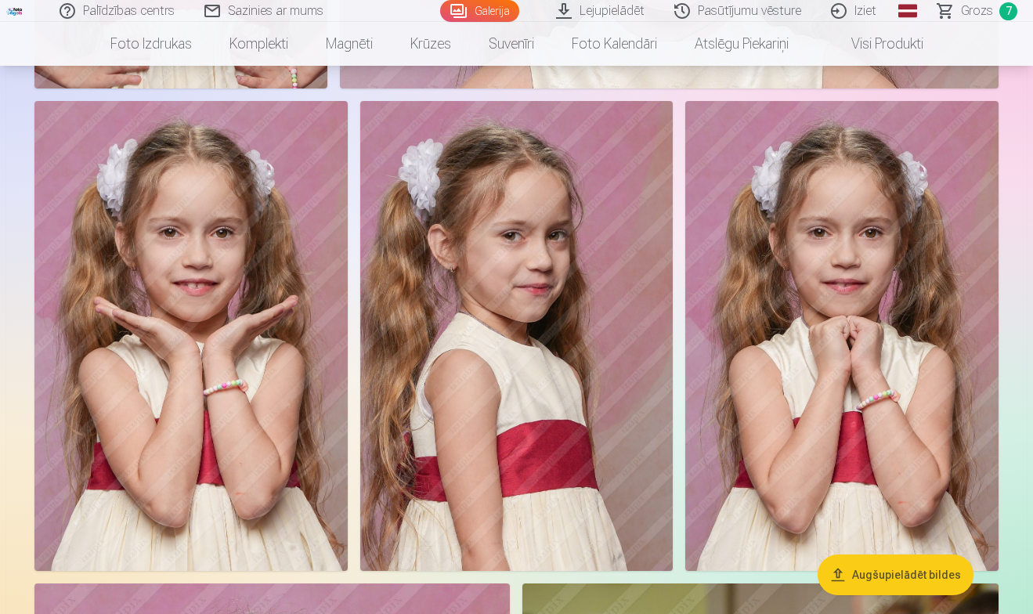
scroll to position [10334, 0]
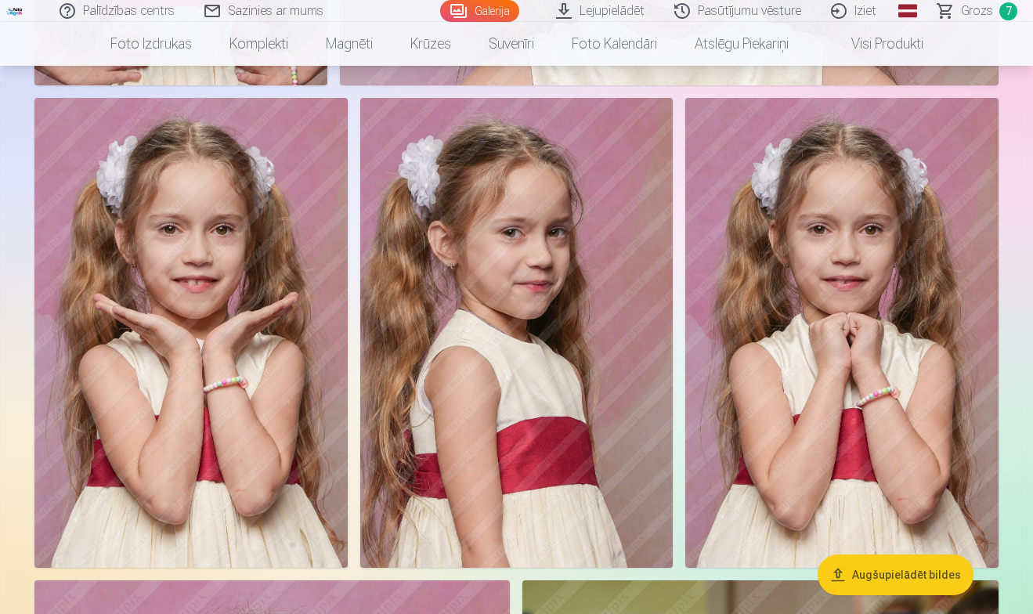
click at [179, 427] on img at bounding box center [190, 333] width 313 height 470
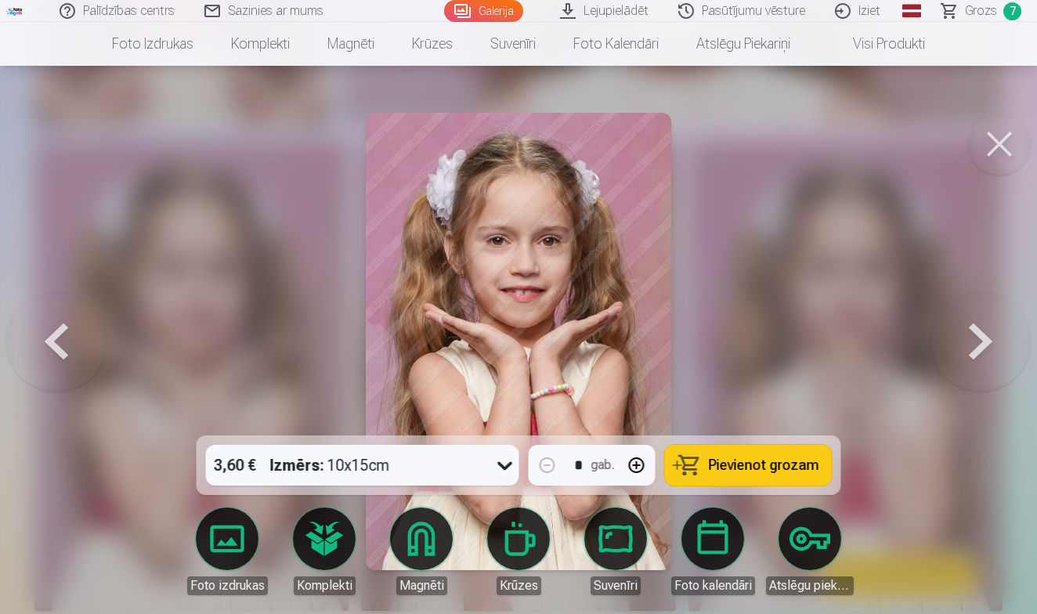
click at [753, 468] on span "Pievienot grozam" at bounding box center [764, 465] width 110 height 14
click at [993, 130] on button at bounding box center [999, 144] width 63 height 63
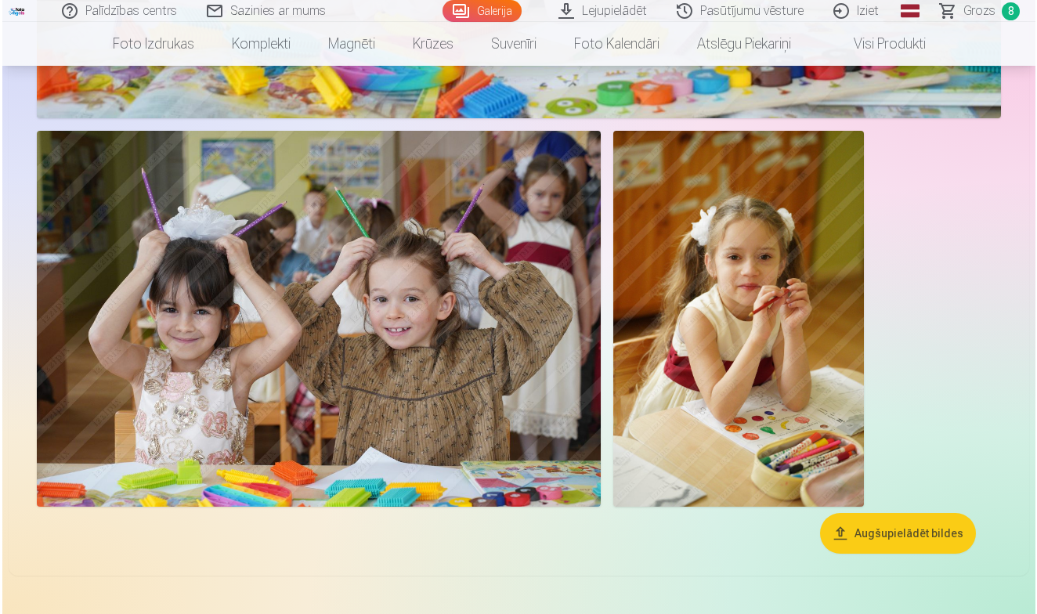
scroll to position [33525, 0]
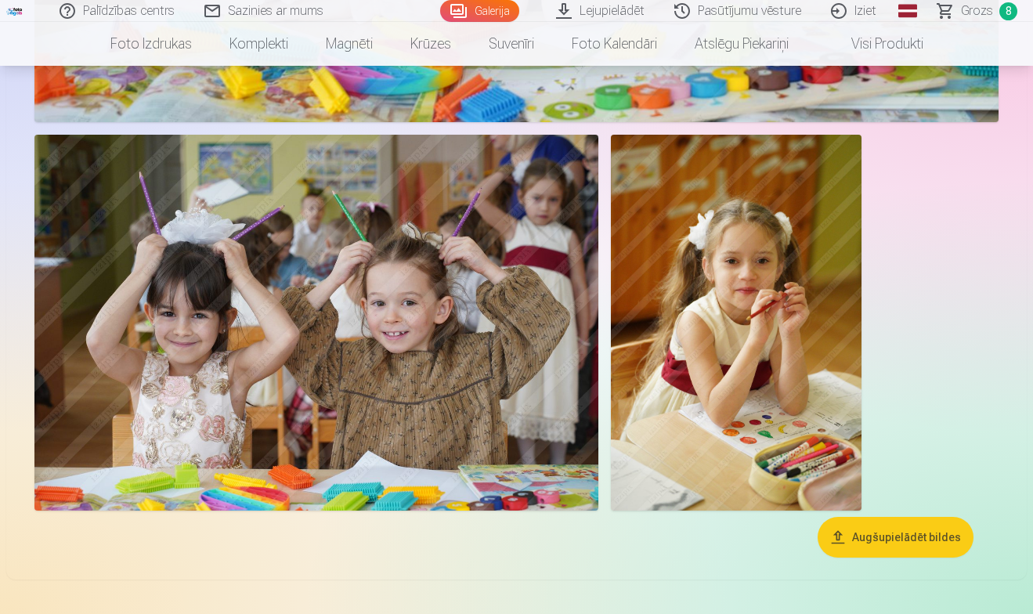
click at [725, 320] on img at bounding box center [736, 323] width 251 height 376
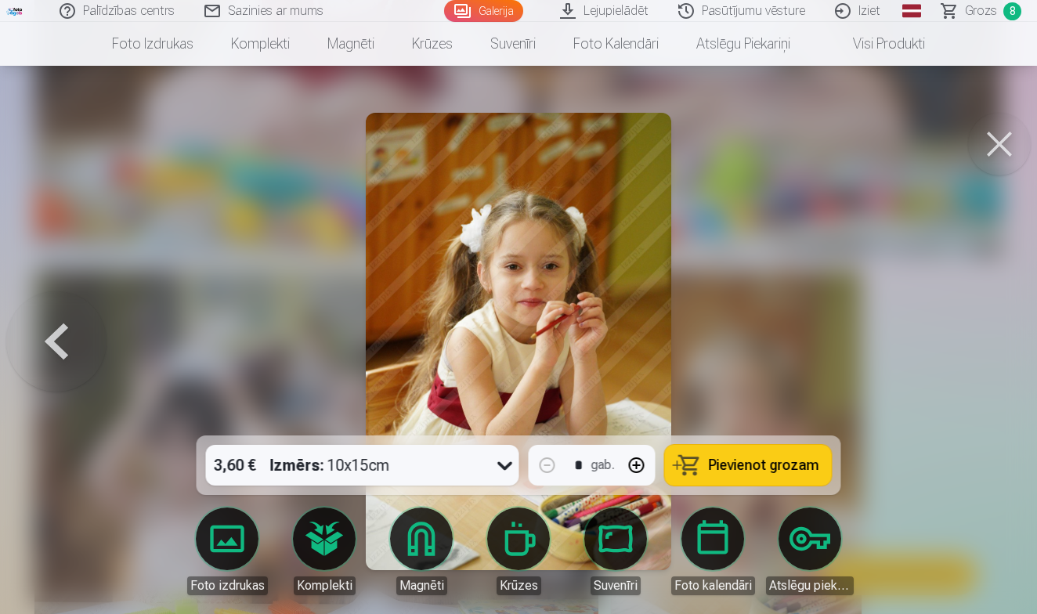
click at [783, 458] on span "Pievienot grozam" at bounding box center [764, 465] width 110 height 14
click at [963, 13] on link "Grozs 9" at bounding box center [982, 11] width 110 height 22
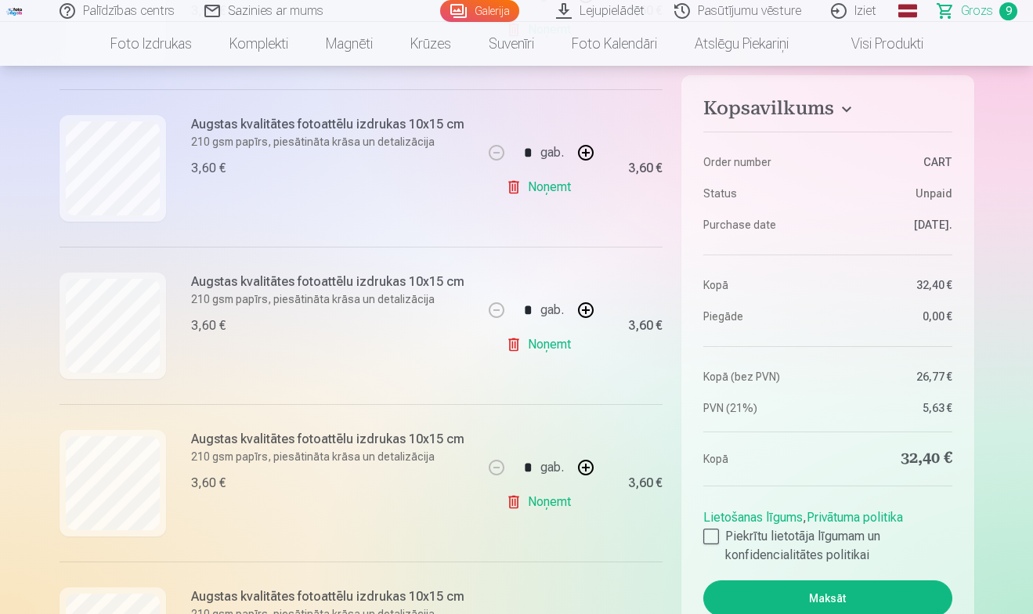
scroll to position [764, 0]
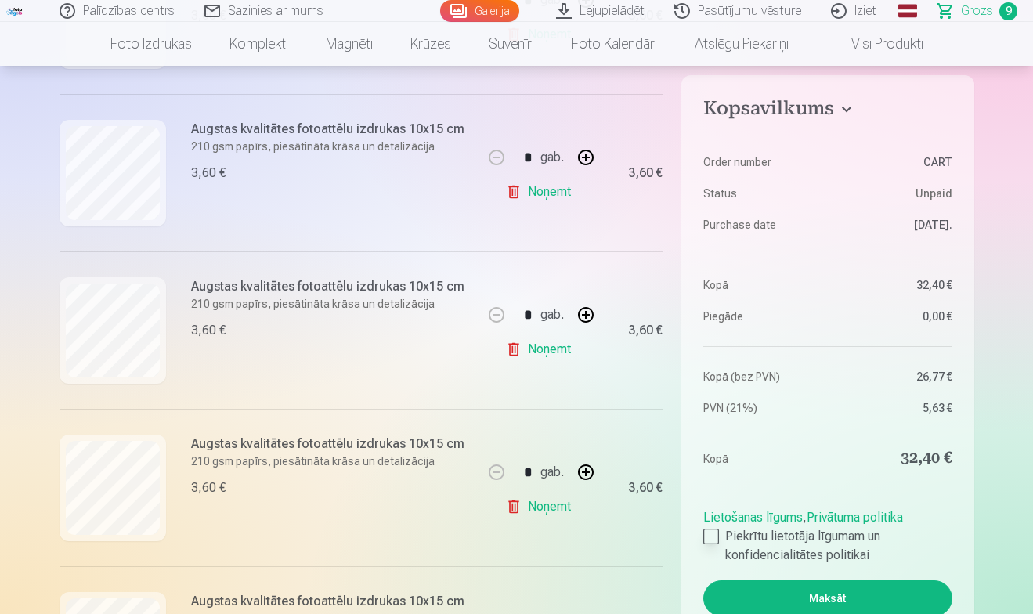
click at [716, 537] on div at bounding box center [711, 537] width 16 height 16
click at [838, 601] on button "Maksāt" at bounding box center [827, 598] width 248 height 36
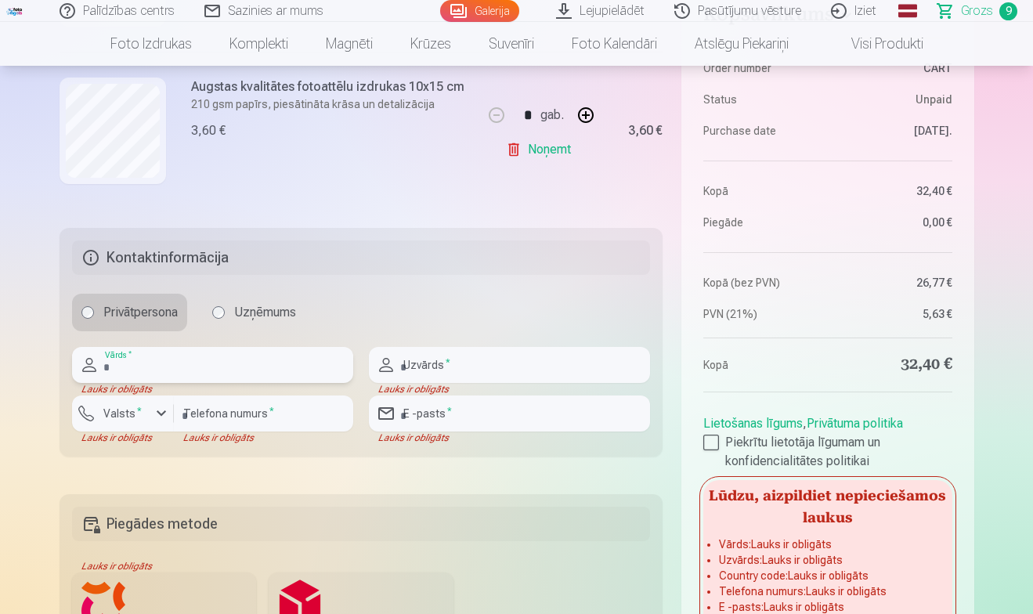
scroll to position [1600, 0]
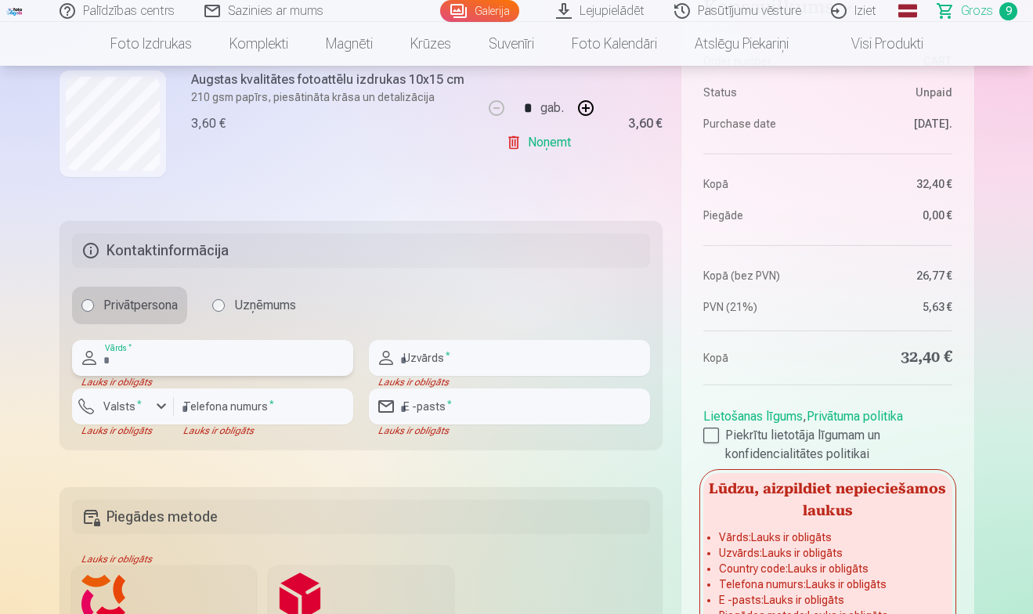
type input "*"
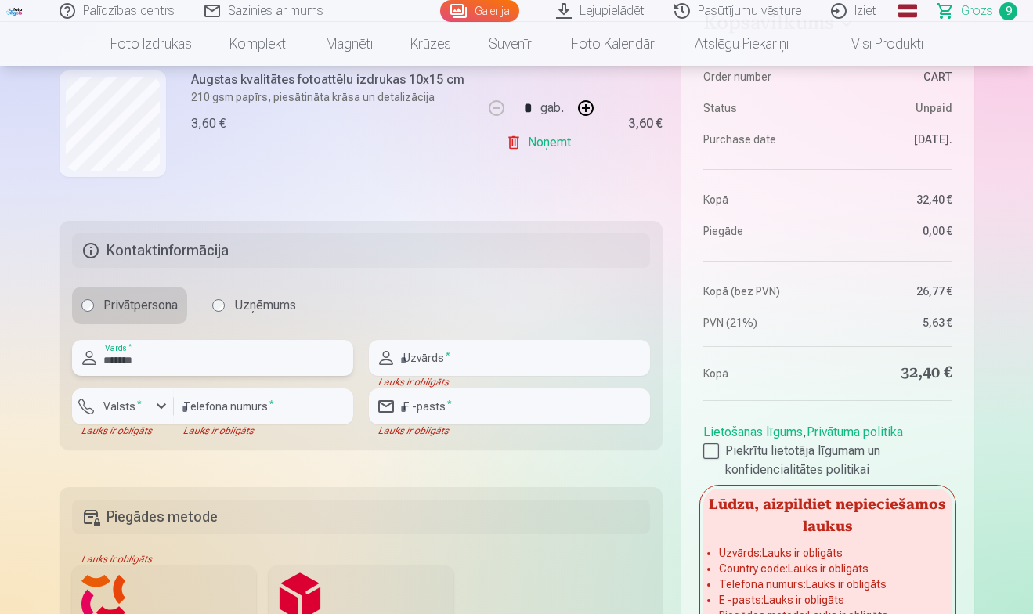
type input "*******"
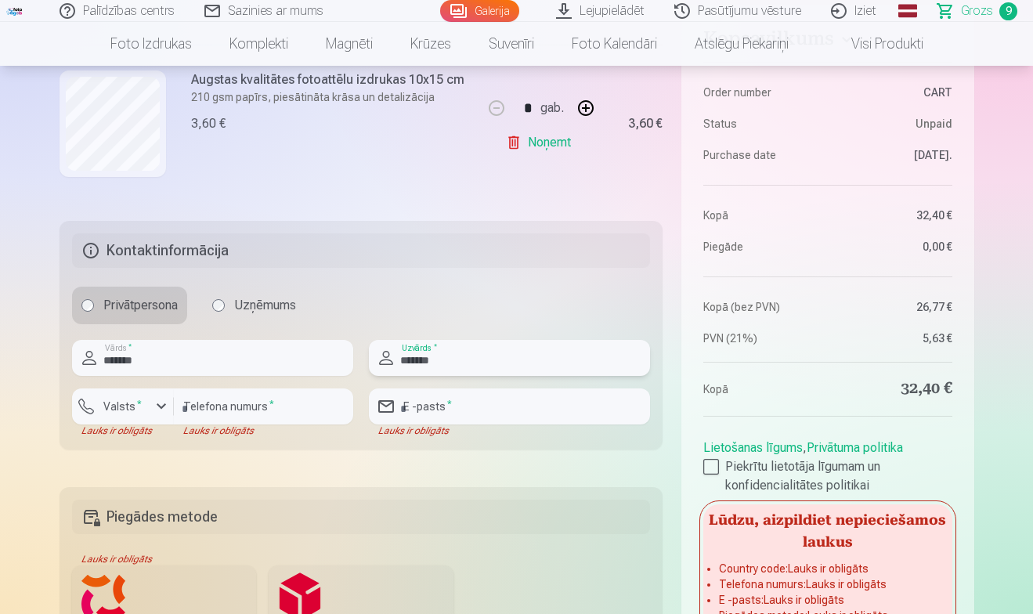
type input "*******"
click at [154, 409] on div "button" at bounding box center [161, 406] width 19 height 19
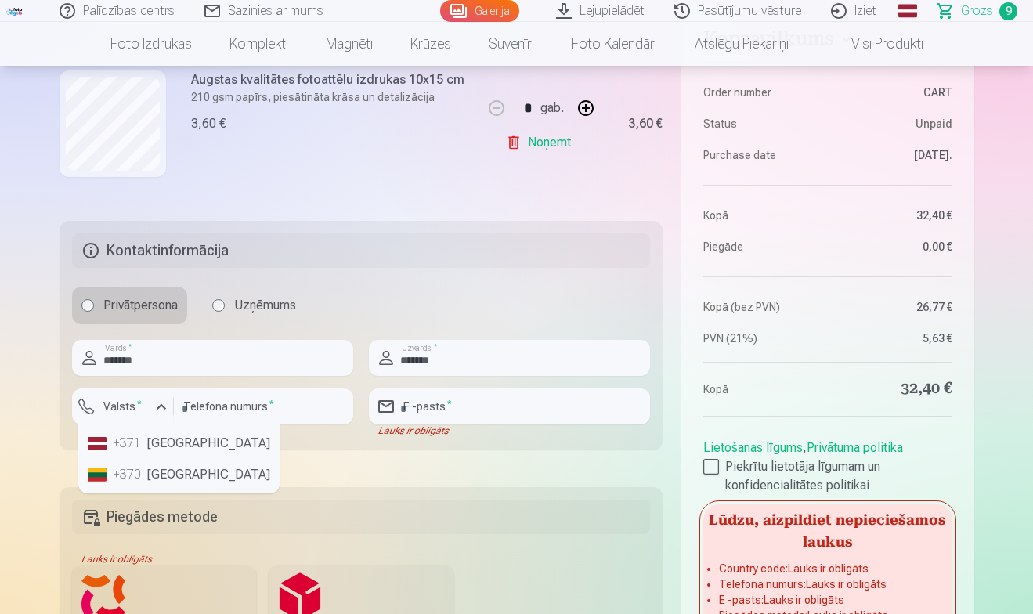
click at [156, 446] on li "+371 Latvia" at bounding box center [178, 443] width 195 height 31
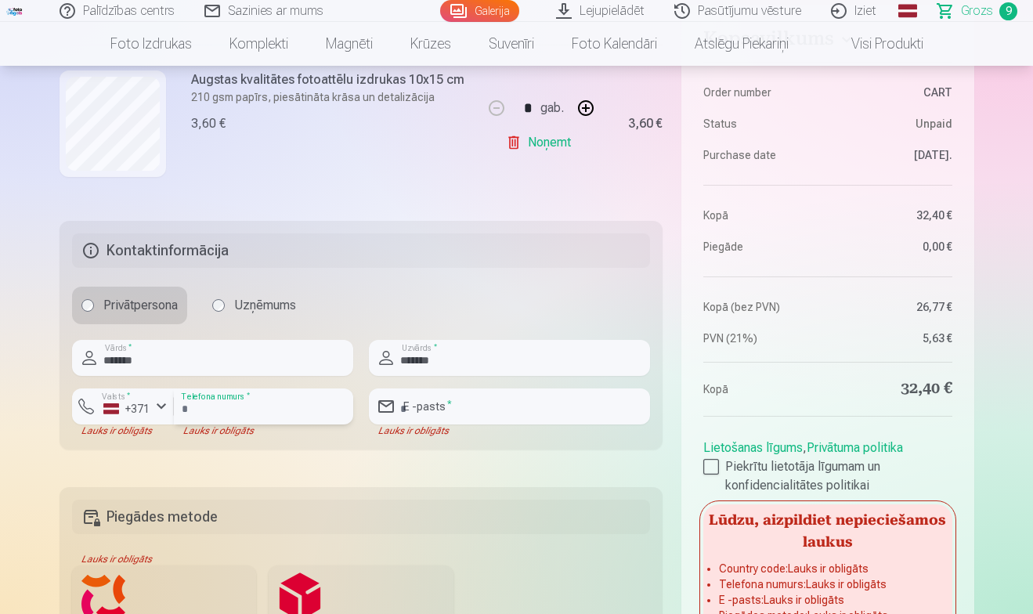
click at [246, 400] on input "number" at bounding box center [263, 406] width 179 height 36
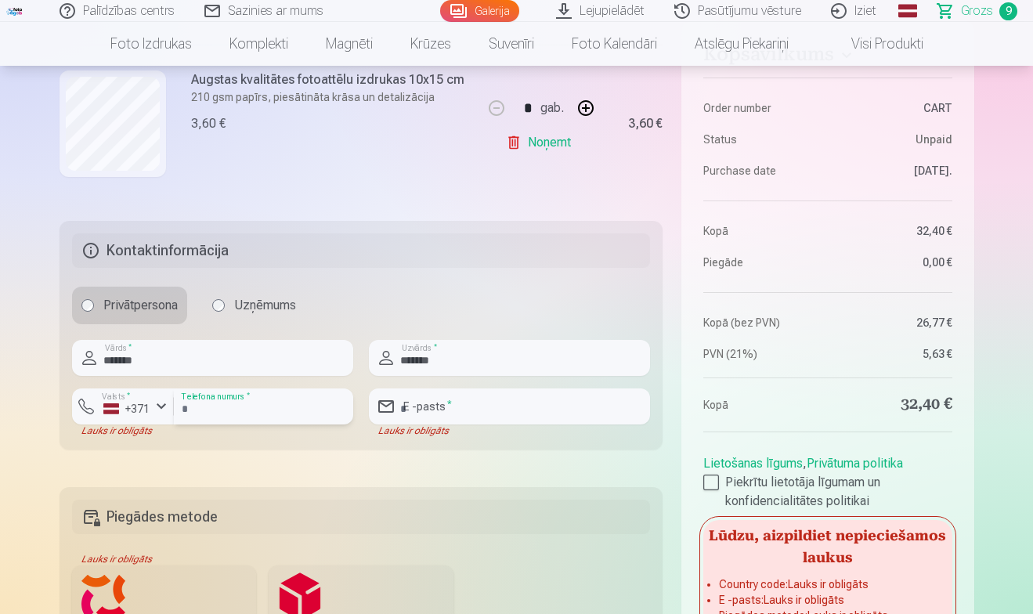
type input "********"
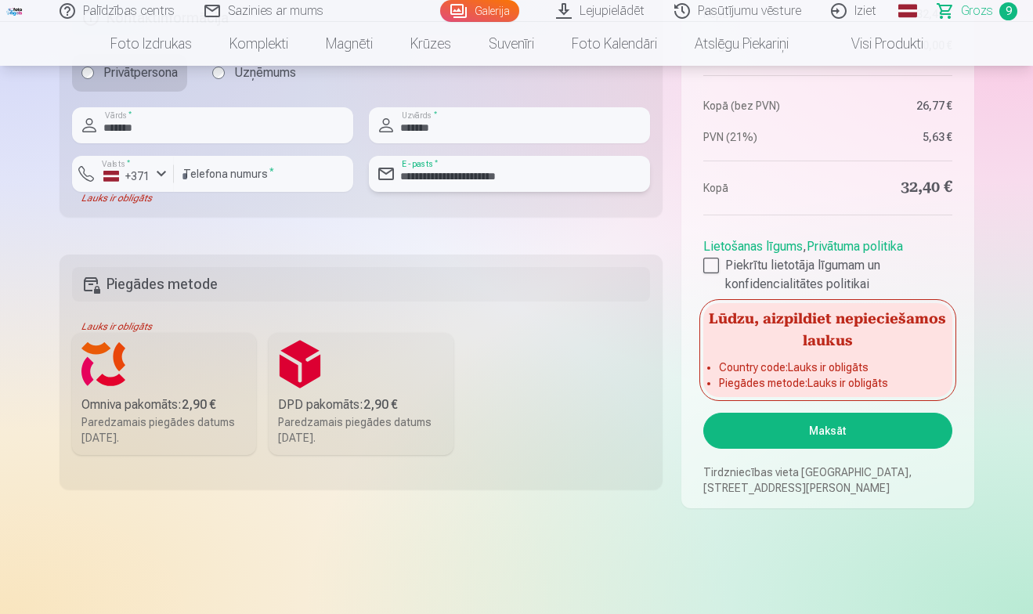
scroll to position [1834, 0]
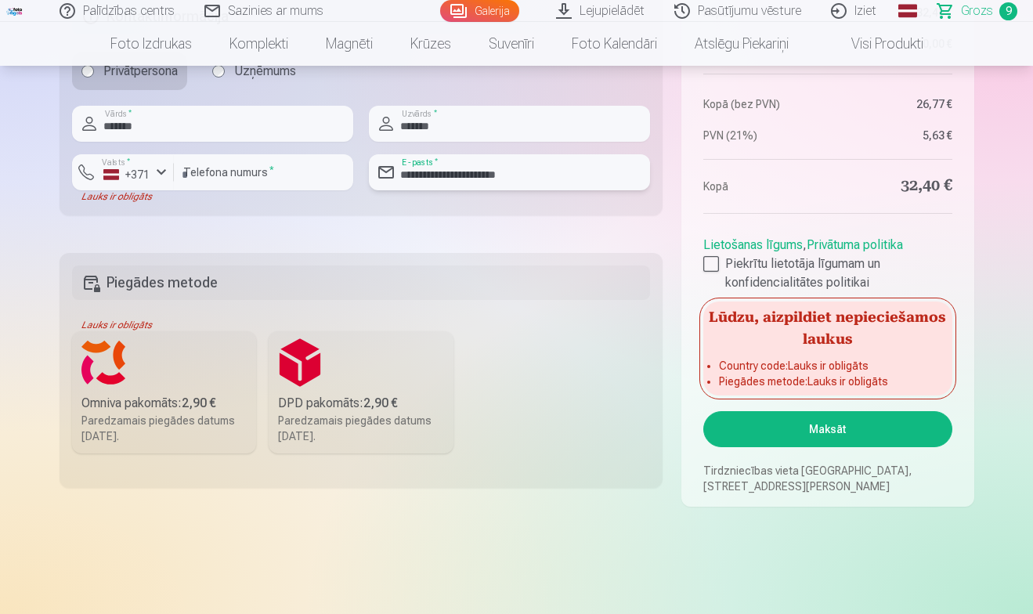
type input "**********"
click at [356, 377] on label "DPD pakomāts : 2,90 € Paredzamais piegādes datums 6.09.2025." at bounding box center [361, 392] width 185 height 122
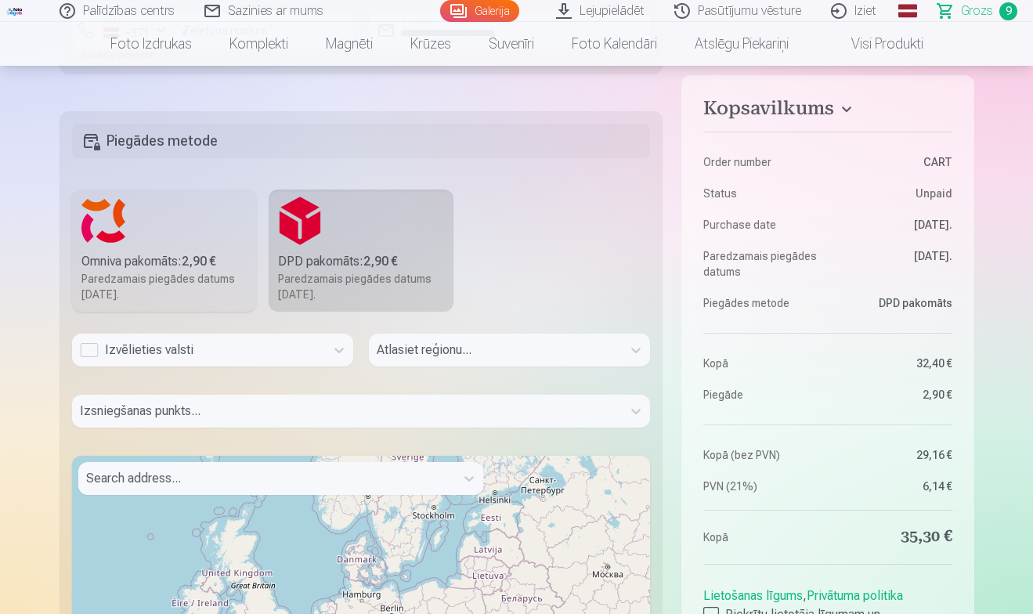
scroll to position [1978, 0]
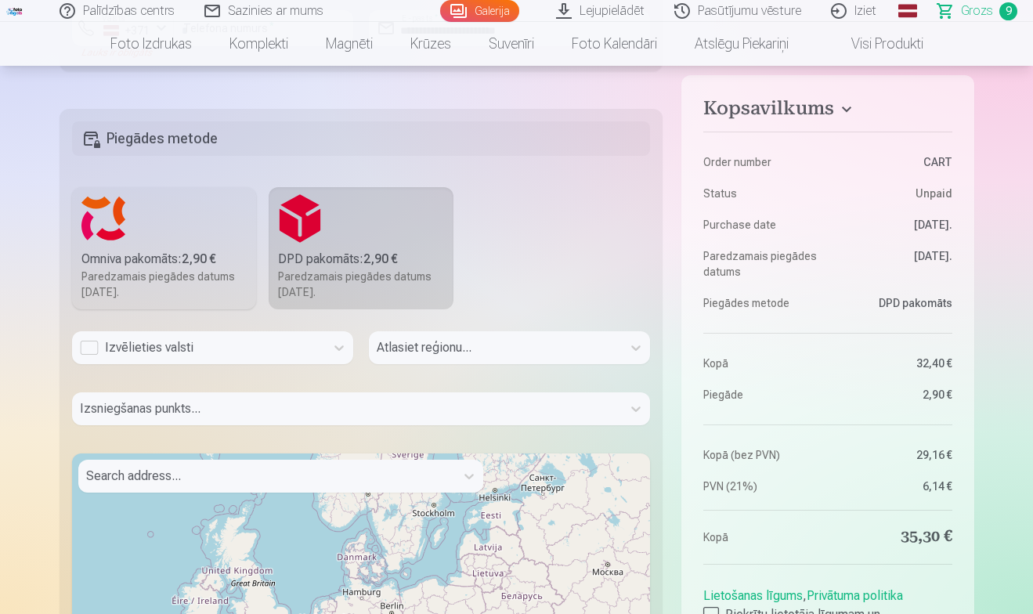
click at [493, 13] on link "Galerija" at bounding box center [479, 11] width 79 height 22
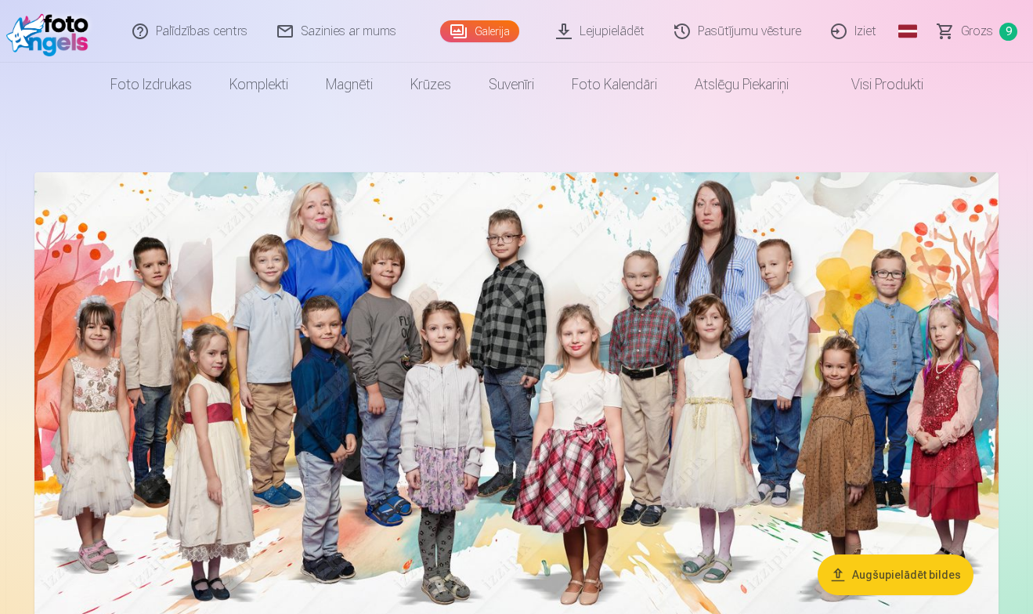
click at [980, 22] on link "Grozs 9" at bounding box center [978, 31] width 110 height 63
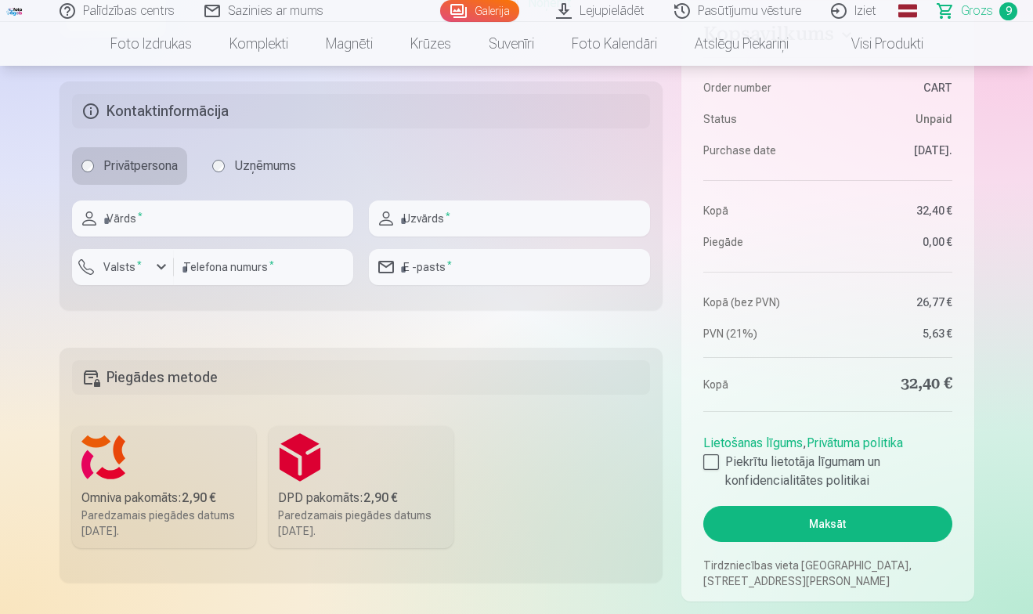
scroll to position [1757, 0]
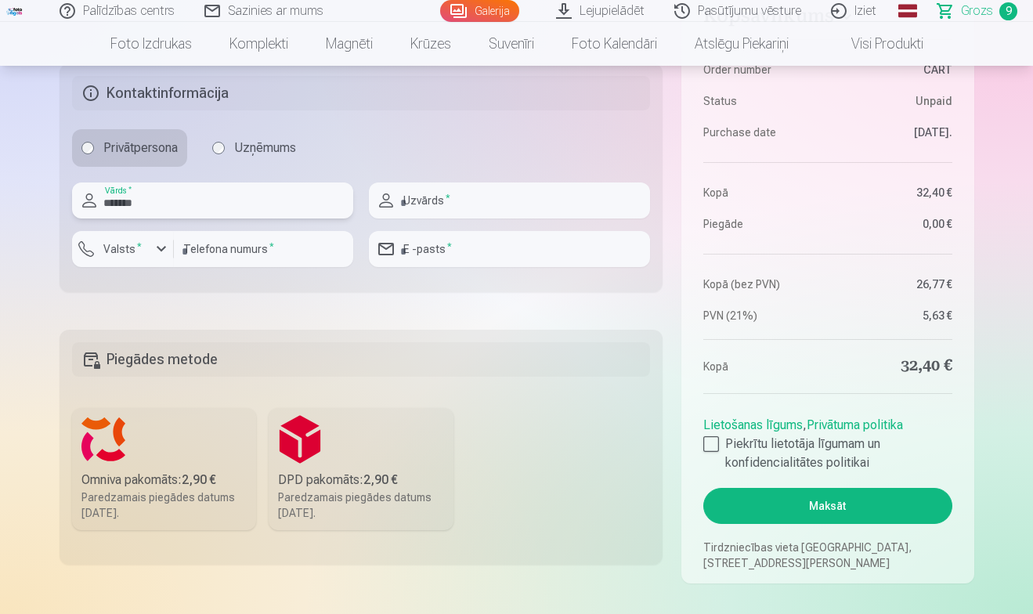
type input "*******"
click at [227, 252] on input "number" at bounding box center [263, 249] width 179 height 36
click at [106, 253] on label "Valsts *" at bounding box center [122, 249] width 51 height 16
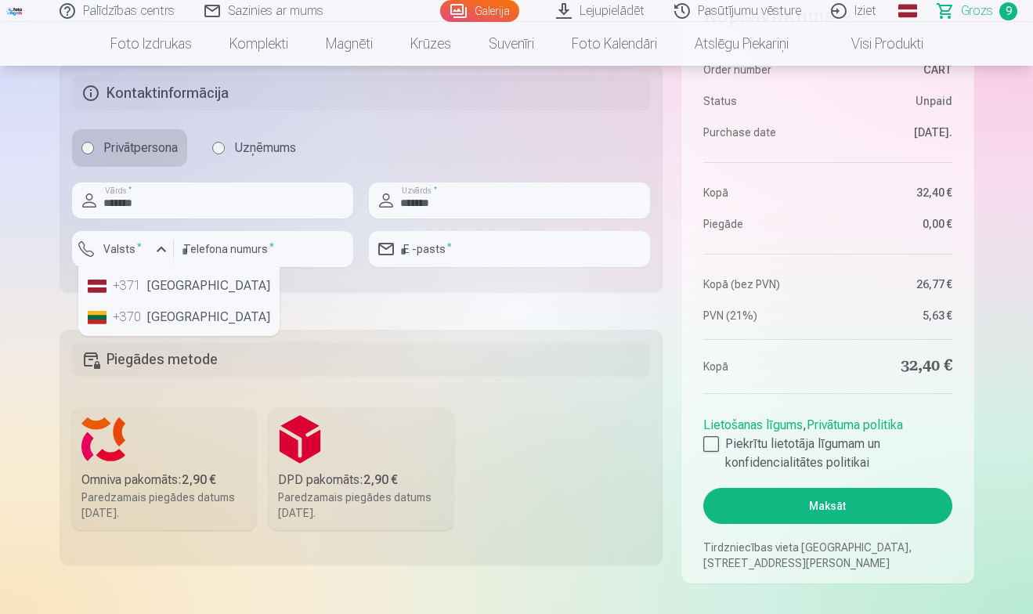
click at [144, 283] on li "+371 Latvia" at bounding box center [178, 285] width 195 height 31
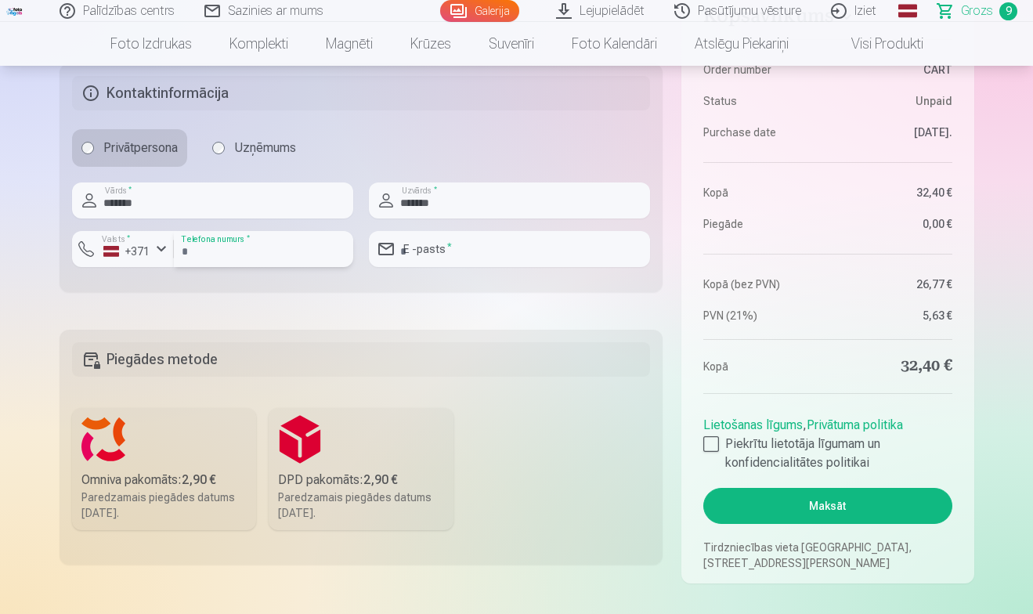
click at [214, 255] on input "number" at bounding box center [263, 249] width 179 height 36
type input "********"
type input "**********"
click at [343, 463] on label "DPD pakomāts : 2,90 € Paredzamais piegādes datums 6.09.2025." at bounding box center [361, 469] width 185 height 122
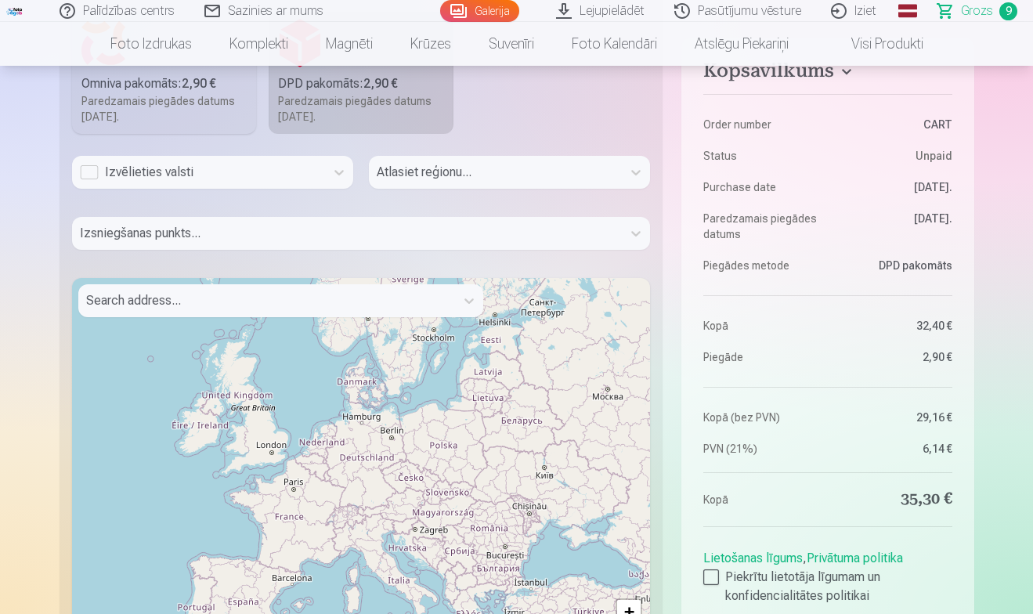
scroll to position [2157, 0]
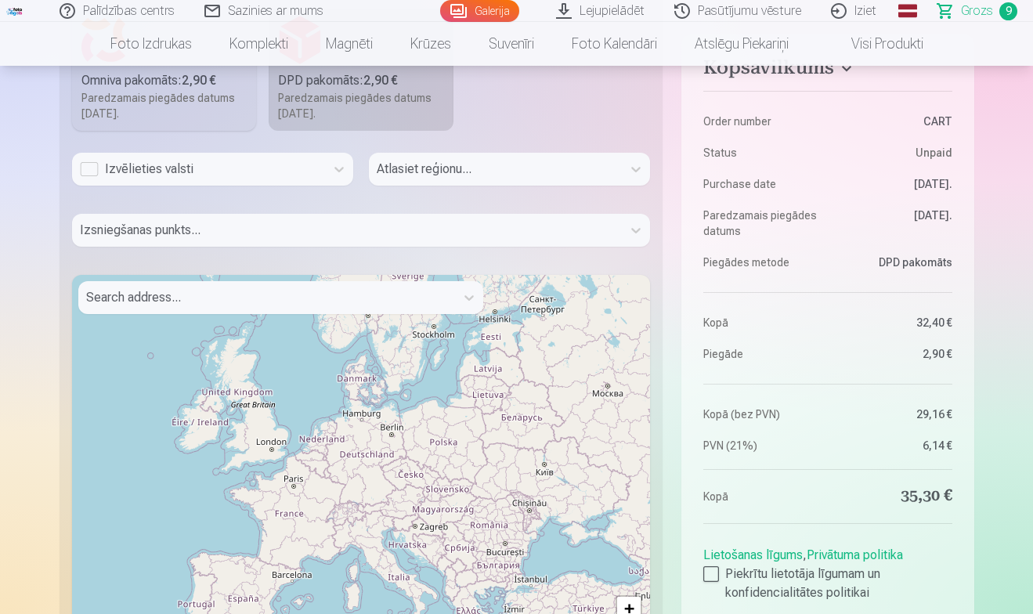
click at [303, 171] on div "Izvēlieties valsti" at bounding box center [198, 169] width 237 height 19
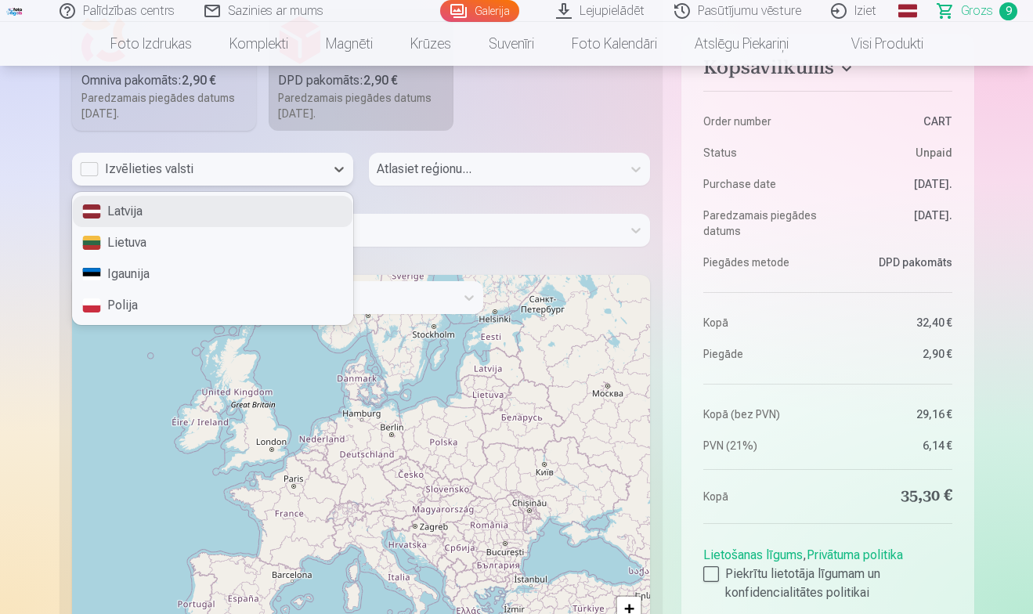
click at [236, 215] on div "Latvija" at bounding box center [213, 211] width 280 height 31
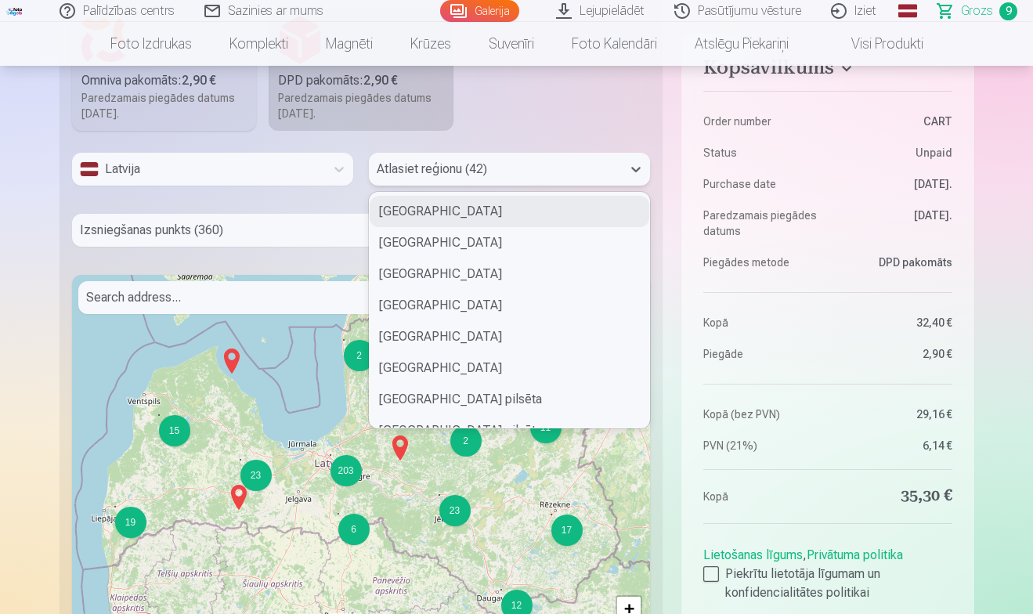
click at [464, 169] on div "Atlasiet reģionu (42)" at bounding box center [495, 169] width 237 height 19
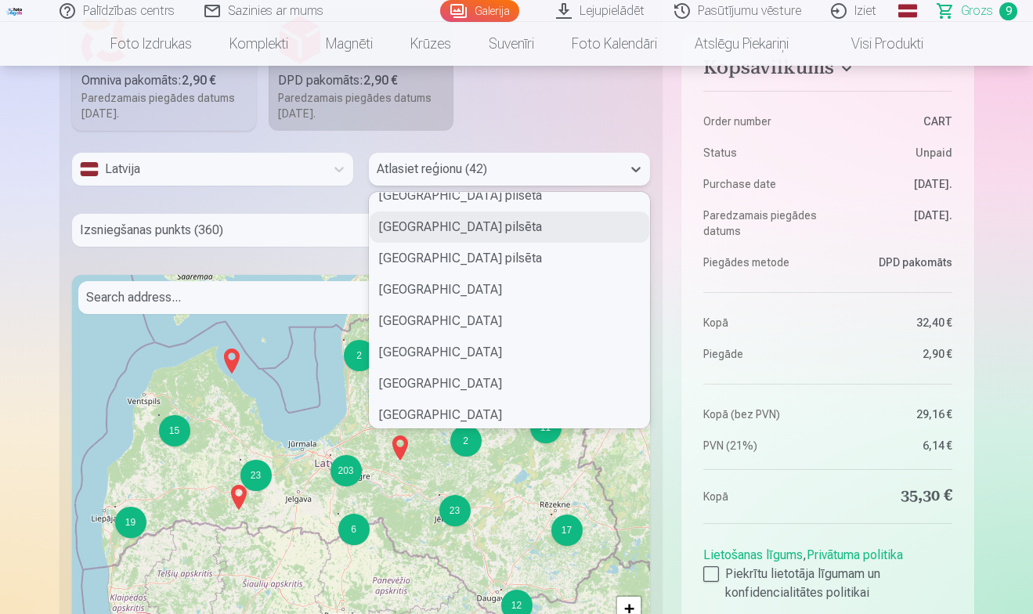
click at [428, 227] on div "Rīgas pilsēta" at bounding box center [510, 226] width 280 height 31
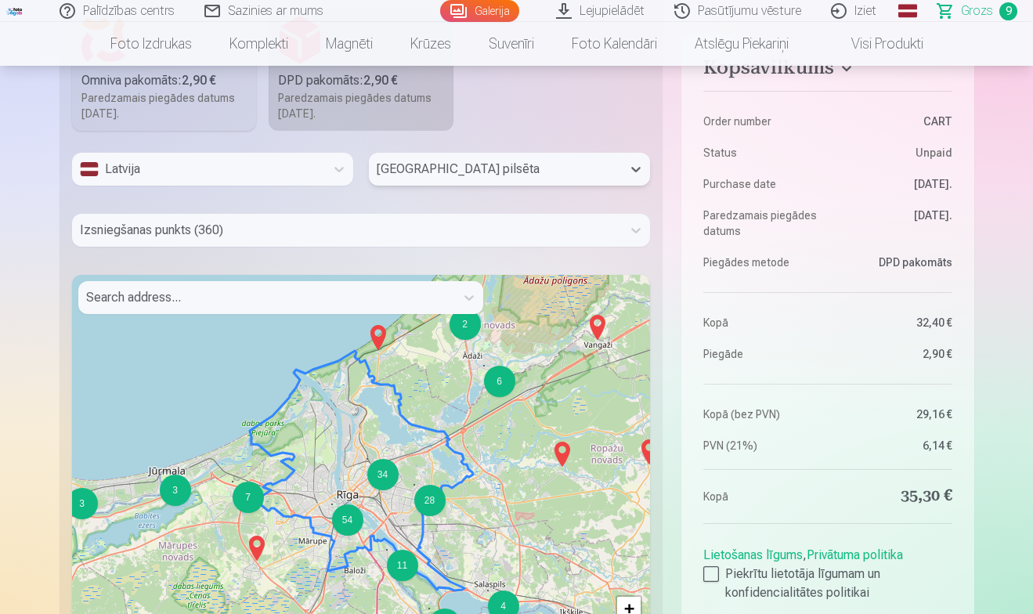
click at [314, 238] on div at bounding box center [347, 230] width 535 height 22
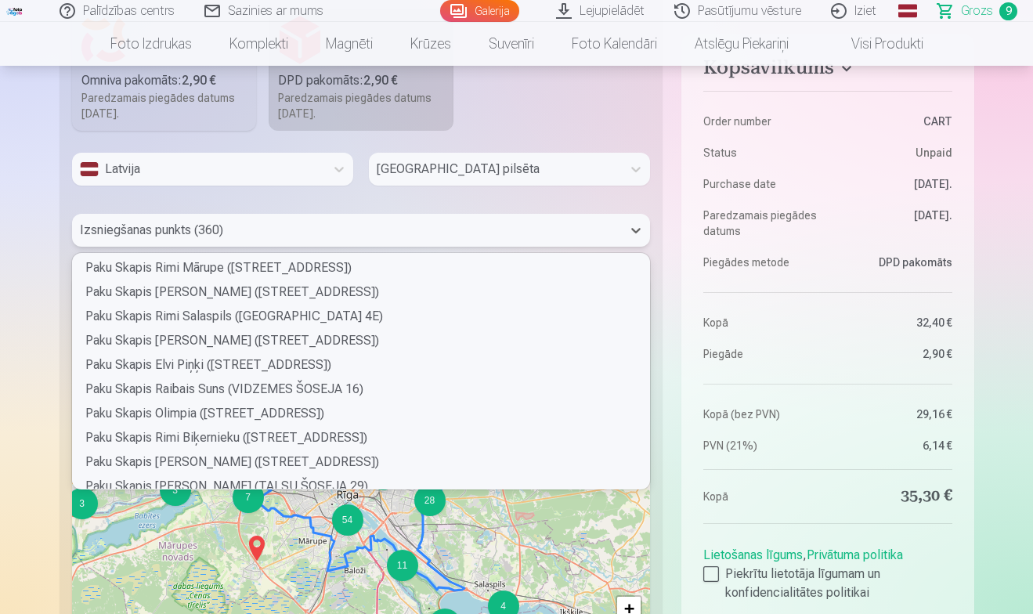
scroll to position [496, 0]
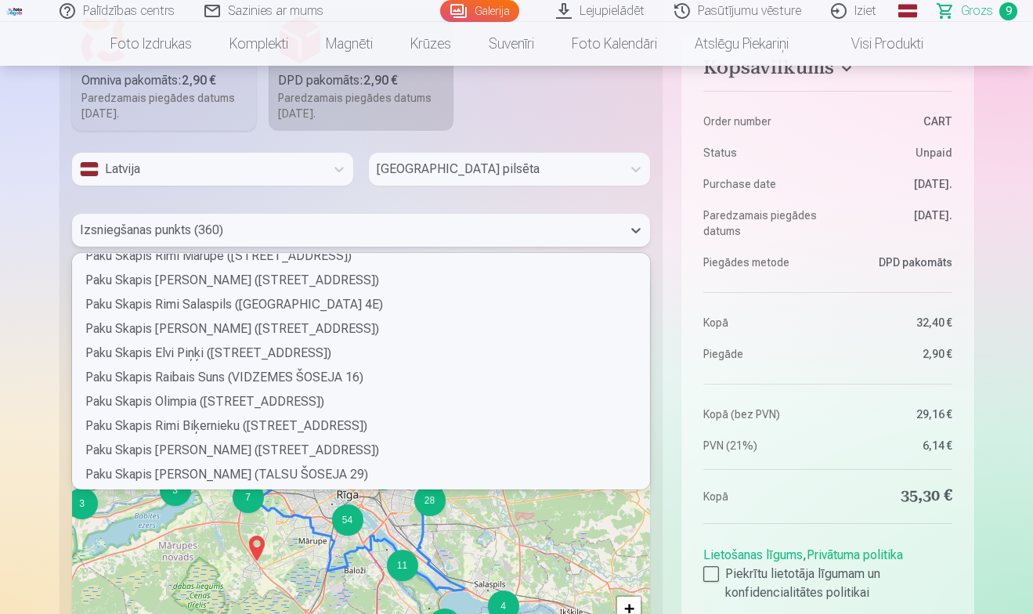
click at [284, 231] on div at bounding box center [347, 230] width 535 height 22
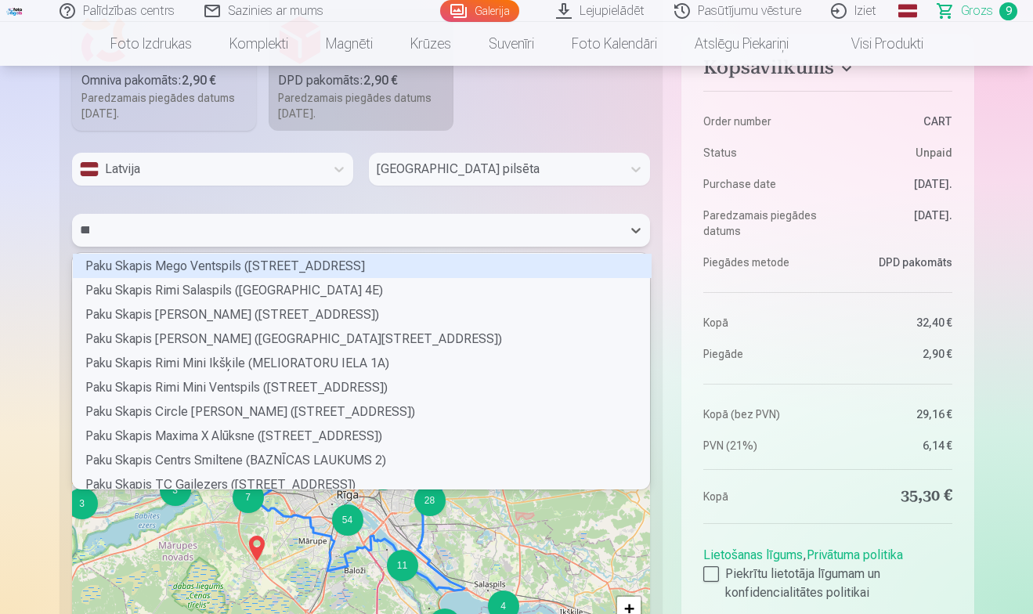
scroll to position [45, 572]
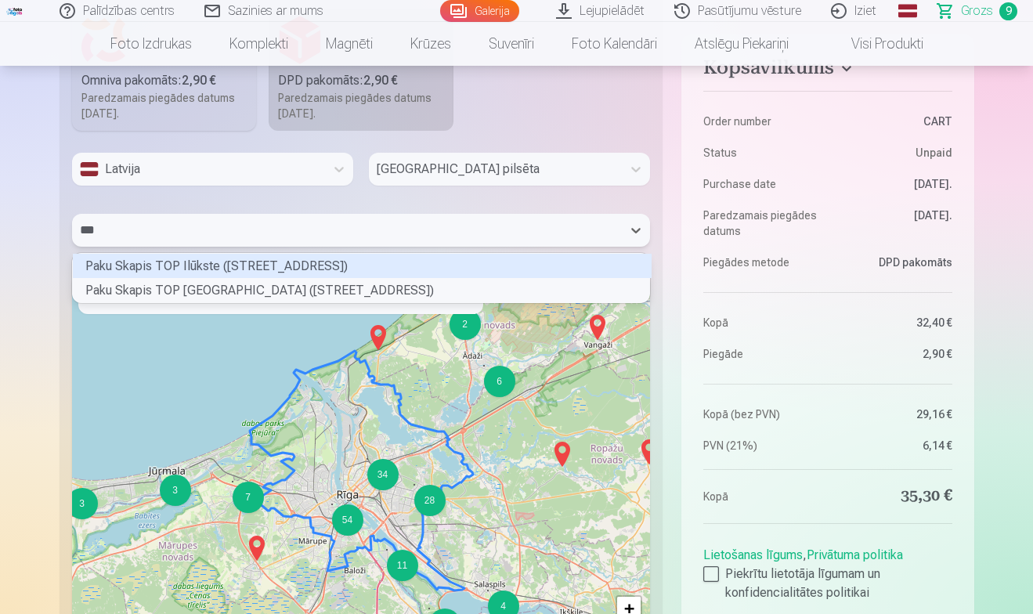
type input "****"
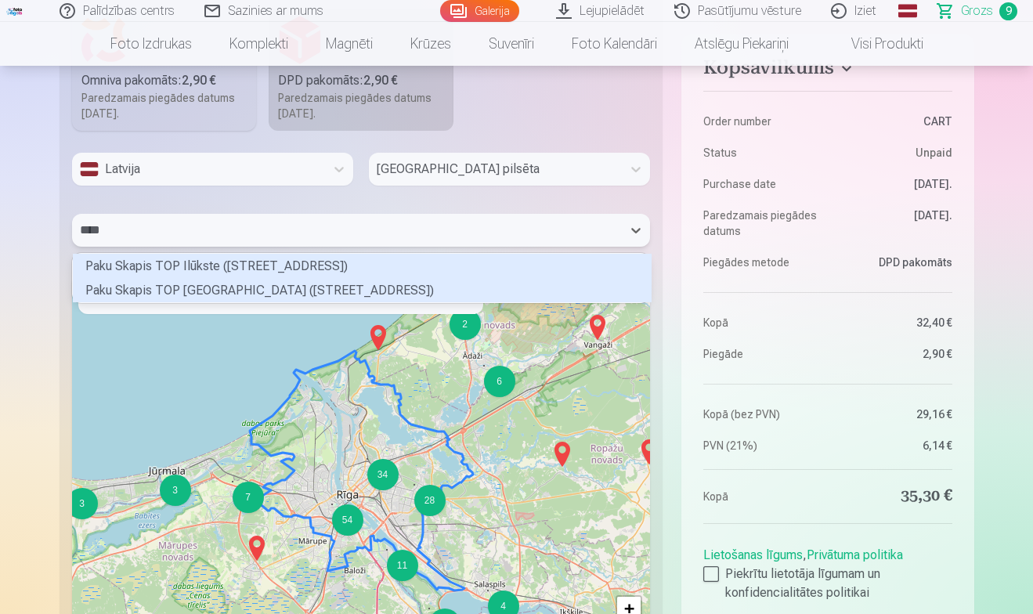
click at [222, 294] on div "Paku Skapis TOP Ilūkstes iela (ILŪKSTES IELA 44A)" at bounding box center [362, 290] width 579 height 24
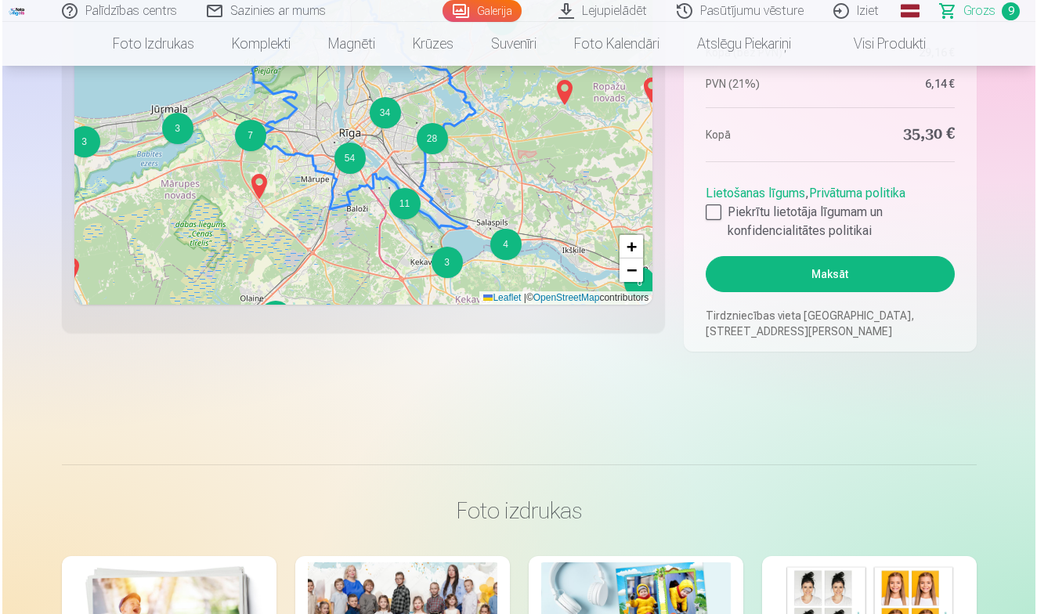
scroll to position [2545, 0]
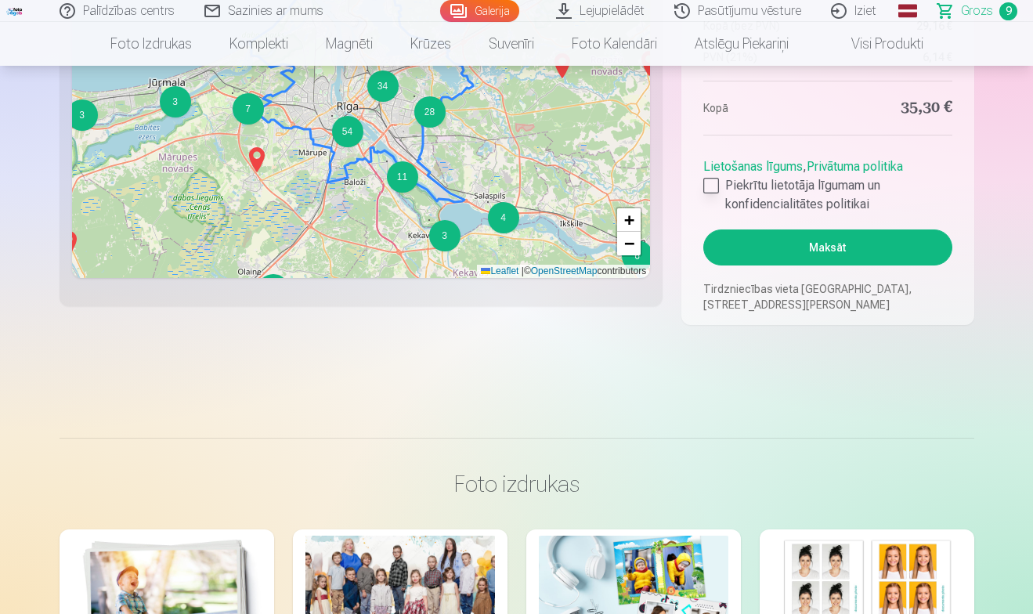
click at [715, 181] on div at bounding box center [711, 186] width 16 height 16
click at [821, 245] on button "Maksāt" at bounding box center [827, 247] width 248 height 36
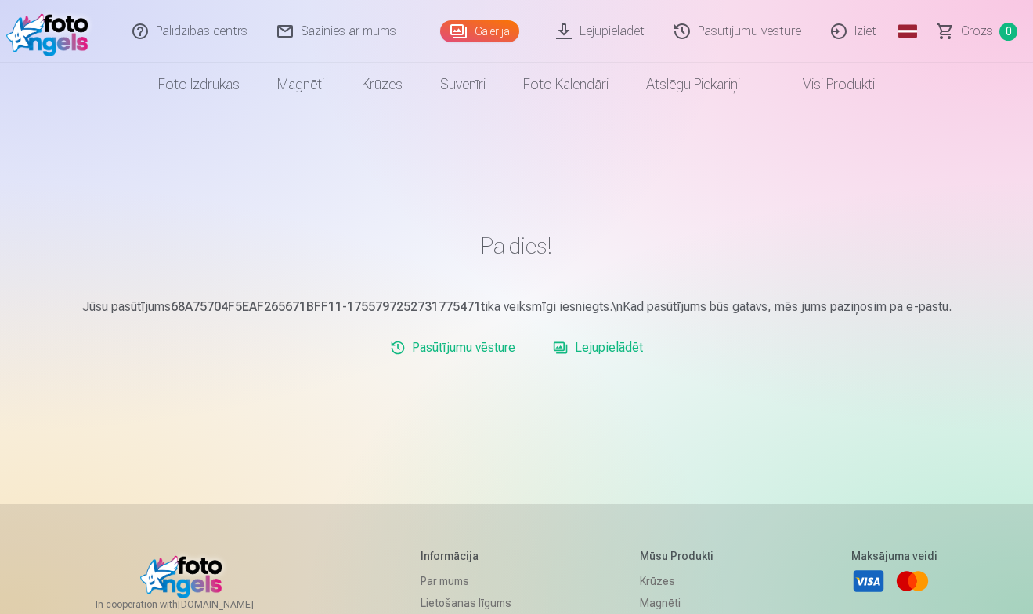
click at [618, 346] on link "Lejupielādēt" at bounding box center [598, 347] width 103 height 31
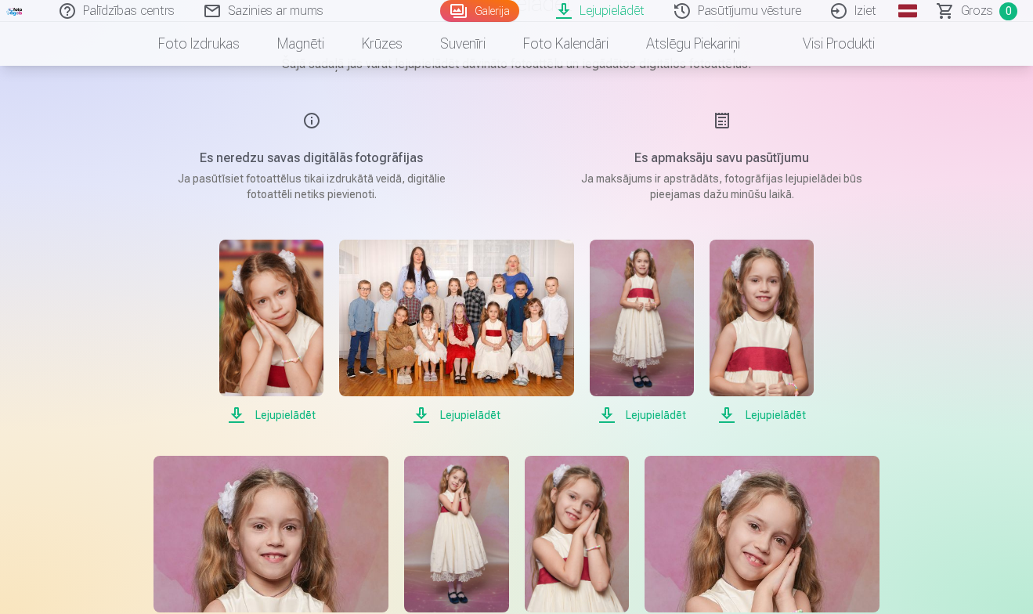
scroll to position [154, 0]
click at [293, 415] on span "Lejupielādēt" at bounding box center [271, 415] width 104 height 19
click at [457, 417] on span "Lejupielādēt" at bounding box center [456, 415] width 235 height 19
click at [461, 418] on span "Lejupielādēt" at bounding box center [456, 415] width 235 height 19
click at [657, 414] on span "Lejupielādēt" at bounding box center [642, 415] width 104 height 19
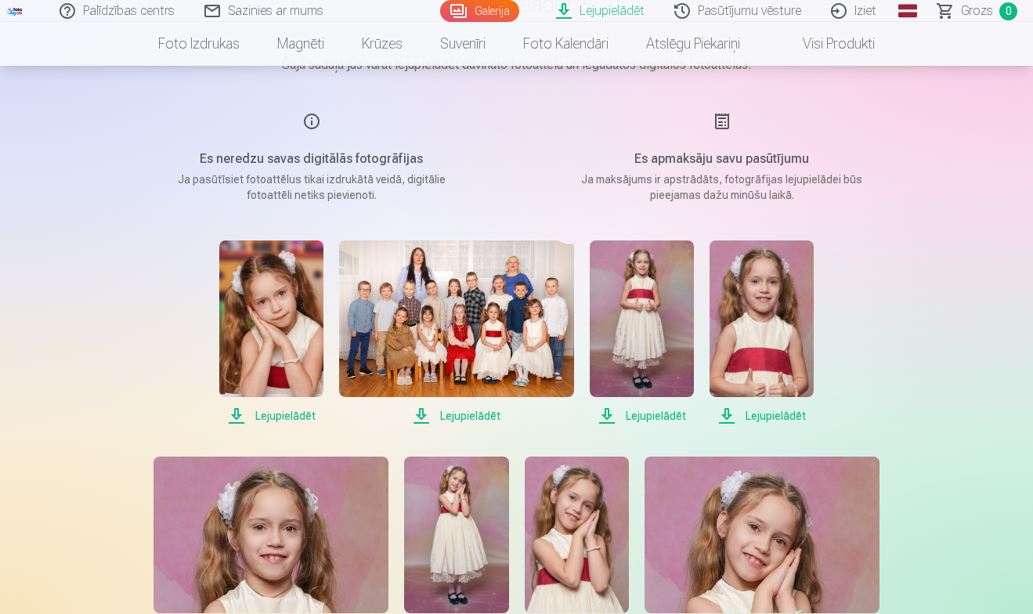
click at [781, 418] on span "Lejupielādēt" at bounding box center [761, 415] width 104 height 19
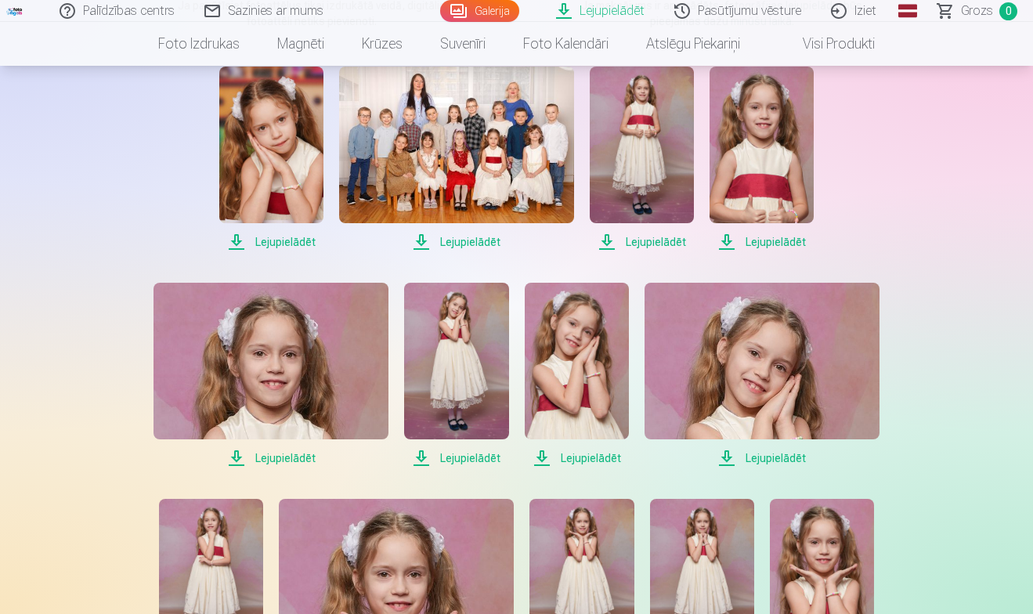
scroll to position [331, 0]
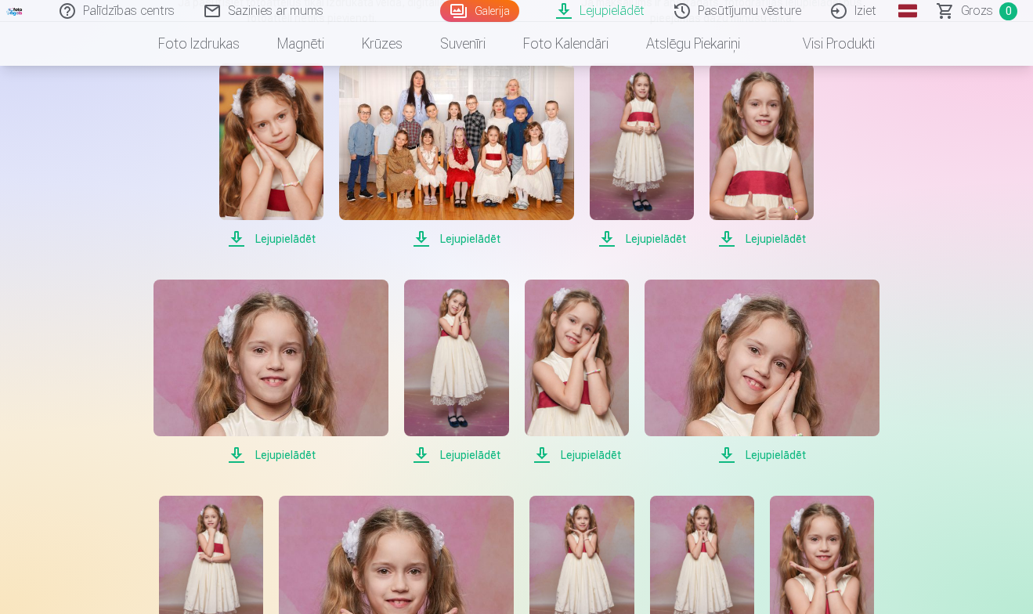
click at [296, 455] on span "Lejupielādēt" at bounding box center [270, 455] width 235 height 19
click at [448, 451] on span "Lejupielādēt" at bounding box center [456, 455] width 104 height 19
click at [582, 457] on span "Lejupielādēt" at bounding box center [577, 455] width 104 height 19
click at [768, 457] on span "Lejupielādēt" at bounding box center [761, 455] width 235 height 19
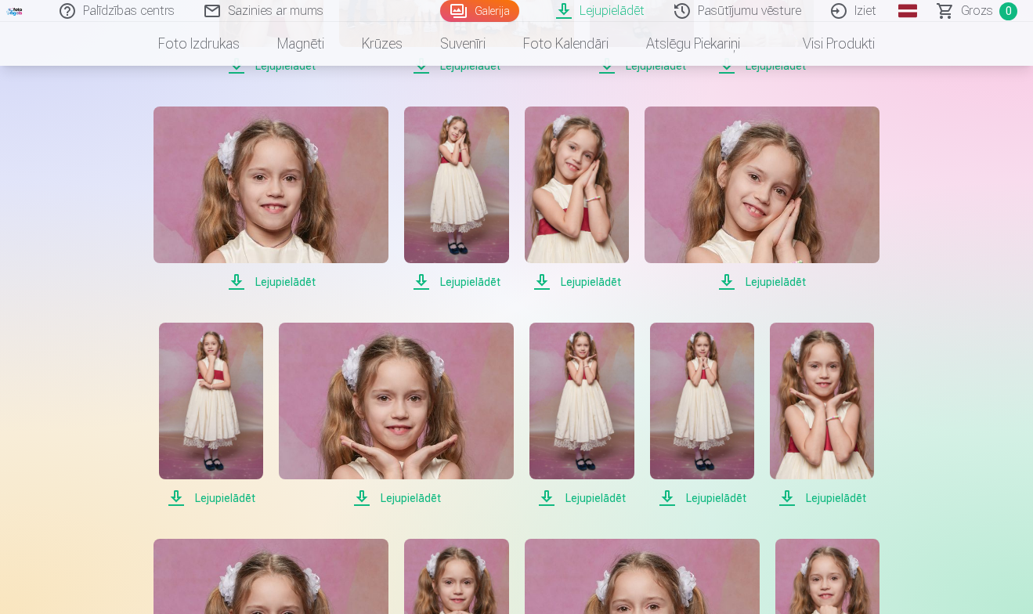
scroll to position [565, 0]
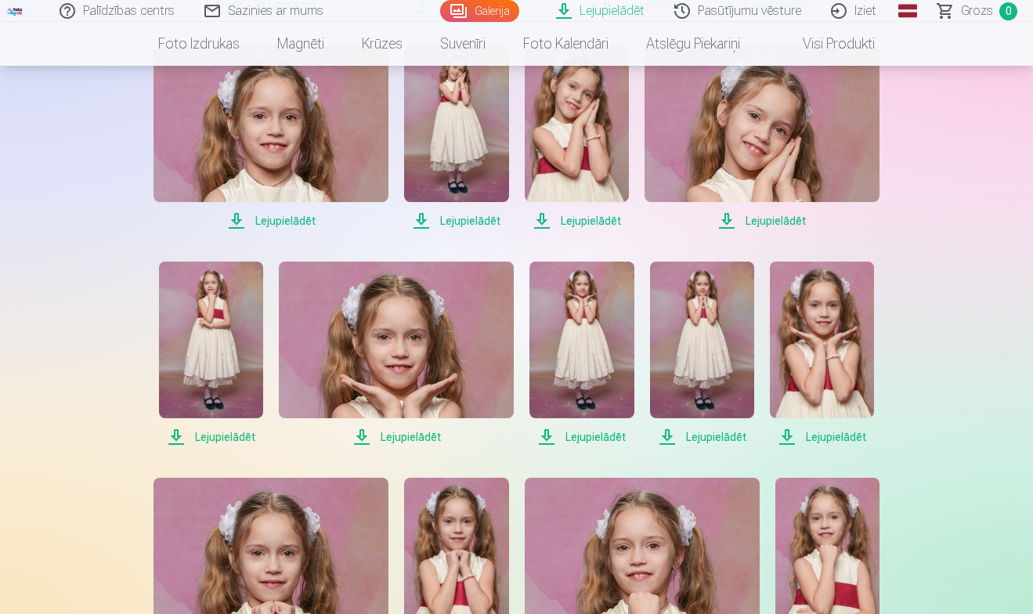
click at [233, 439] on span "Lejupielādēt" at bounding box center [211, 437] width 104 height 19
click at [409, 437] on span "Lejupielādēt" at bounding box center [396, 437] width 235 height 19
click at [600, 437] on span "Lejupielādēt" at bounding box center [581, 437] width 104 height 19
click at [720, 435] on span "Lejupielādēt" at bounding box center [702, 437] width 104 height 19
click at [834, 438] on span "Lejupielādēt" at bounding box center [822, 437] width 104 height 19
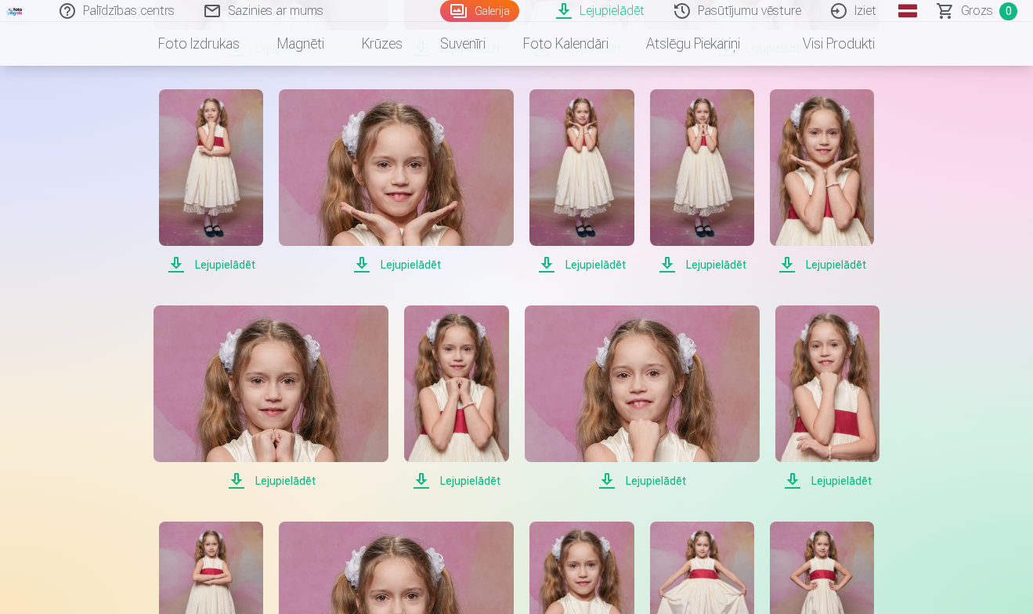
scroll to position [747, 0]
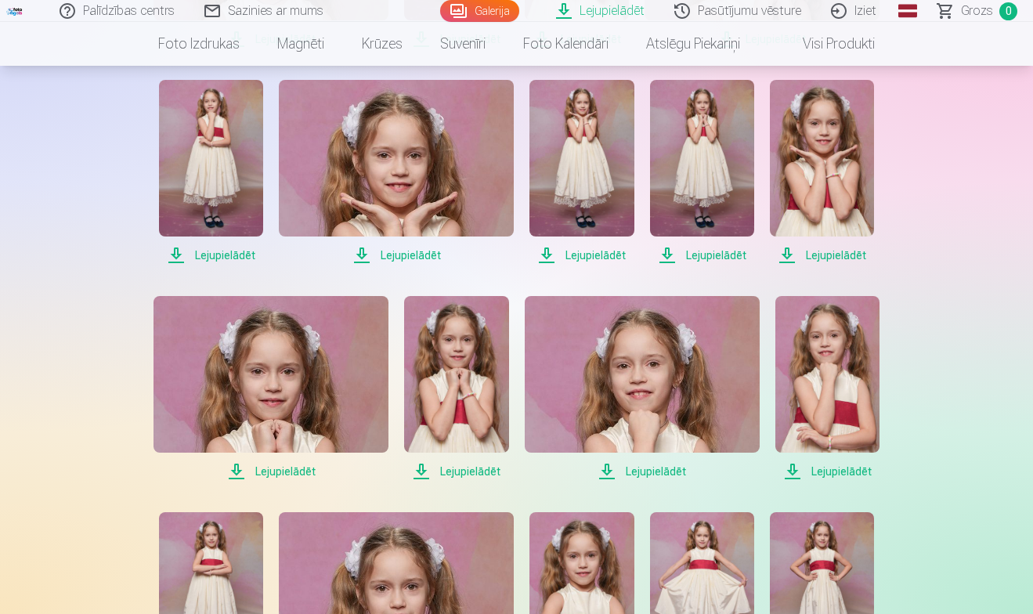
click at [291, 473] on span "Lejupielādēt" at bounding box center [270, 471] width 235 height 19
click at [468, 471] on span "Lejupielādēt" at bounding box center [456, 471] width 104 height 19
click at [649, 471] on span "Lejupielādēt" at bounding box center [642, 471] width 235 height 19
click at [835, 471] on span "Lejupielādēt" at bounding box center [827, 471] width 104 height 19
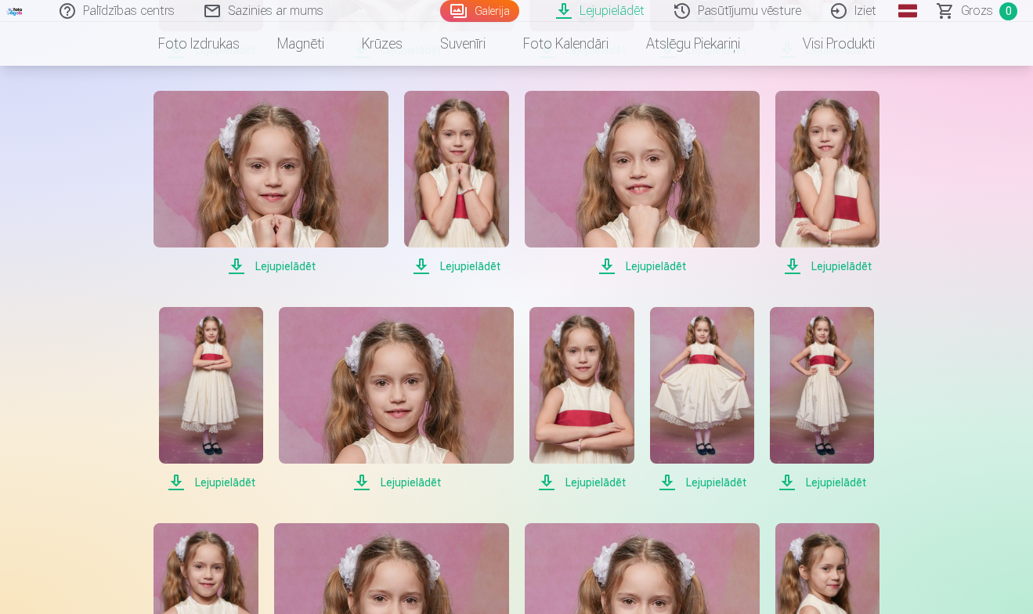
scroll to position [954, 0]
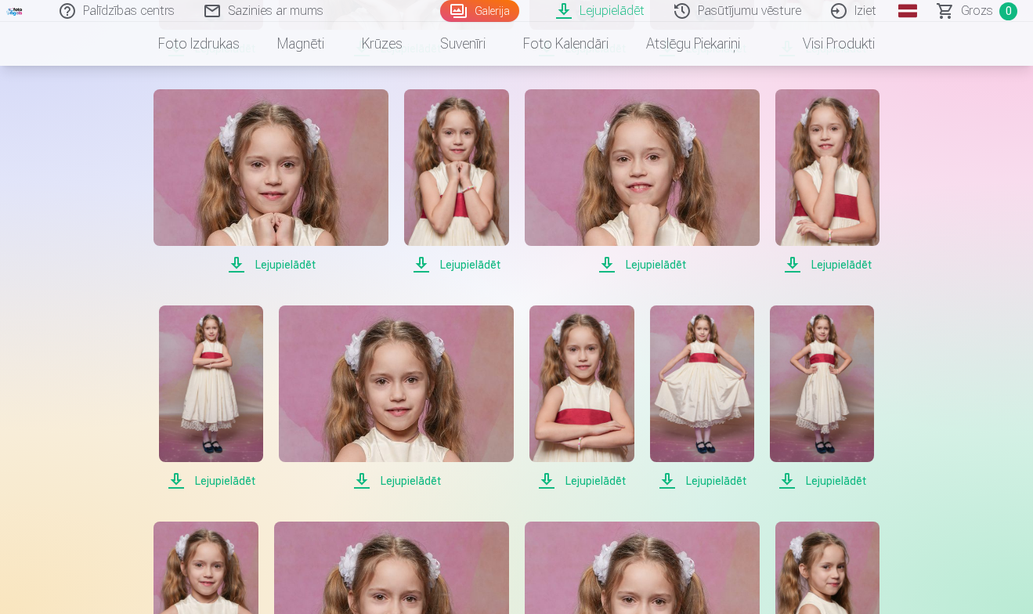
click at [239, 478] on span "Lejupielādēt" at bounding box center [211, 480] width 104 height 19
click at [408, 476] on span "Lejupielādēt" at bounding box center [396, 480] width 235 height 19
click at [591, 486] on span "Lejupielādēt" at bounding box center [581, 480] width 104 height 19
click at [703, 481] on span "Lejupielādēt" at bounding box center [702, 480] width 104 height 19
click at [829, 483] on span "Lejupielādēt" at bounding box center [822, 480] width 104 height 19
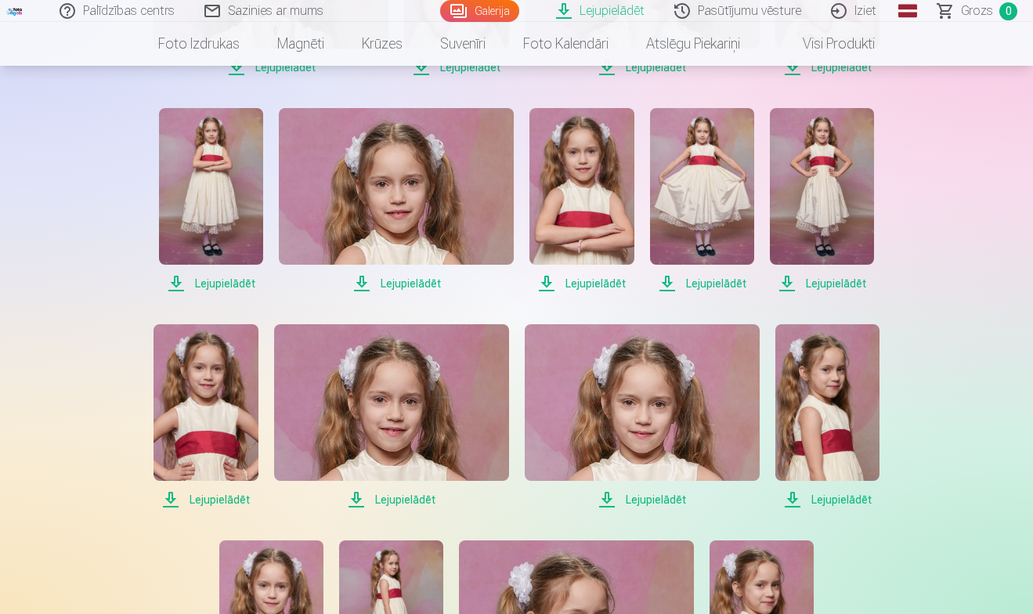
scroll to position [1152, 0]
click at [214, 497] on span "Lejupielādēt" at bounding box center [205, 498] width 104 height 19
click at [403, 500] on span "Lejupielādēt" at bounding box center [391, 498] width 235 height 19
click at [653, 499] on span "Lejupielādēt" at bounding box center [642, 498] width 235 height 19
click at [843, 499] on span "Lejupielādēt" at bounding box center [827, 498] width 104 height 19
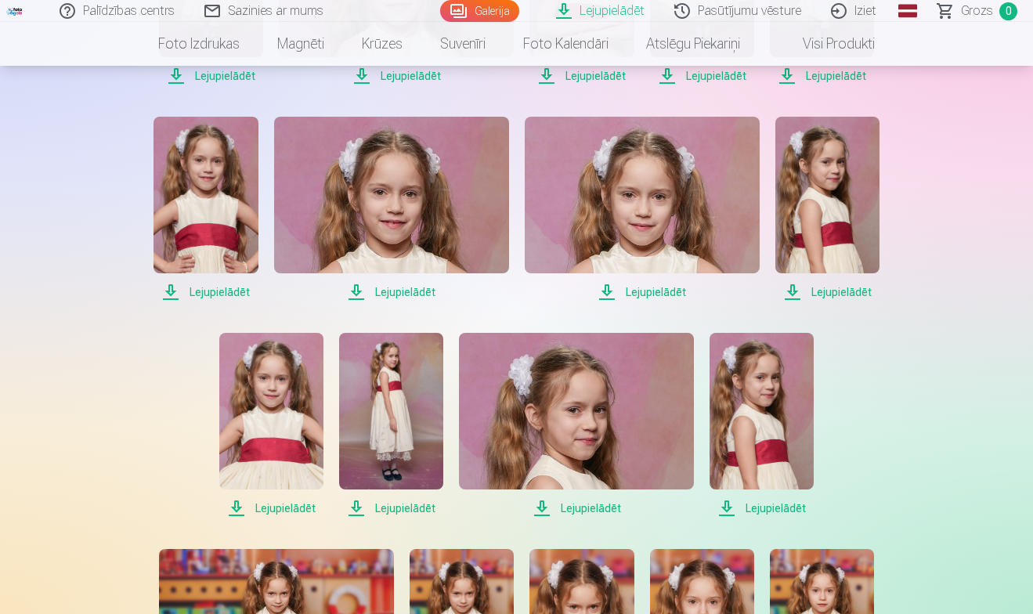
scroll to position [1361, 0]
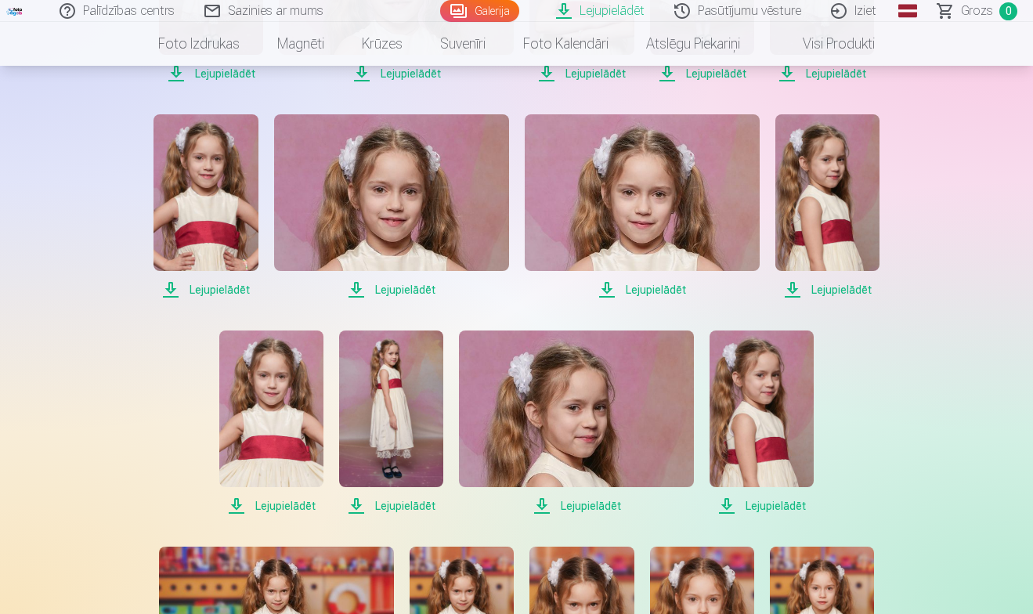
click at [270, 501] on span "Lejupielādēt" at bounding box center [271, 505] width 104 height 19
click at [397, 507] on span "Lejupielādēt" at bounding box center [391, 505] width 104 height 19
click at [585, 509] on span "Lejupielādēt" at bounding box center [576, 505] width 235 height 19
click at [763, 504] on span "Lejupielādēt" at bounding box center [761, 505] width 104 height 19
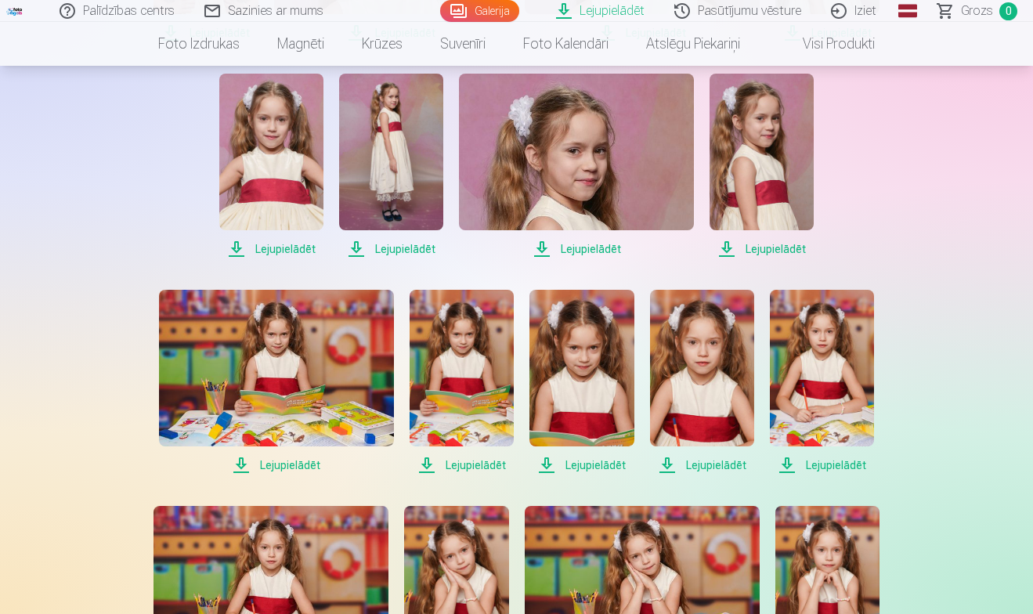
scroll to position [1624, 0]
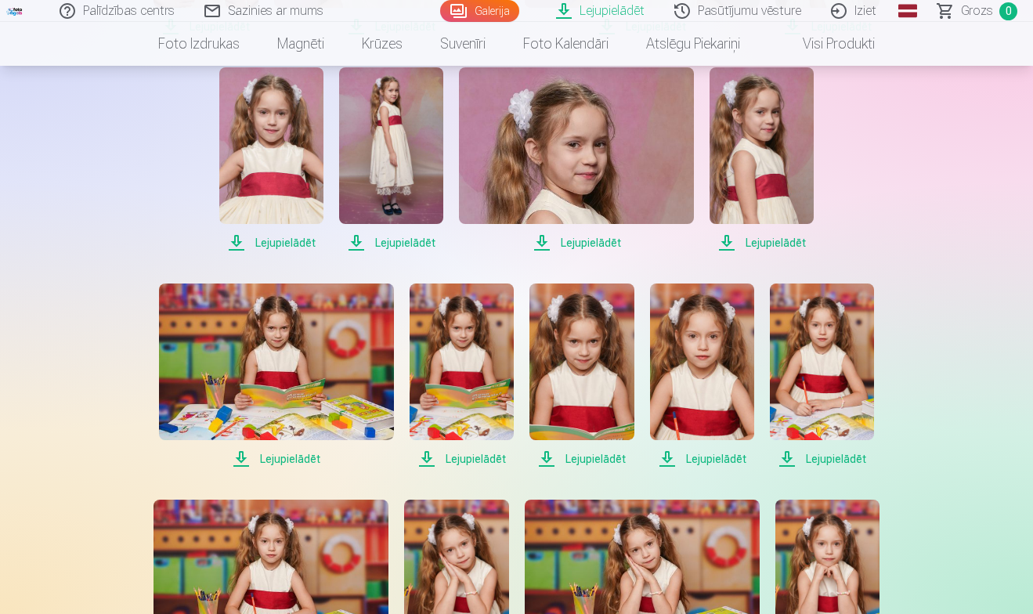
click at [284, 464] on span "Lejupielādēt" at bounding box center [276, 459] width 235 height 19
click at [481, 460] on span "Lejupielādēt" at bounding box center [462, 459] width 104 height 19
click at [598, 461] on span "Lejupielādēt" at bounding box center [581, 459] width 104 height 19
click at [703, 462] on span "Lejupielādēt" at bounding box center [702, 459] width 104 height 19
click at [839, 460] on span "Lejupielādēt" at bounding box center [822, 459] width 104 height 19
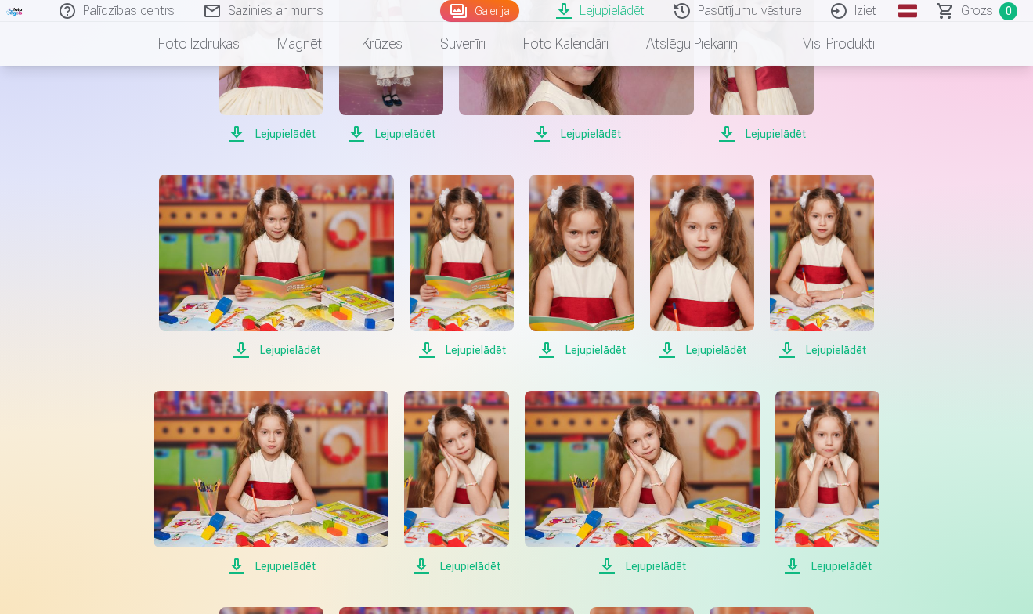
scroll to position [1735, 0]
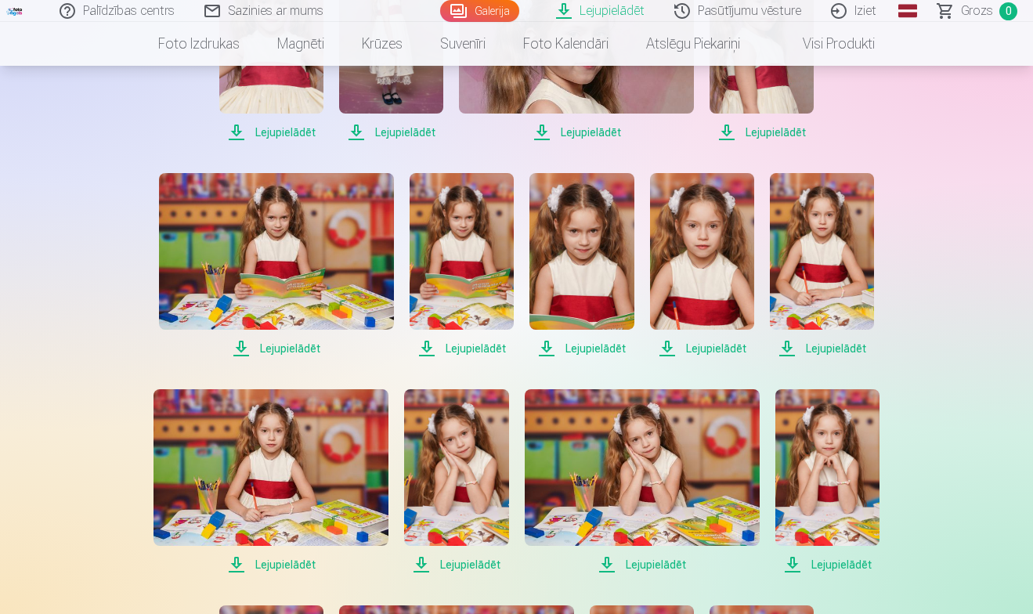
click at [284, 565] on span "Lejupielādēt" at bounding box center [270, 564] width 235 height 19
click at [461, 563] on span "Lejupielādēt" at bounding box center [456, 564] width 104 height 19
click at [655, 561] on span "Lejupielādēt" at bounding box center [642, 564] width 235 height 19
click at [836, 562] on span "Lejupielādēt" at bounding box center [827, 564] width 104 height 19
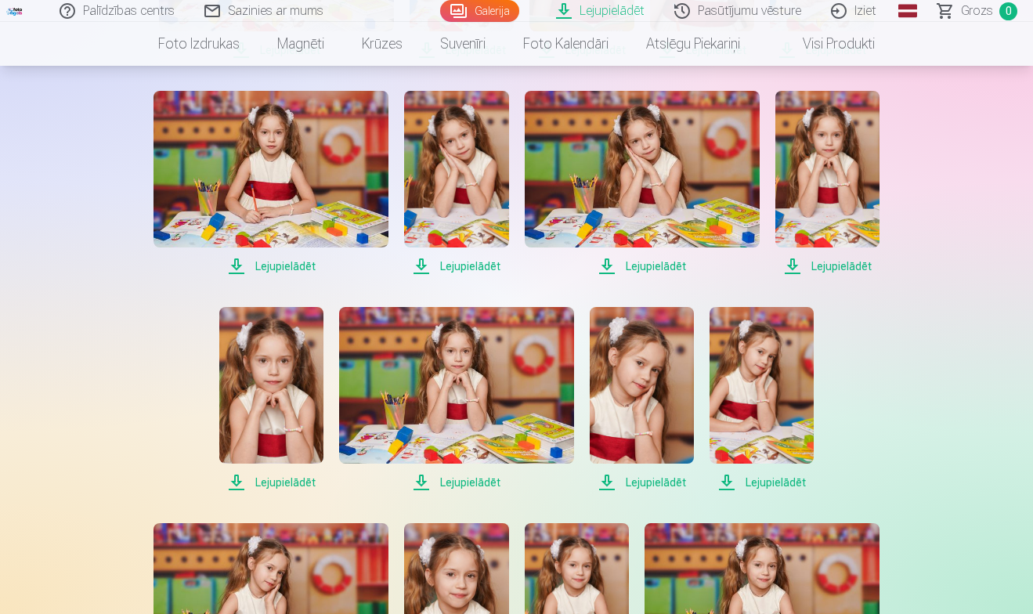
scroll to position [2035, 0]
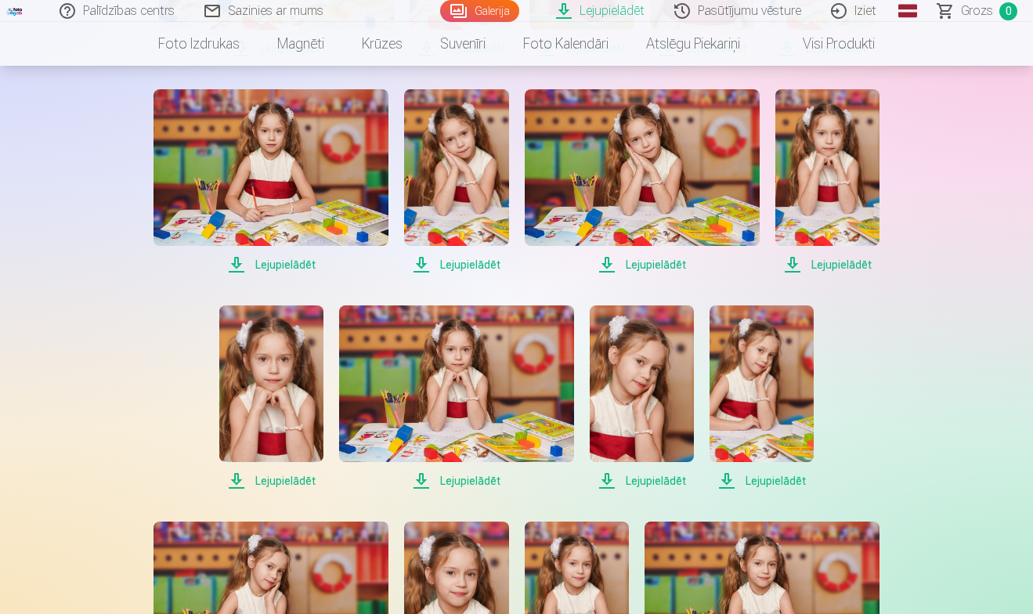
click at [275, 484] on span "Lejupielādēt" at bounding box center [271, 480] width 104 height 19
click at [465, 485] on span "Lejupielādēt" at bounding box center [456, 480] width 235 height 19
click at [665, 481] on span "Lejupielādēt" at bounding box center [642, 480] width 104 height 19
click at [781, 480] on span "Lejupielādēt" at bounding box center [761, 480] width 104 height 19
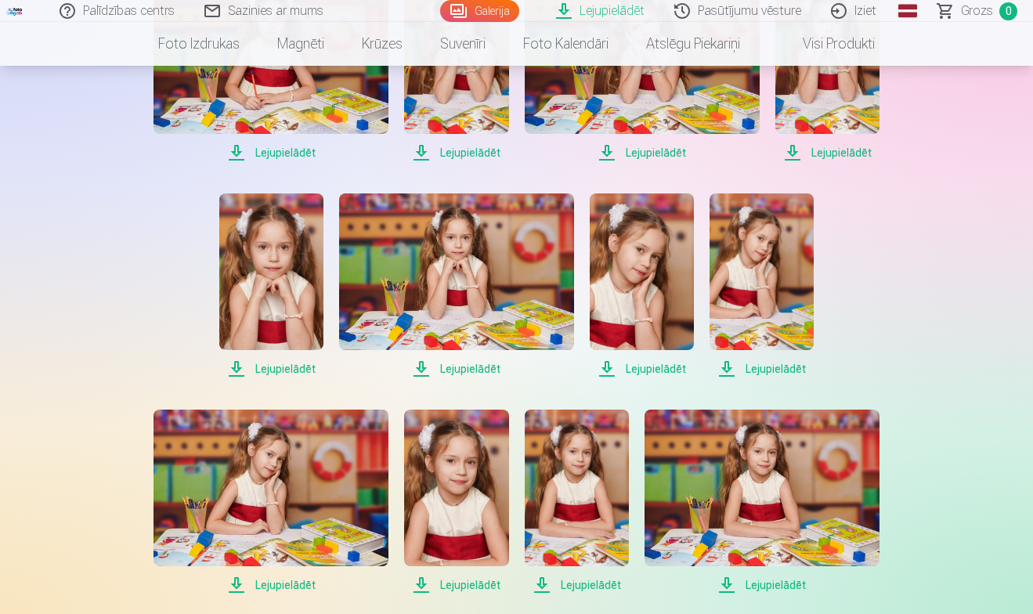
scroll to position [2161, 0]
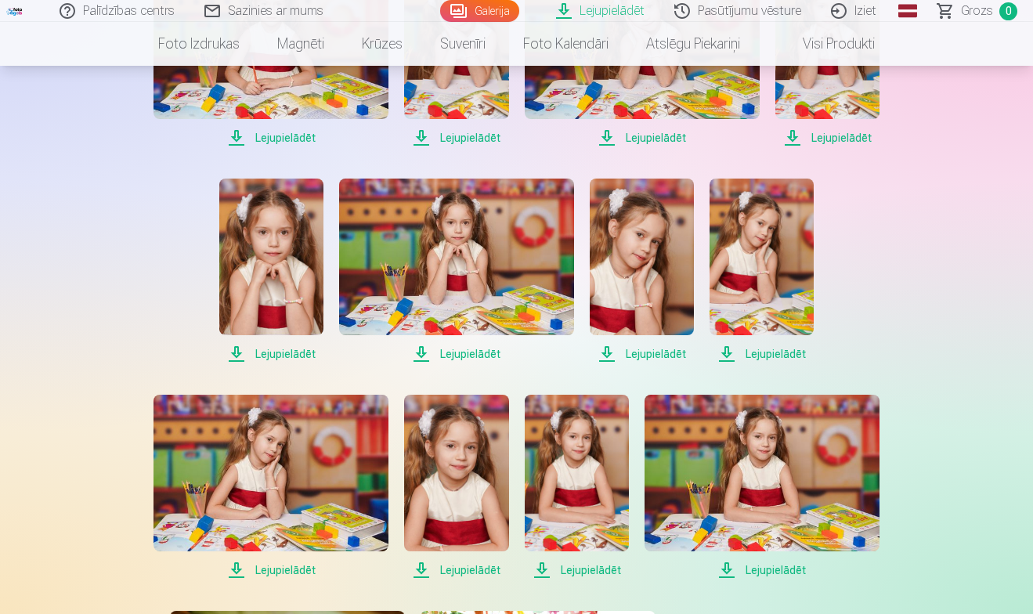
click at [293, 573] on span "Lejupielādēt" at bounding box center [270, 570] width 235 height 19
click at [460, 570] on span "Lejupielādēt" at bounding box center [456, 570] width 104 height 19
click at [579, 570] on span "Lejupielādēt" at bounding box center [577, 570] width 104 height 19
click at [772, 572] on span "Lejupielādēt" at bounding box center [761, 570] width 235 height 19
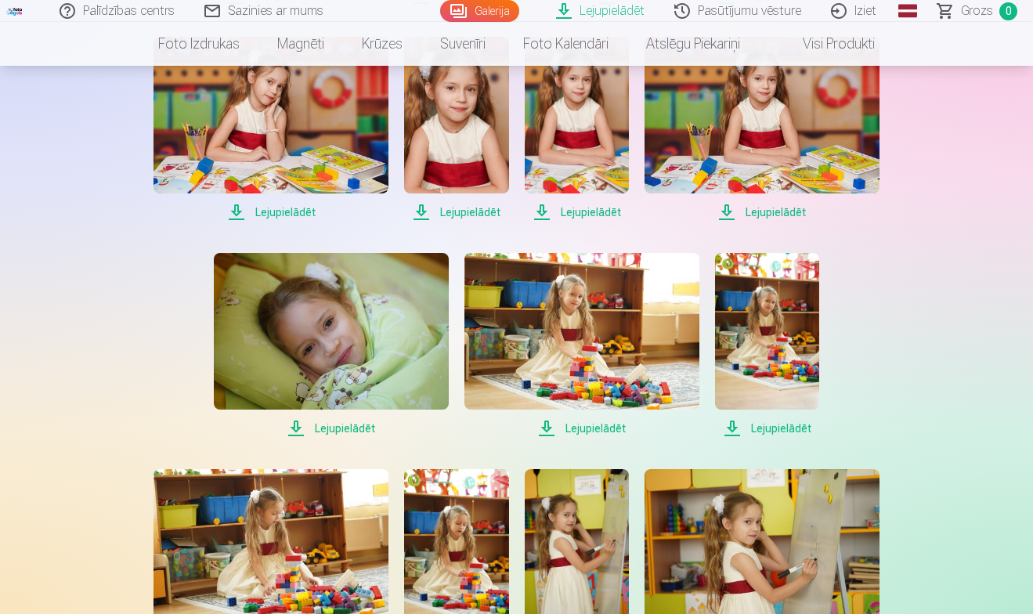
scroll to position [2529, 0]
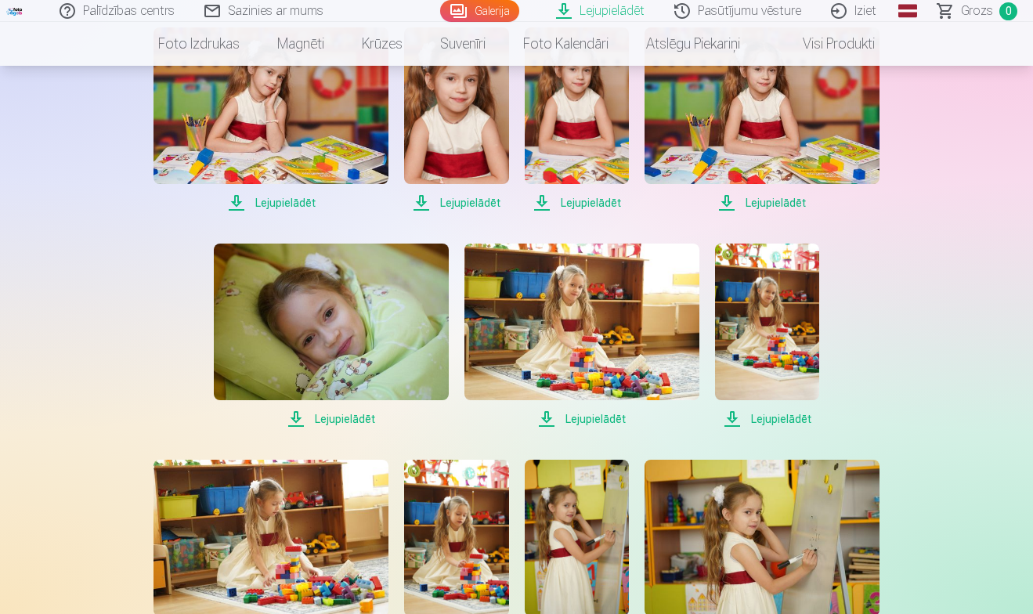
click at [352, 416] on span "Lejupielādēt" at bounding box center [331, 419] width 235 height 19
click at [594, 420] on span "Lejupielādēt" at bounding box center [581, 419] width 235 height 19
click at [774, 420] on span "Lejupielādēt" at bounding box center [767, 419] width 104 height 19
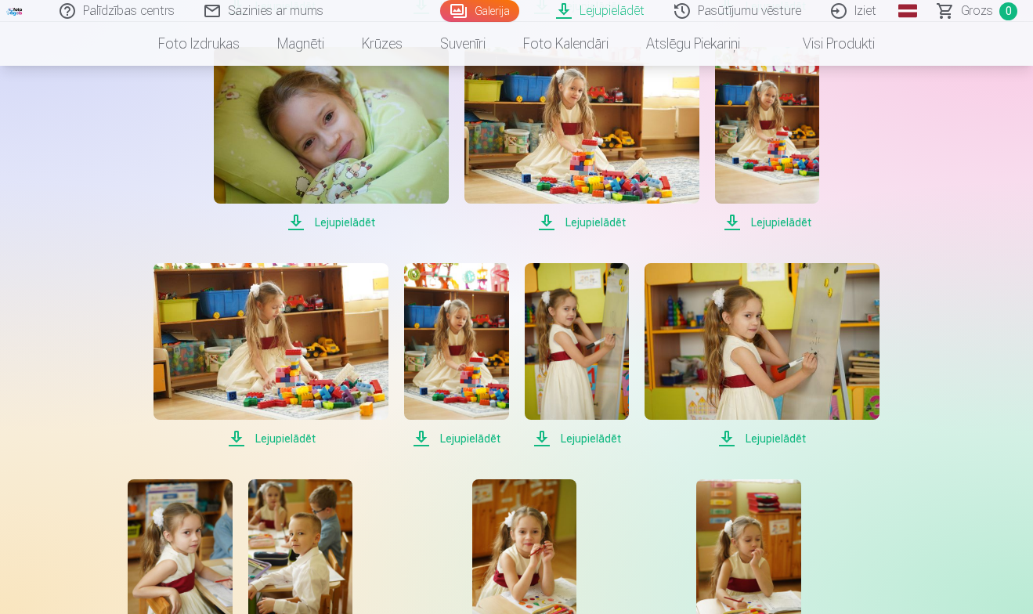
scroll to position [2726, 0]
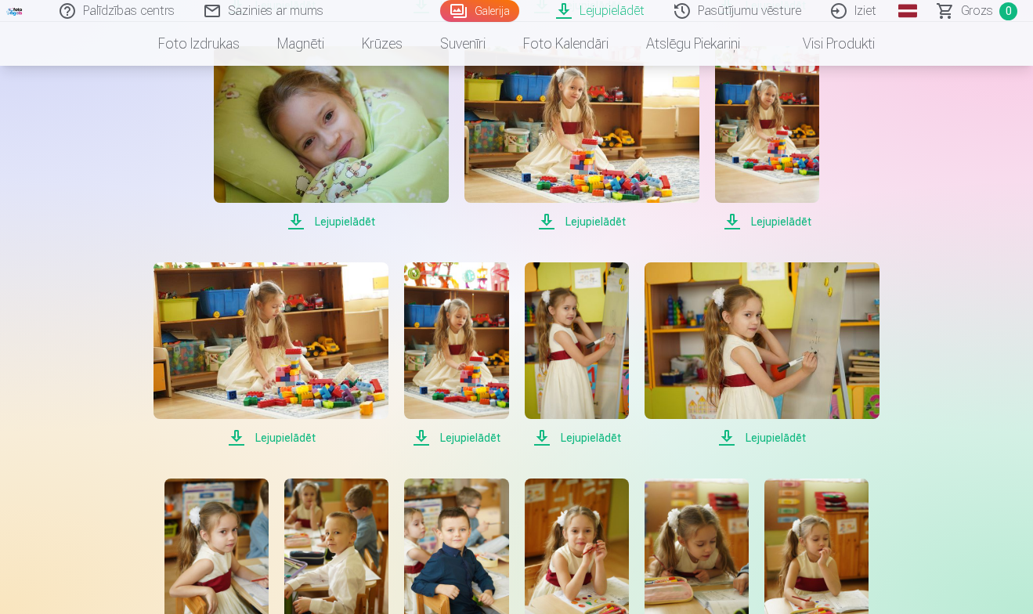
click at [280, 439] on span "Lejupielādēt" at bounding box center [270, 437] width 235 height 19
click at [460, 437] on span "Lejupielādēt" at bounding box center [456, 437] width 104 height 19
click at [591, 435] on span "Lejupielādēt" at bounding box center [577, 437] width 104 height 19
click at [782, 436] on span "Lejupielādēt" at bounding box center [761, 437] width 235 height 19
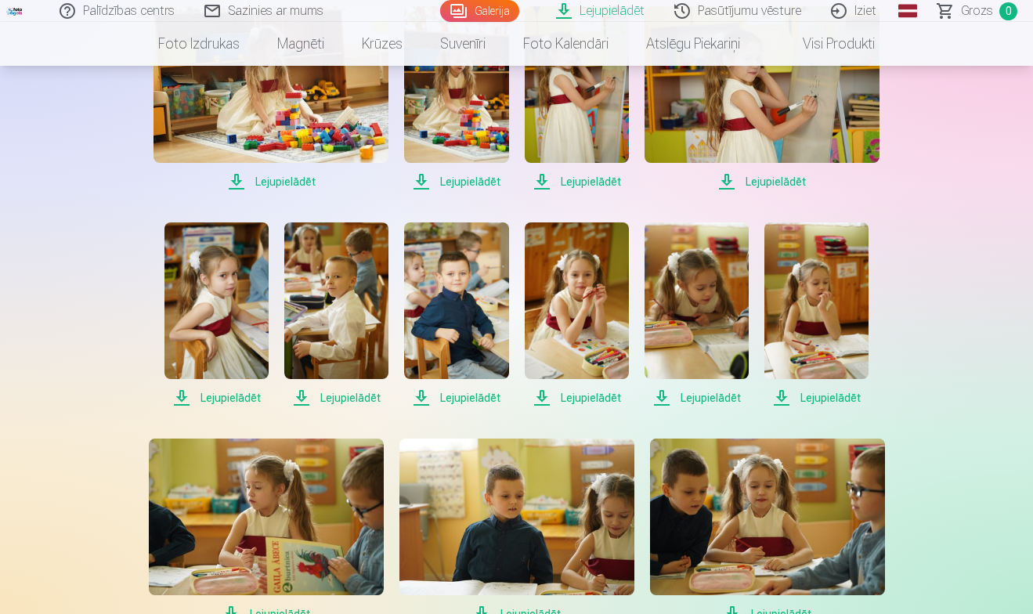
scroll to position [2991, 0]
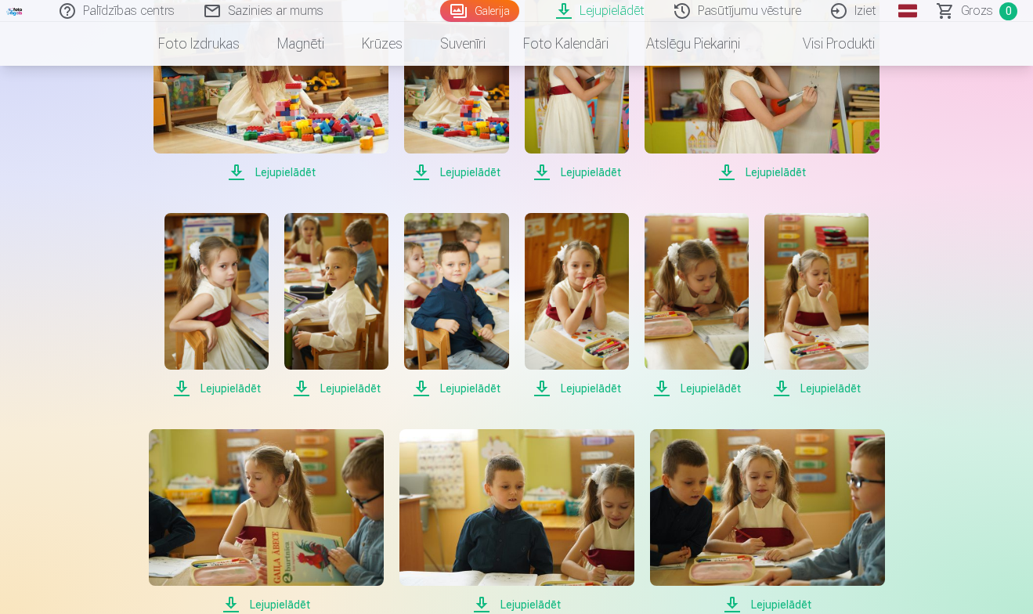
click at [237, 389] on span "Lejupielādēt" at bounding box center [216, 388] width 104 height 19
click at [345, 388] on span "Lejupielādēt" at bounding box center [336, 388] width 104 height 19
click at [478, 388] on span "Lejupielādēt" at bounding box center [456, 388] width 104 height 19
click at [589, 388] on span "Lejupielādēt" at bounding box center [577, 388] width 104 height 19
click at [685, 388] on span "Lejupielādēt" at bounding box center [696, 388] width 104 height 19
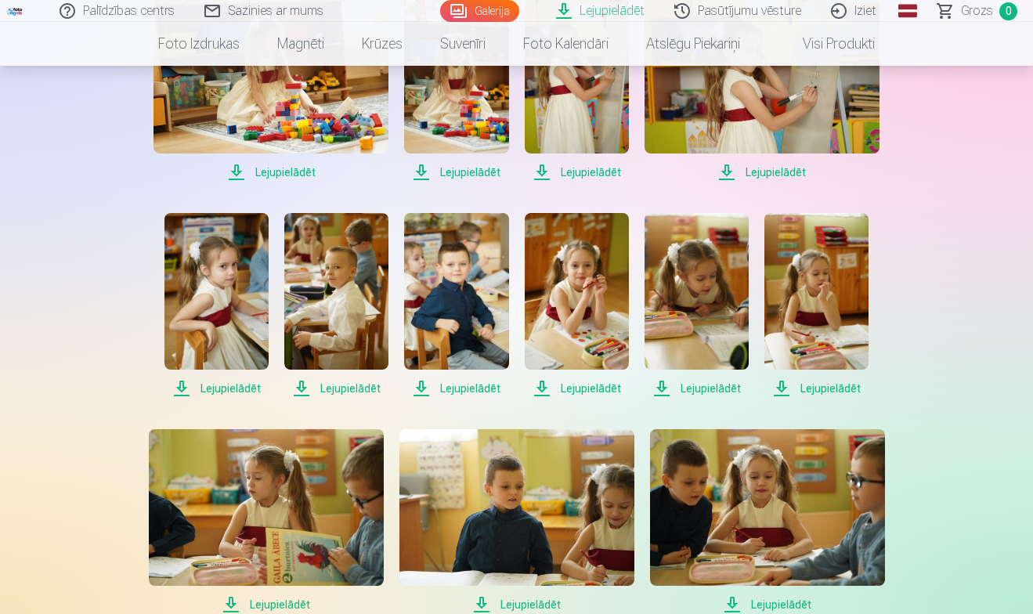
click at [823, 388] on span "Lejupielādēt" at bounding box center [816, 388] width 104 height 19
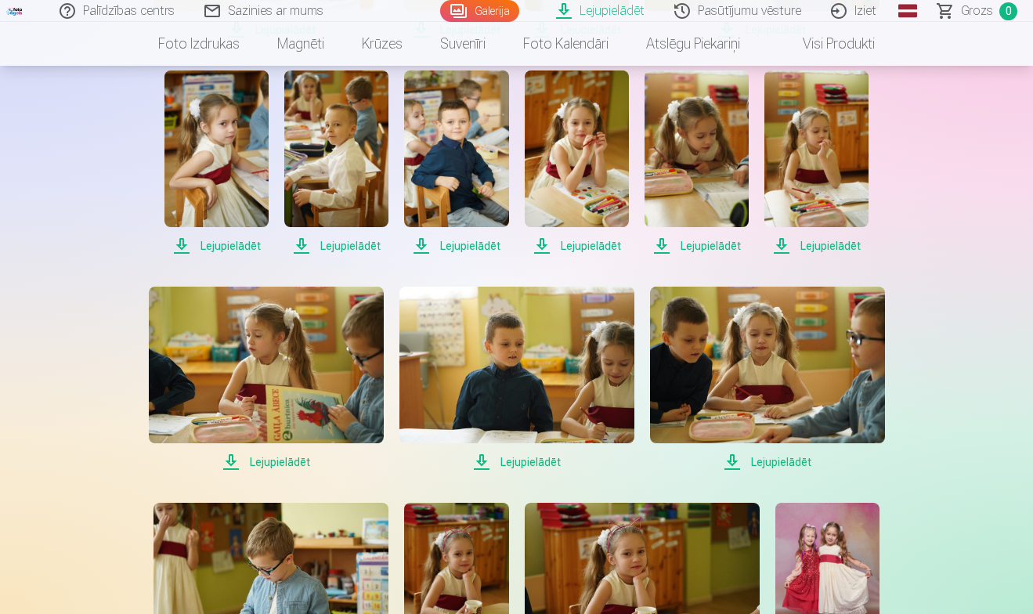
scroll to position [3136, 0]
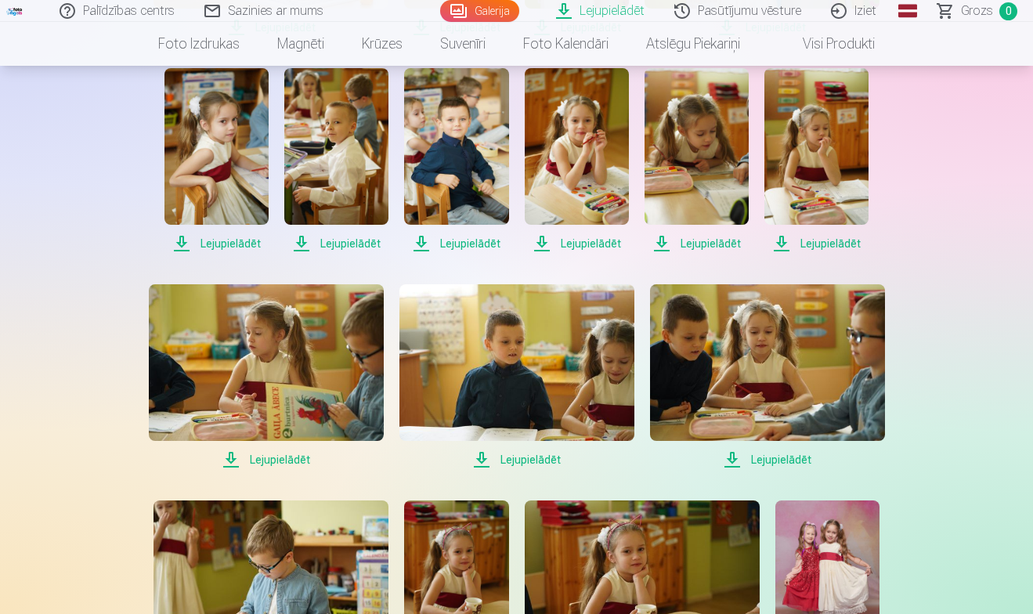
click at [276, 460] on span "Lejupielādēt" at bounding box center [266, 459] width 235 height 19
click at [533, 462] on span "Lejupielādēt" at bounding box center [516, 459] width 235 height 19
click at [767, 463] on span "Lejupielādēt" at bounding box center [767, 459] width 235 height 19
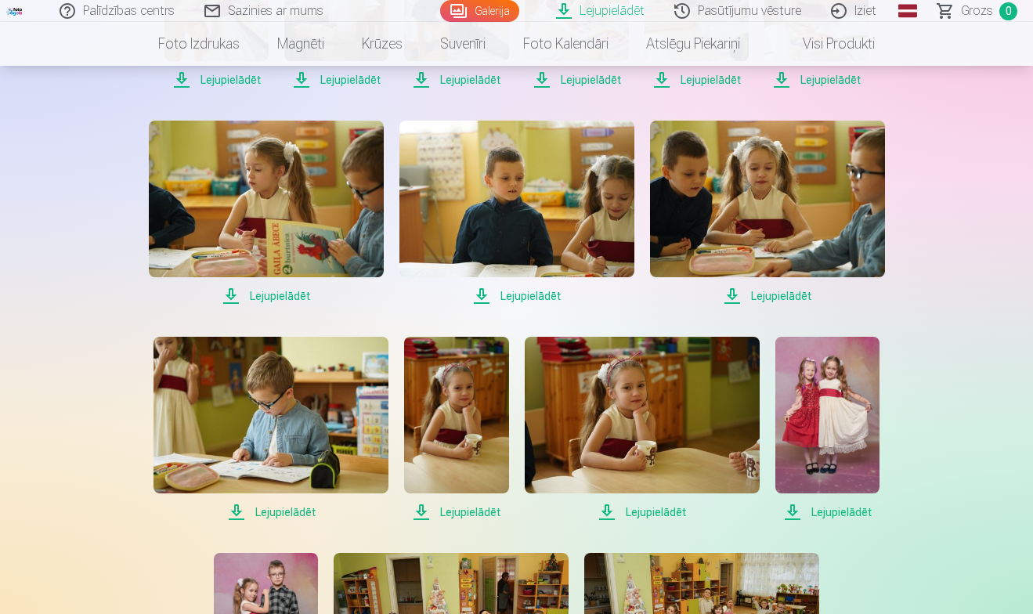
scroll to position [3301, 0]
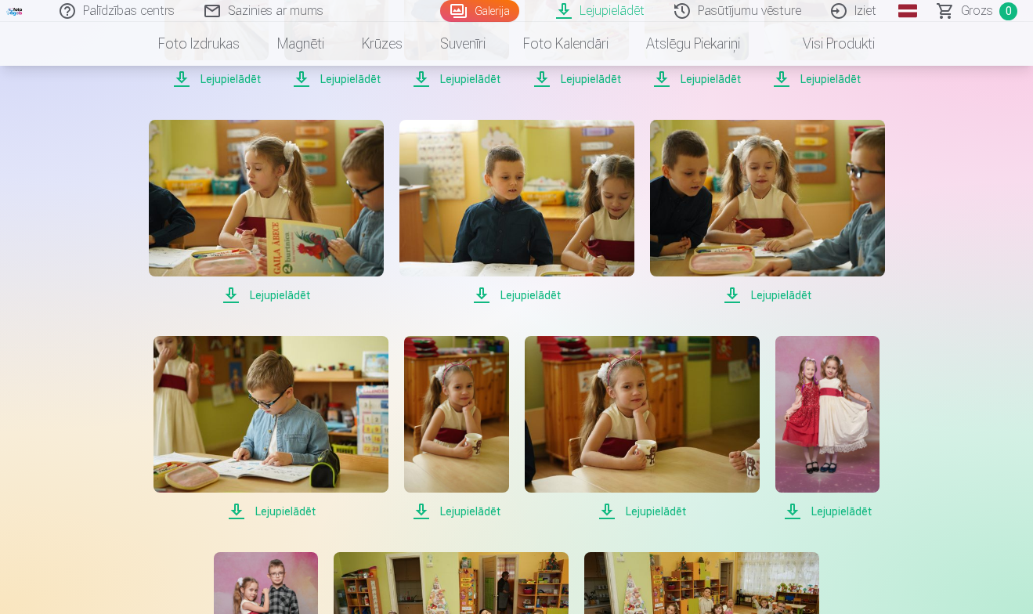
click at [288, 510] on span "Lejupielādēt" at bounding box center [270, 511] width 235 height 19
click at [455, 514] on span "Lejupielādēt" at bounding box center [456, 511] width 104 height 19
click at [641, 514] on span "Lejupielādēt" at bounding box center [642, 511] width 235 height 19
click at [835, 510] on span "Lejupielādēt" at bounding box center [827, 511] width 104 height 19
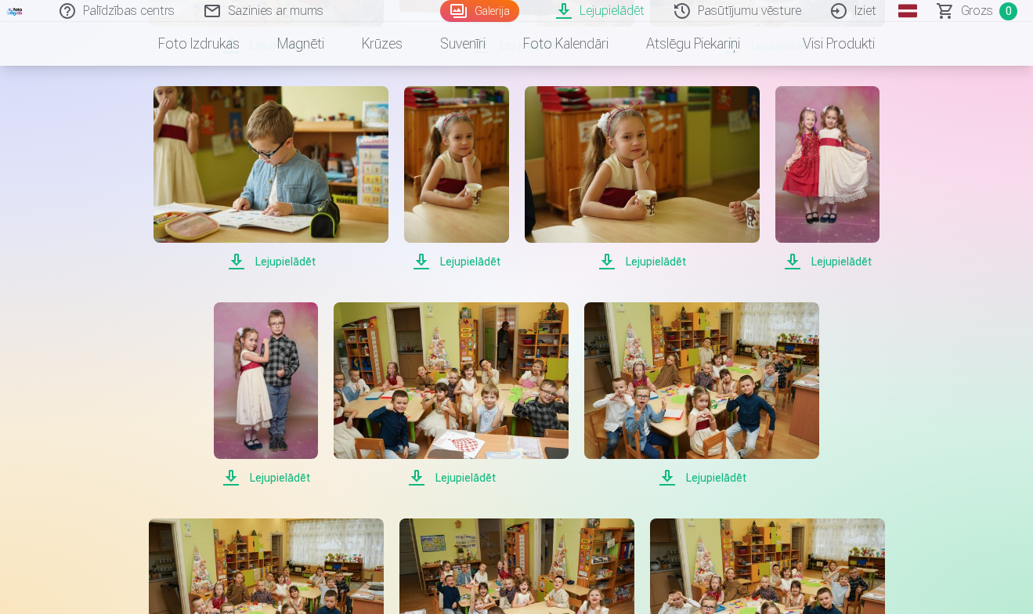
scroll to position [3554, 0]
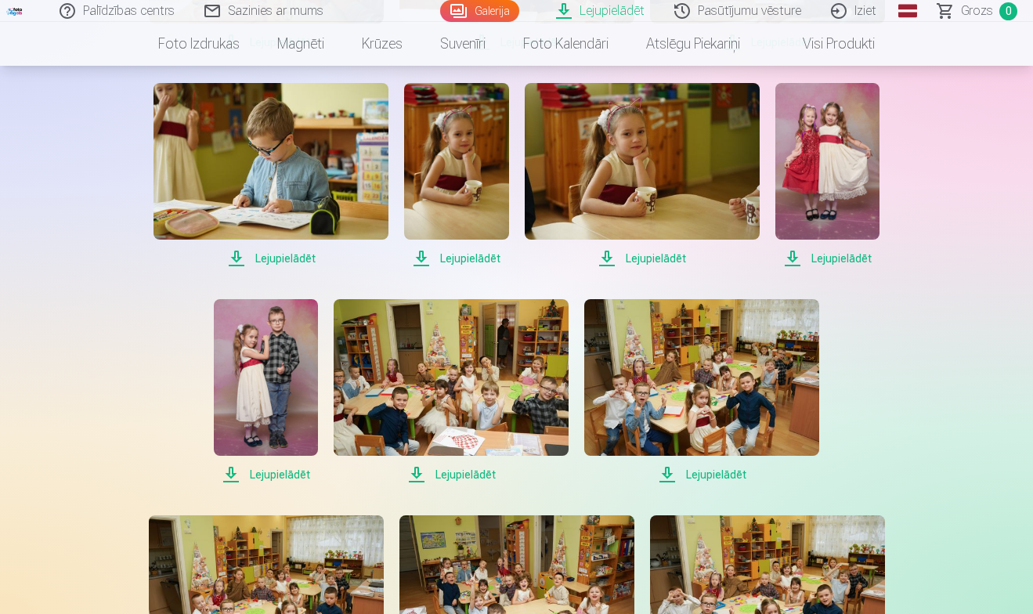
click at [271, 471] on span "Lejupielādēt" at bounding box center [266, 474] width 104 height 19
click at [467, 473] on span "Lejupielādēt" at bounding box center [451, 474] width 235 height 19
click at [708, 477] on span "Lejupielādēt" at bounding box center [701, 474] width 235 height 19
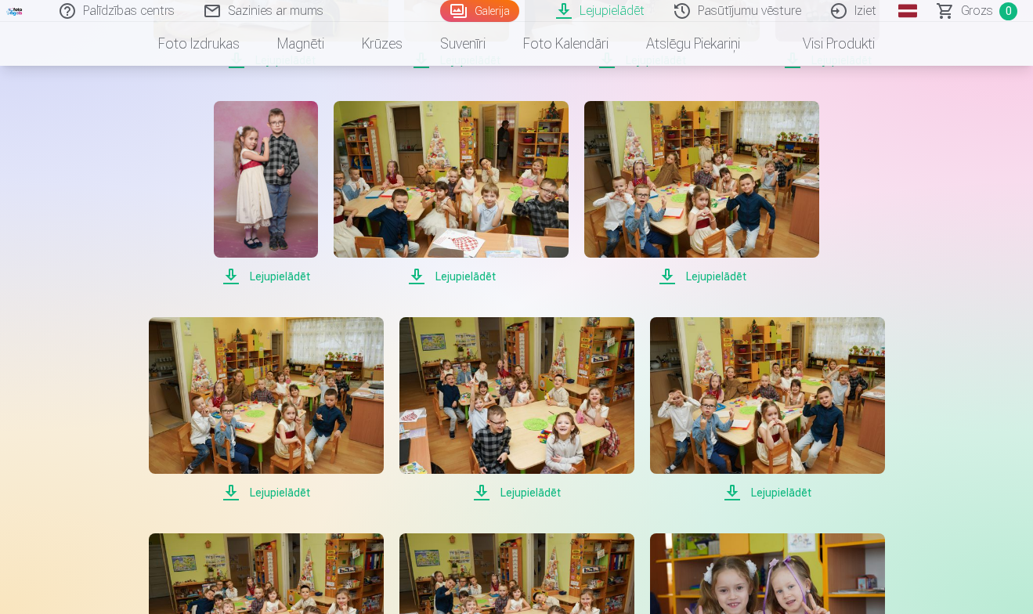
scroll to position [3754, 0]
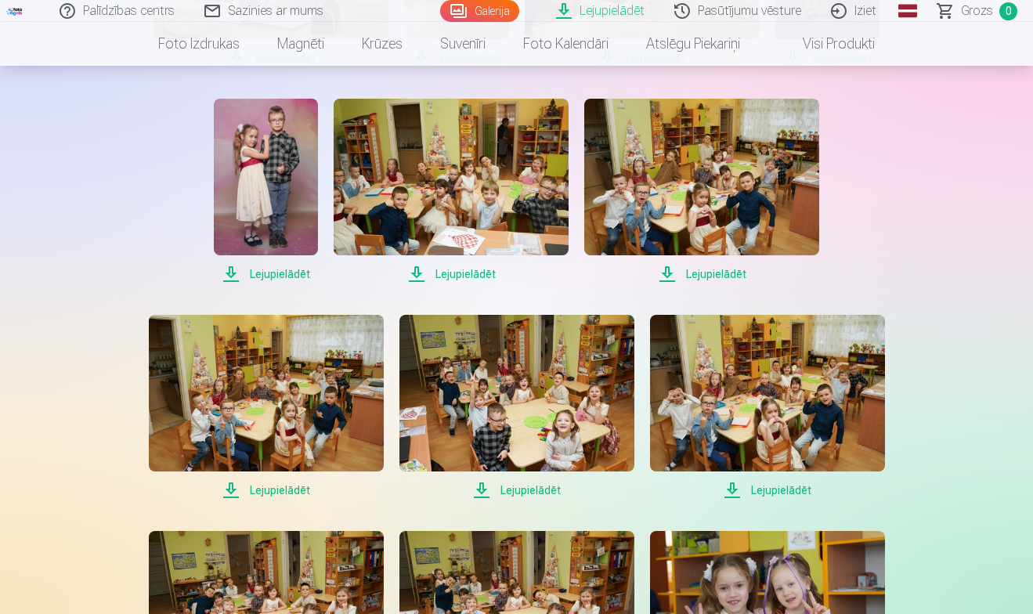
click at [280, 490] on span "Lejupielādēt" at bounding box center [266, 490] width 235 height 19
click at [516, 488] on span "Lejupielādēt" at bounding box center [516, 490] width 235 height 19
click at [767, 489] on span "Lejupielādēt" at bounding box center [767, 490] width 235 height 19
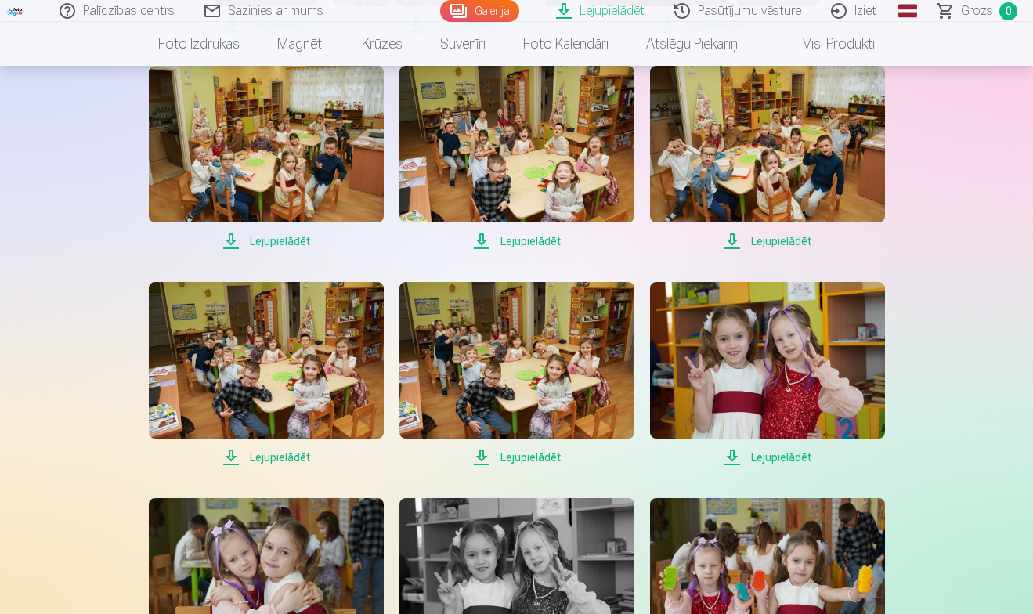
scroll to position [4009, 0]
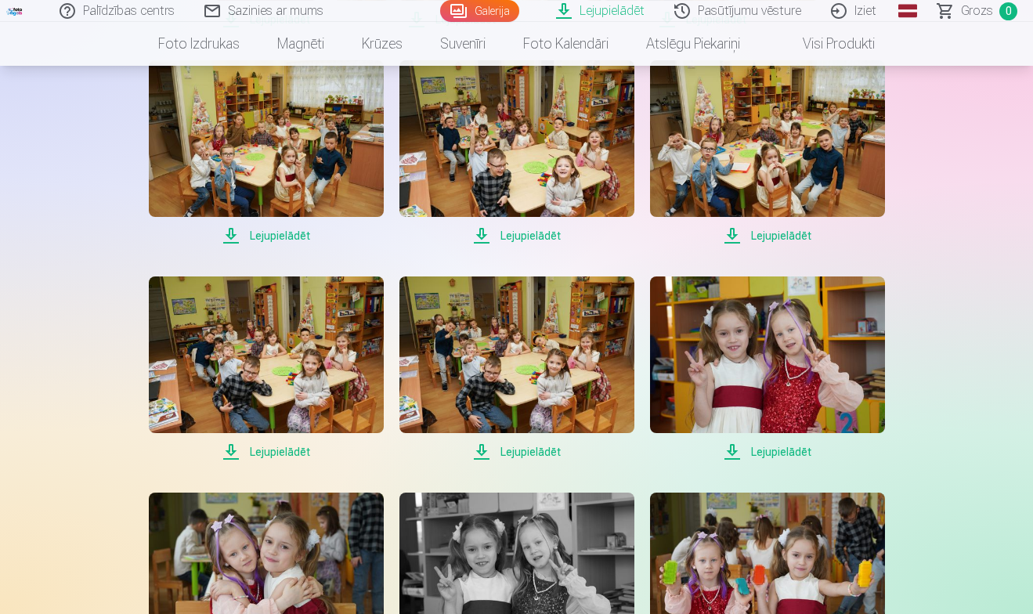
click at [290, 450] on span "Lejupielādēt" at bounding box center [266, 451] width 235 height 19
click at [522, 451] on span "Lejupielādēt" at bounding box center [516, 451] width 235 height 19
click at [778, 451] on span "Lejupielādēt" at bounding box center [767, 451] width 235 height 19
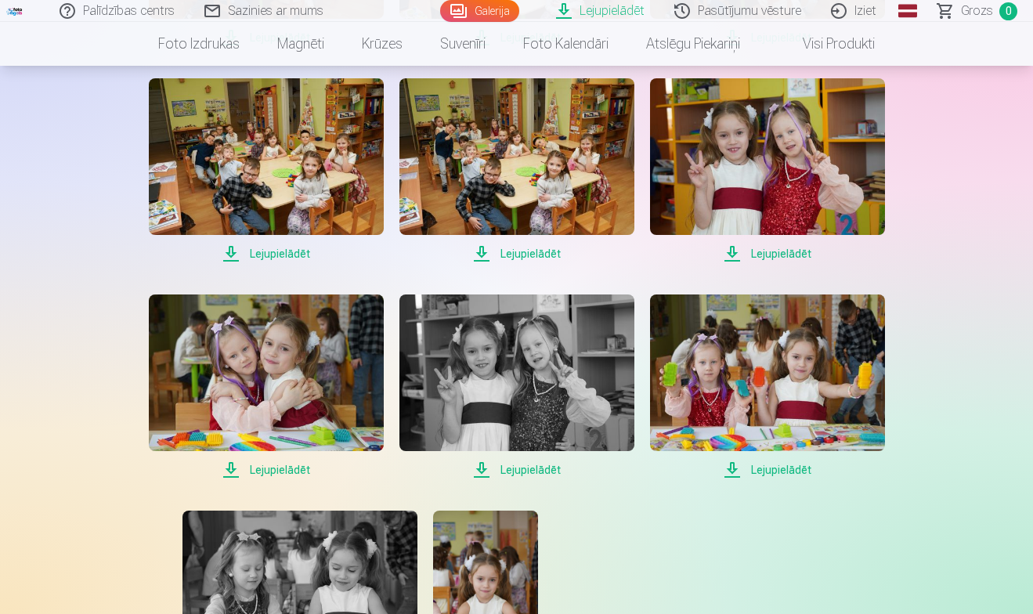
scroll to position [4208, 0]
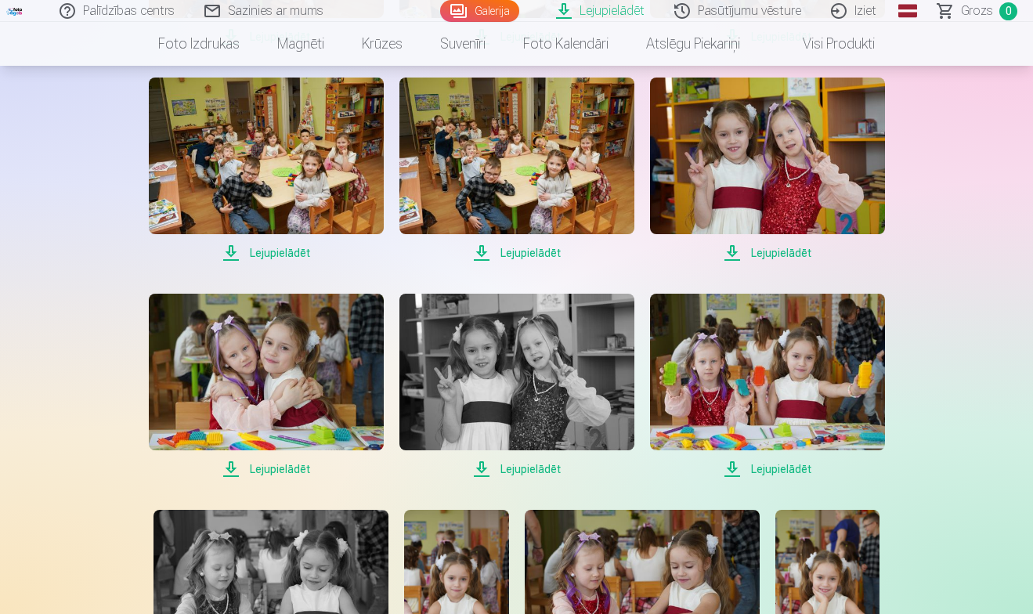
click at [290, 468] on span "Lejupielādēt" at bounding box center [266, 469] width 235 height 19
click at [769, 471] on span "Lejupielādēt" at bounding box center [767, 469] width 235 height 19
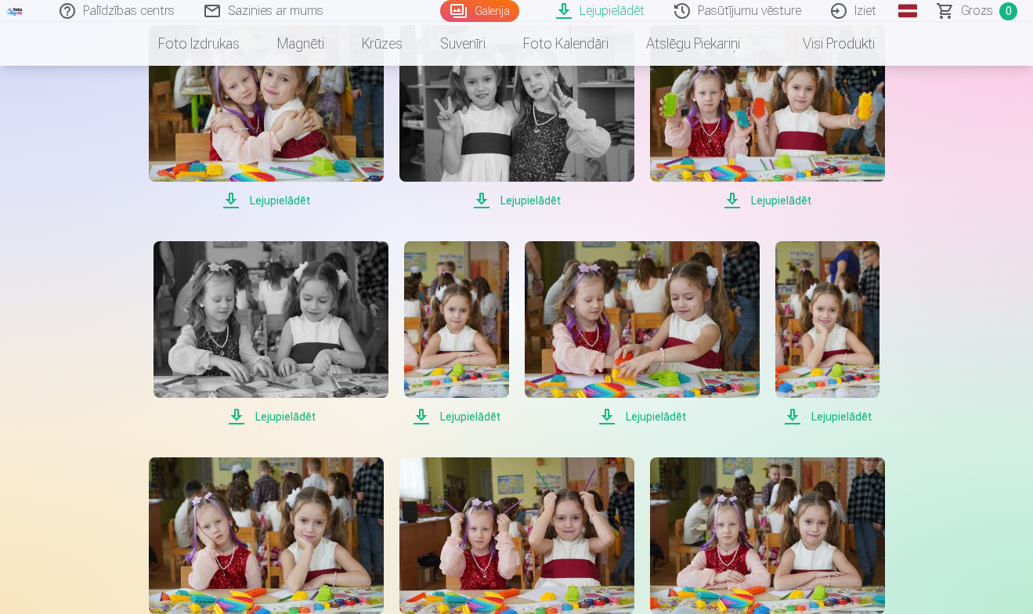
scroll to position [4479, 0]
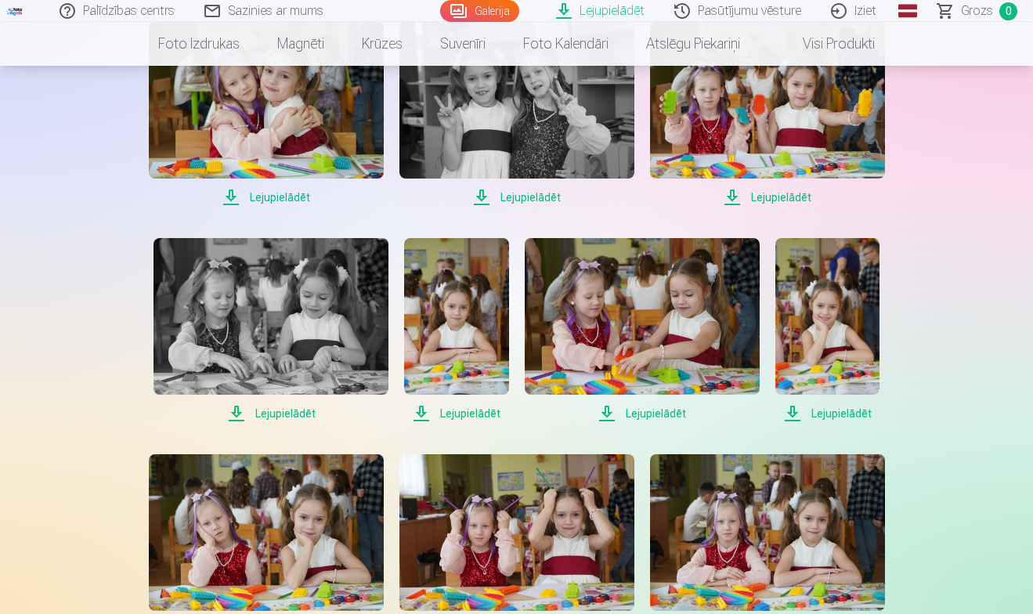
click at [478, 414] on span "Lejupielādēt" at bounding box center [456, 413] width 104 height 19
click at [652, 419] on span "Lejupielādēt" at bounding box center [642, 413] width 235 height 19
click at [834, 413] on span "Lejupielādēt" at bounding box center [827, 413] width 104 height 19
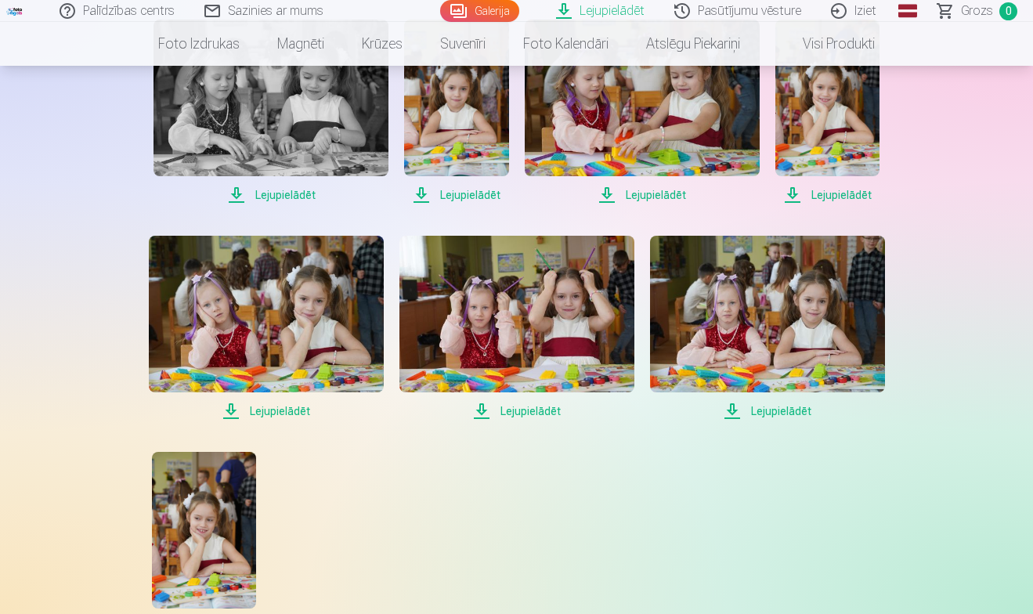
scroll to position [4703, 0]
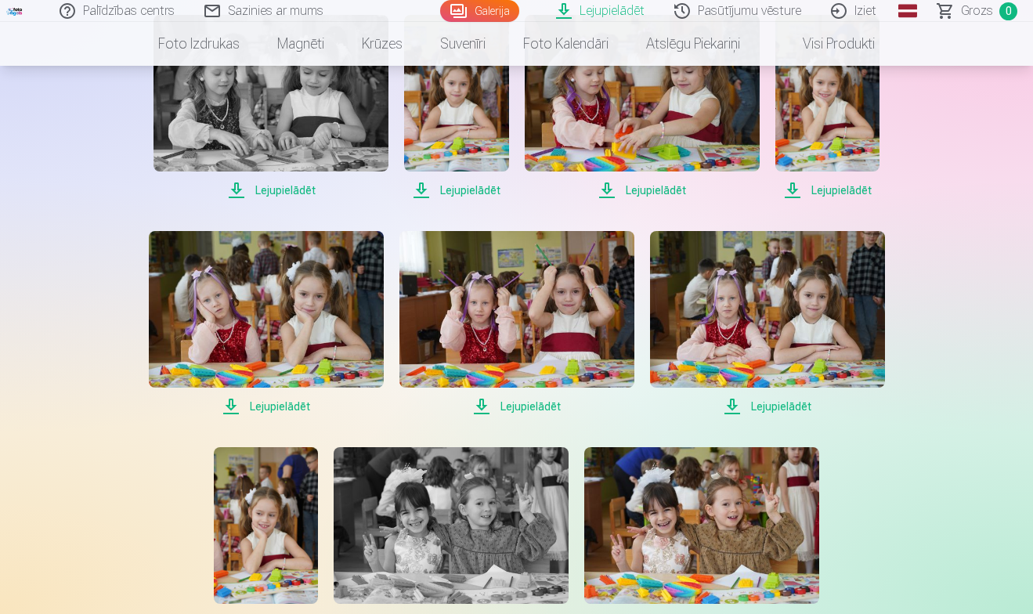
click at [290, 403] on span "Lejupielādēt" at bounding box center [266, 406] width 235 height 19
click at [530, 403] on span "Lejupielādēt" at bounding box center [516, 406] width 235 height 19
click at [771, 405] on span "Lejupielādēt" at bounding box center [767, 406] width 235 height 19
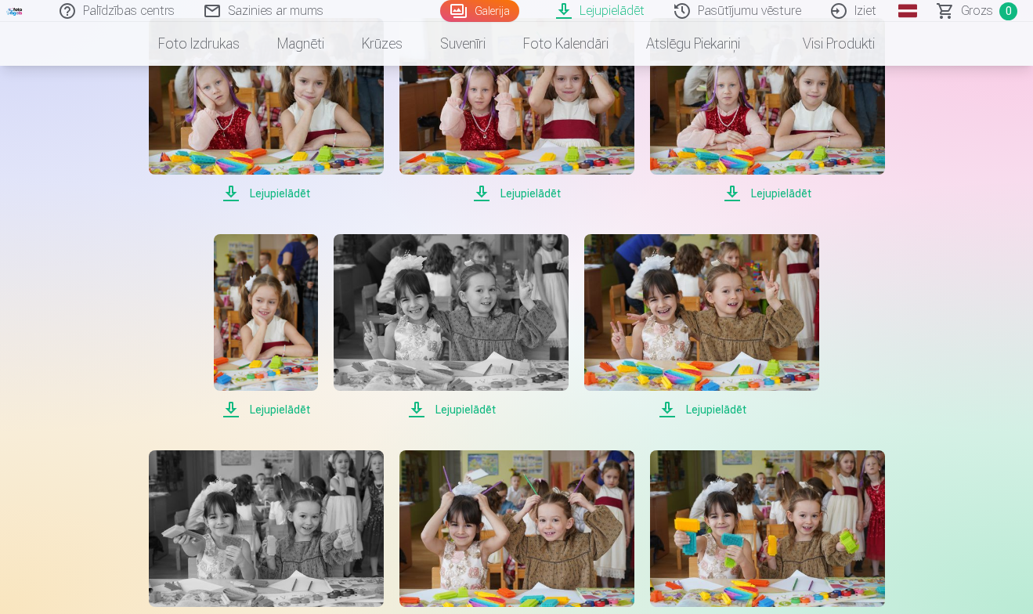
scroll to position [4923, 0]
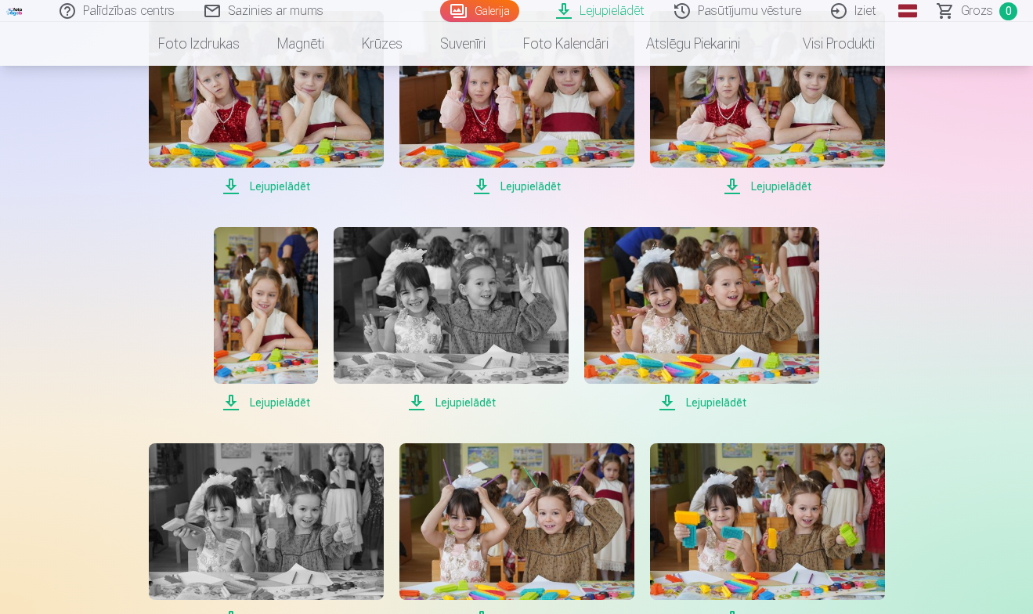
click at [283, 400] on span "Lejupielādēt" at bounding box center [266, 402] width 104 height 19
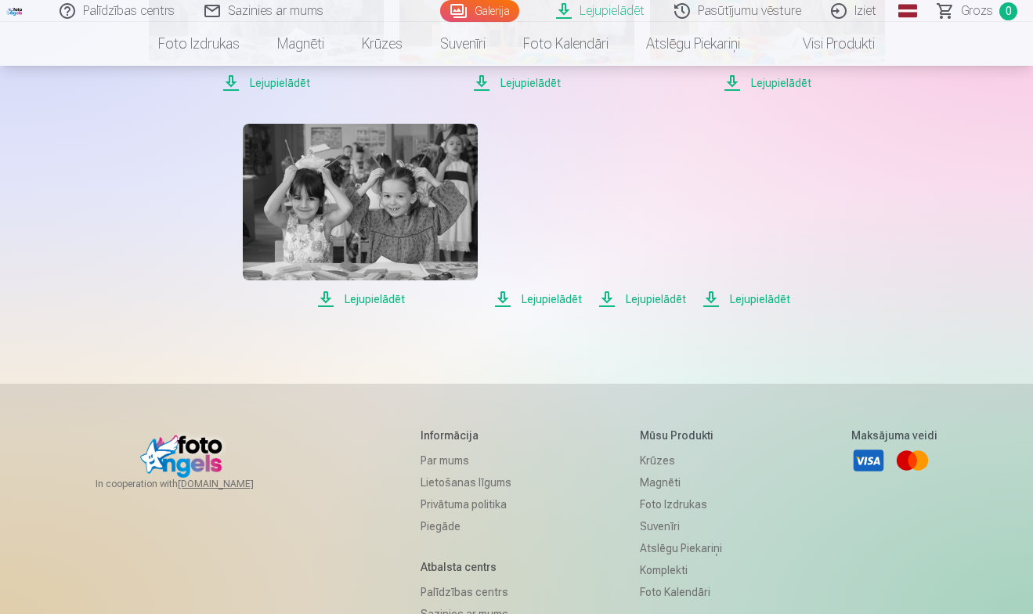
scroll to position [5422, 0]
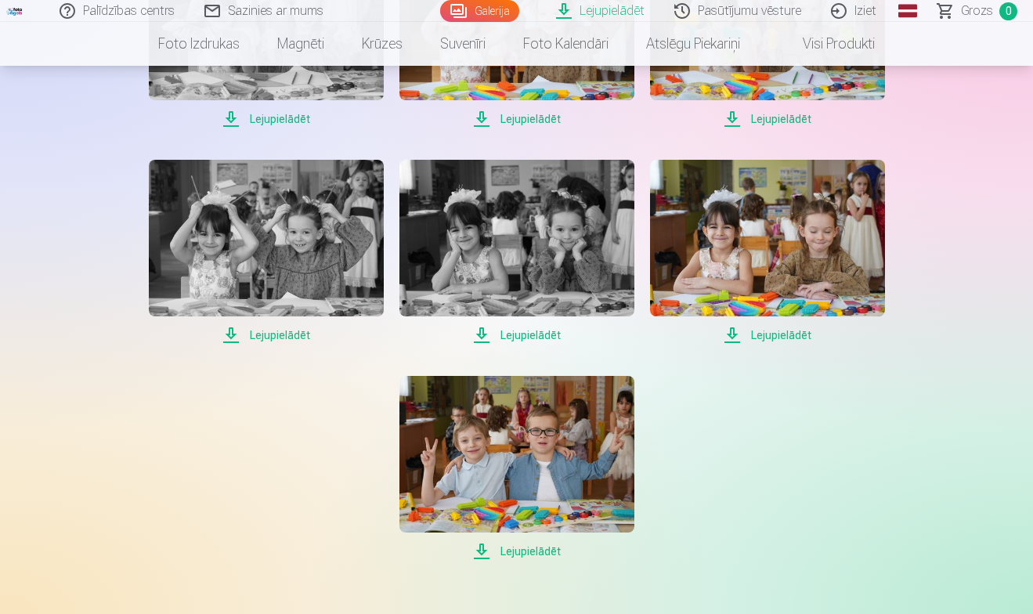
click at [860, 8] on link "Iziet" at bounding box center [854, 11] width 75 height 22
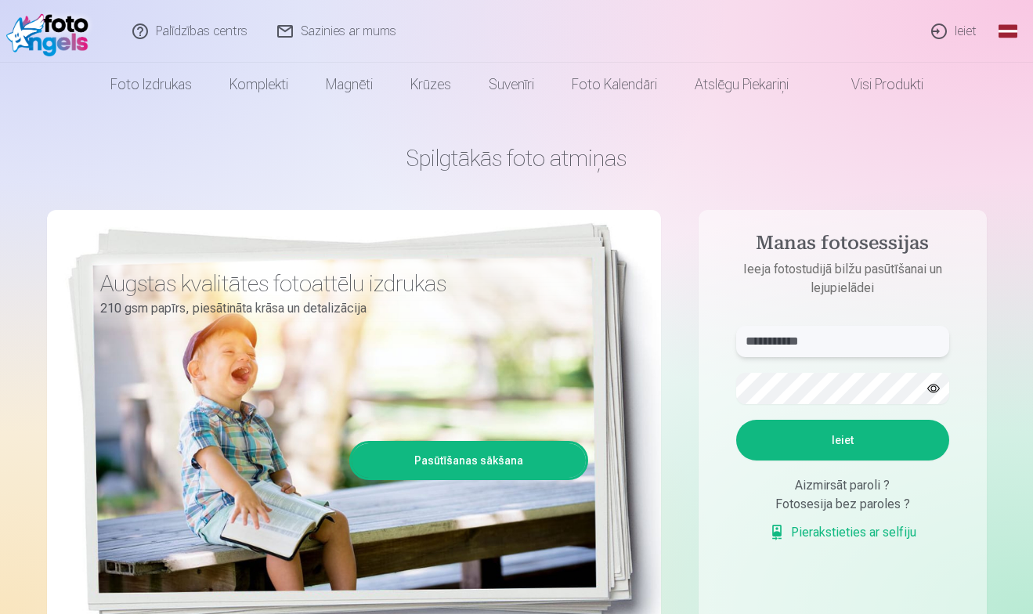
type input "**********"
click at [821, 444] on button "Ieiet" at bounding box center [842, 440] width 213 height 41
